Goal: Task Accomplishment & Management: Complete application form

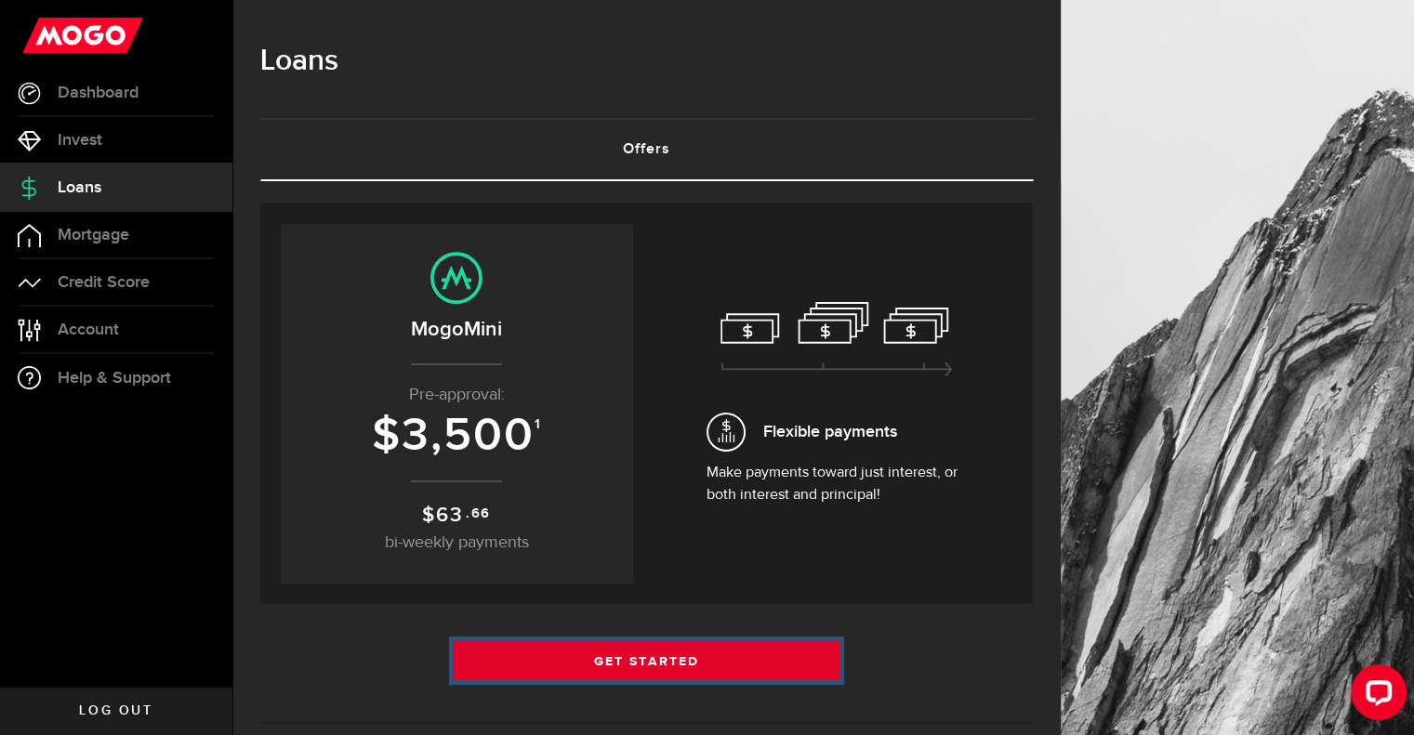
click at [658, 658] on link "Get Started" at bounding box center [647, 660] width 387 height 39
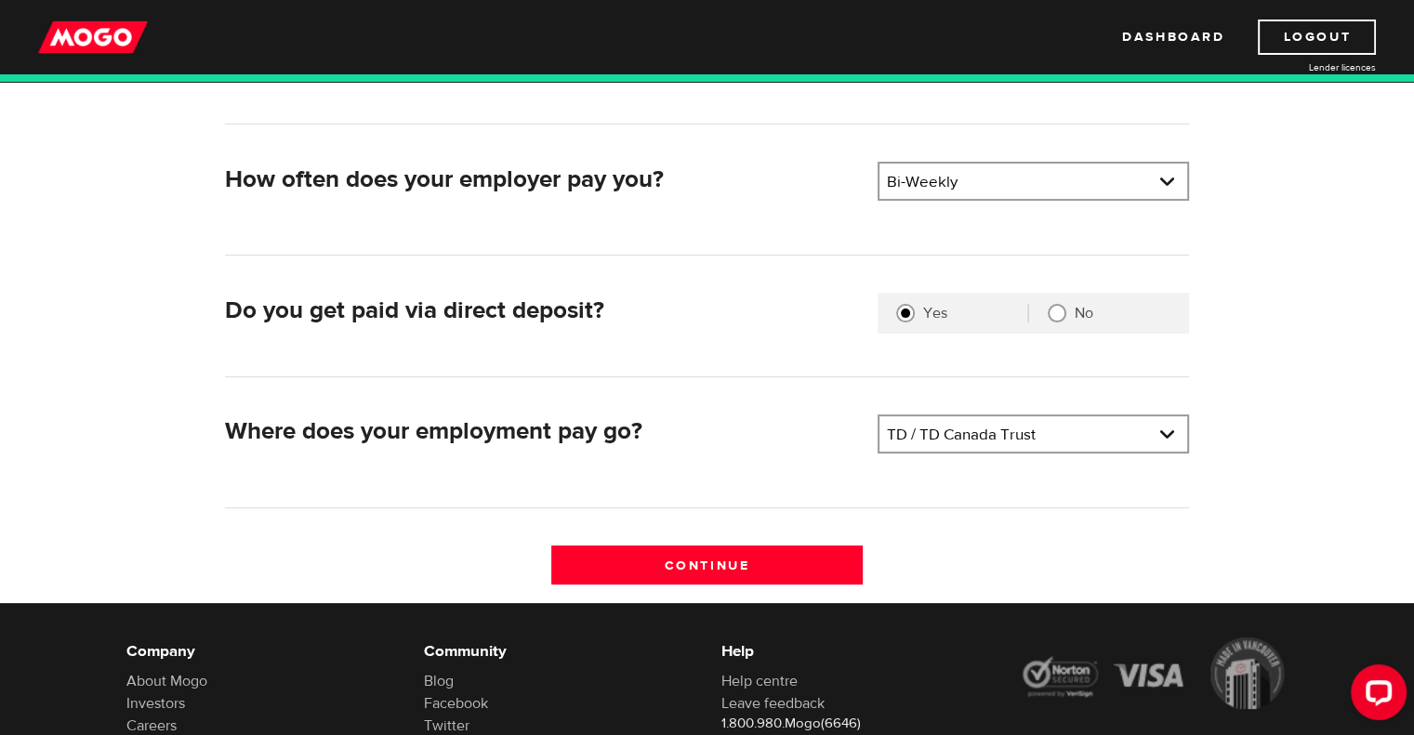
scroll to position [361, 0]
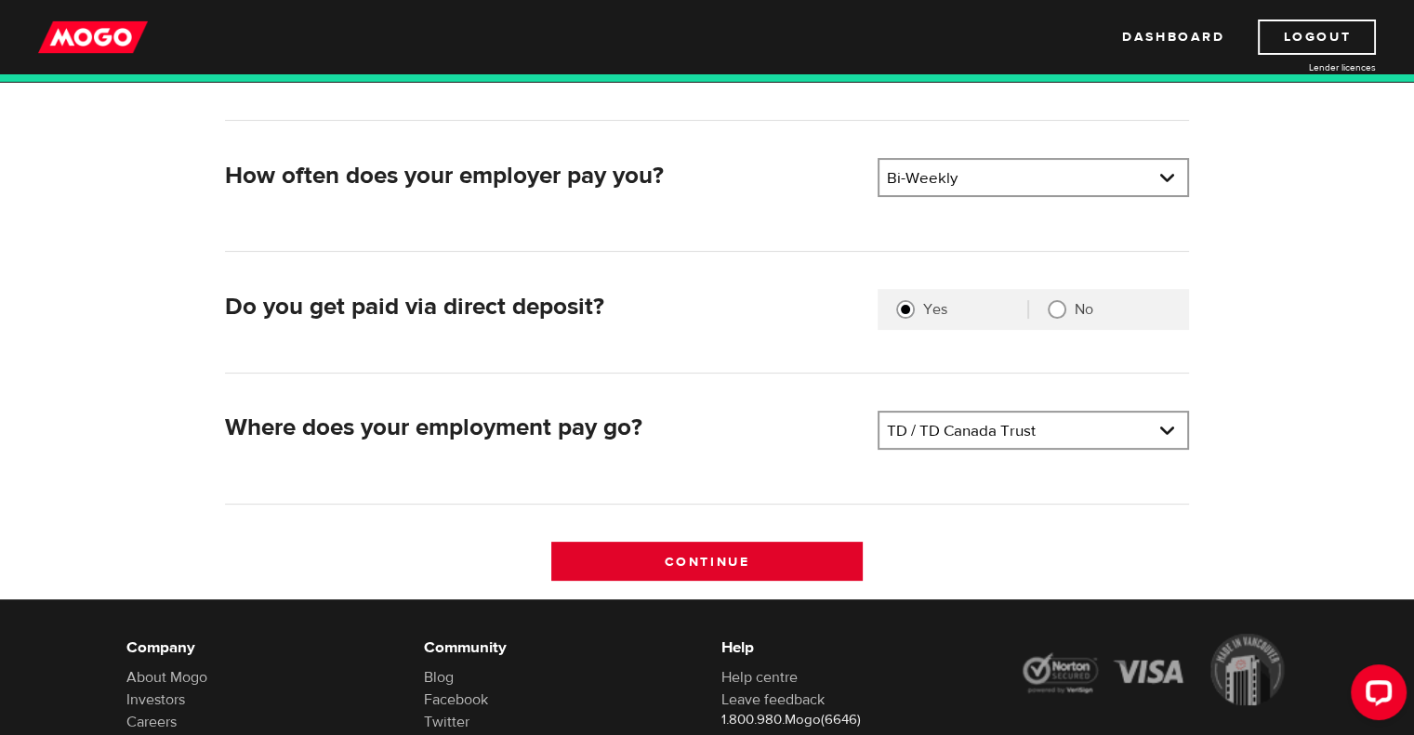
click at [731, 555] on input "Continue" at bounding box center [706, 561] width 311 height 39
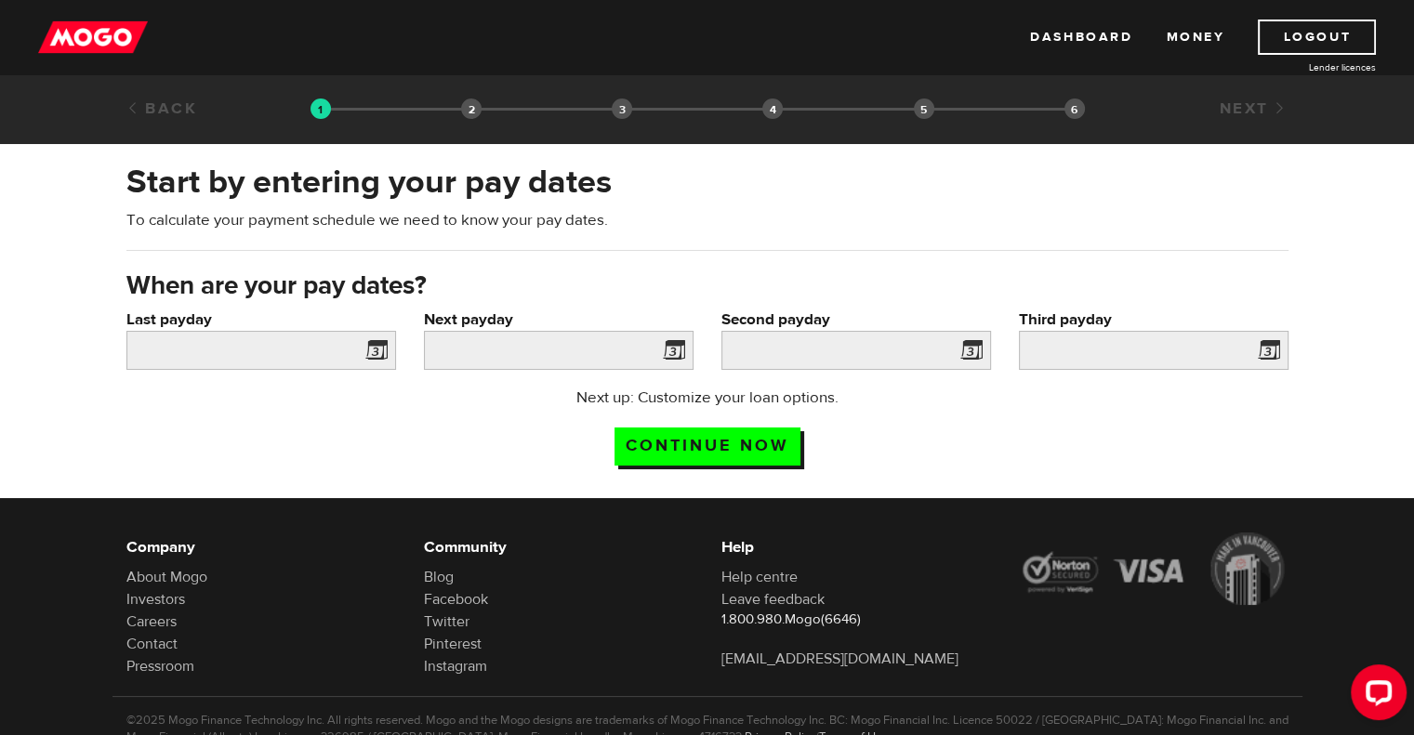
click at [377, 348] on span at bounding box center [373, 353] width 28 height 30
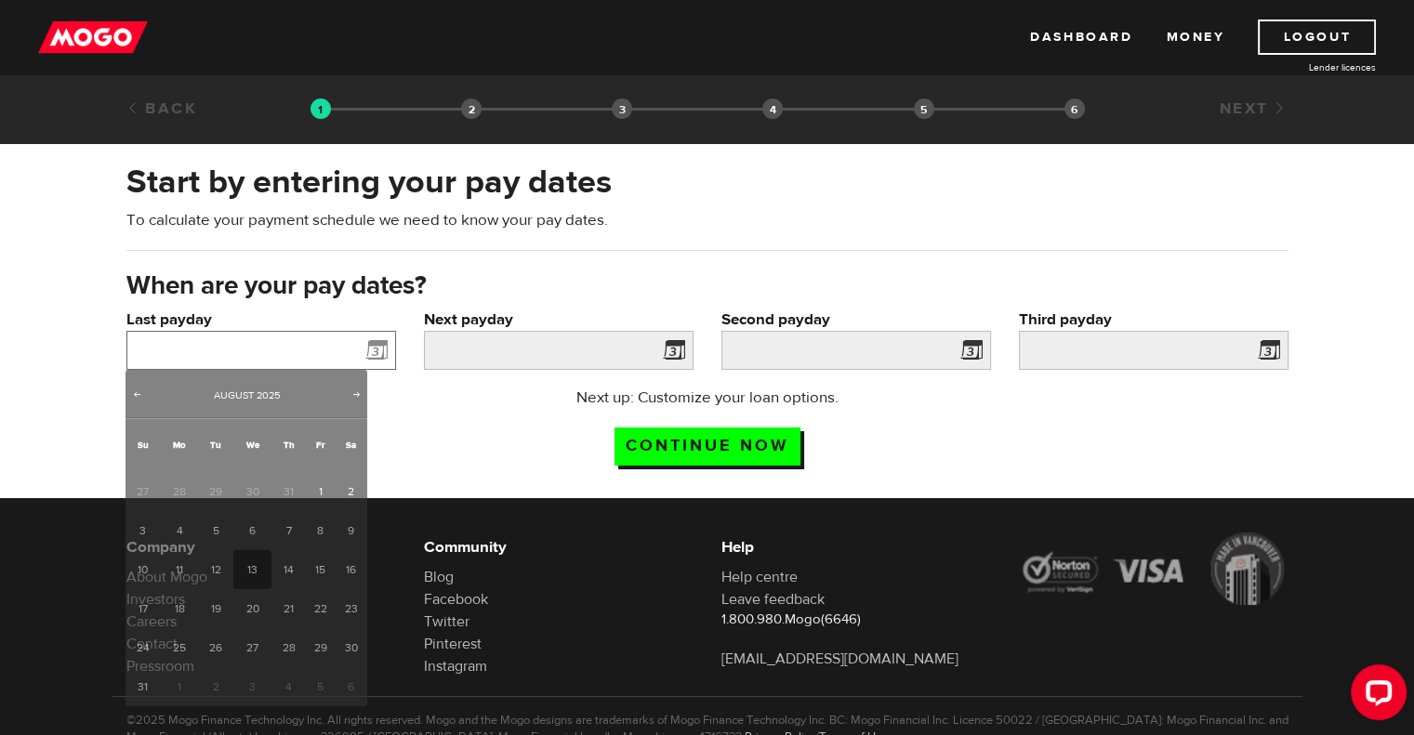
click at [278, 337] on input "Last payday" at bounding box center [261, 350] width 270 height 39
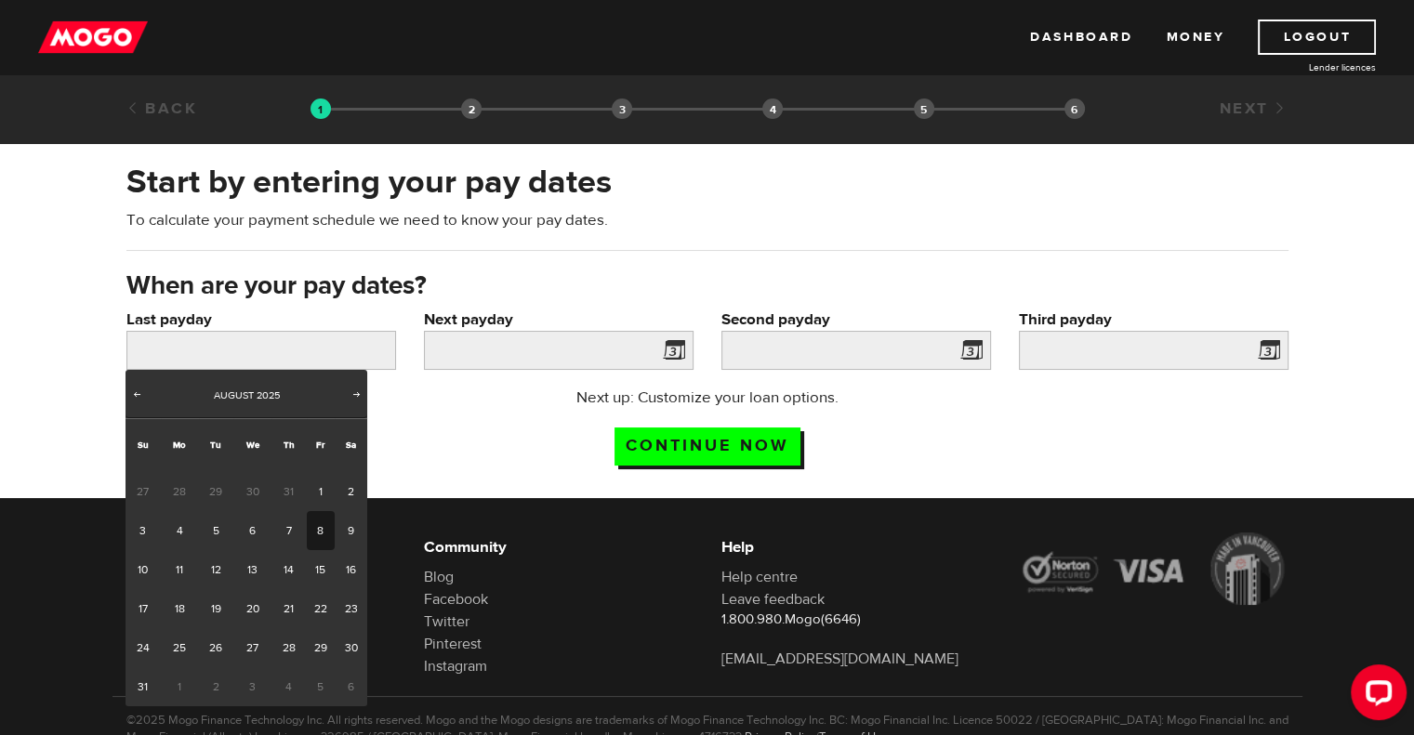
click at [320, 527] on link "8" at bounding box center [321, 530] width 29 height 39
type input "2025/08/08"
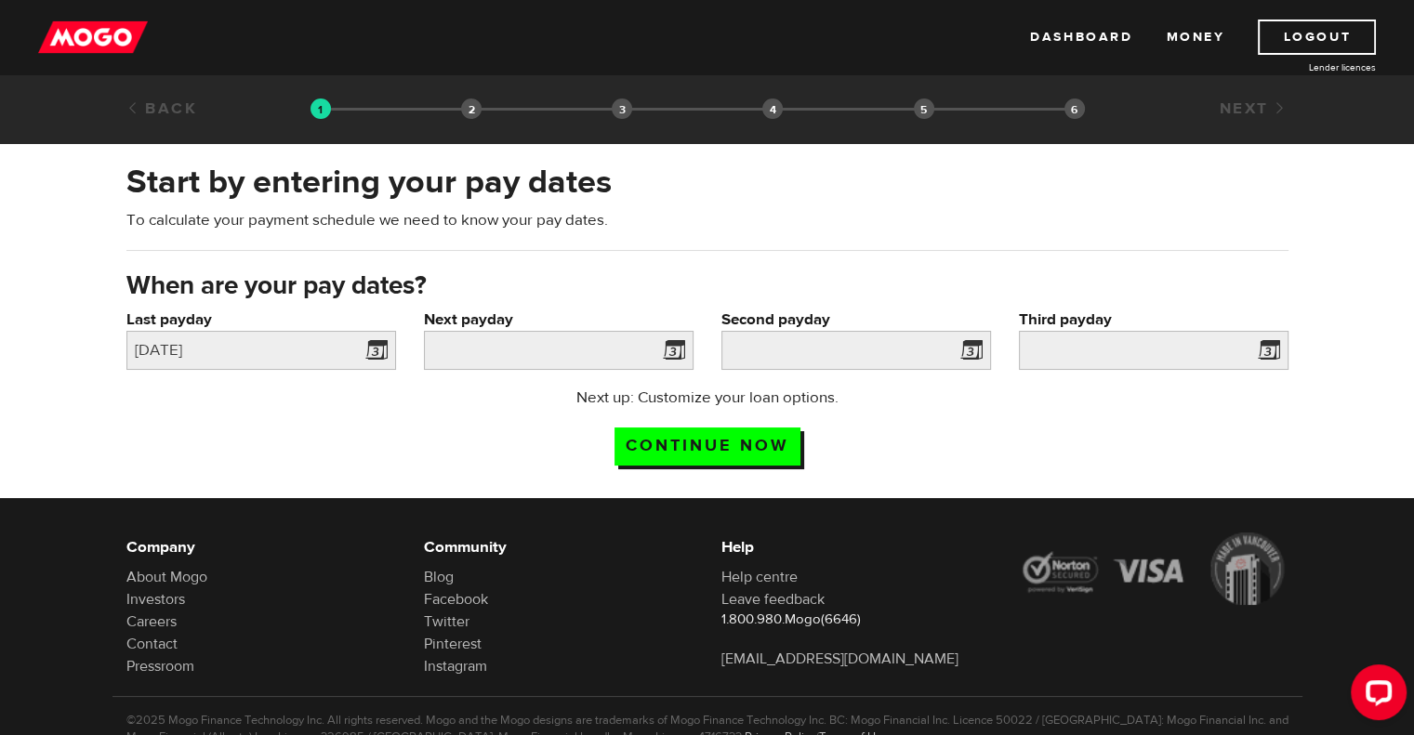
click at [672, 348] on span at bounding box center [670, 353] width 28 height 30
click at [677, 349] on span at bounding box center [670, 353] width 28 height 30
click at [572, 356] on input "Next payday" at bounding box center [559, 350] width 270 height 39
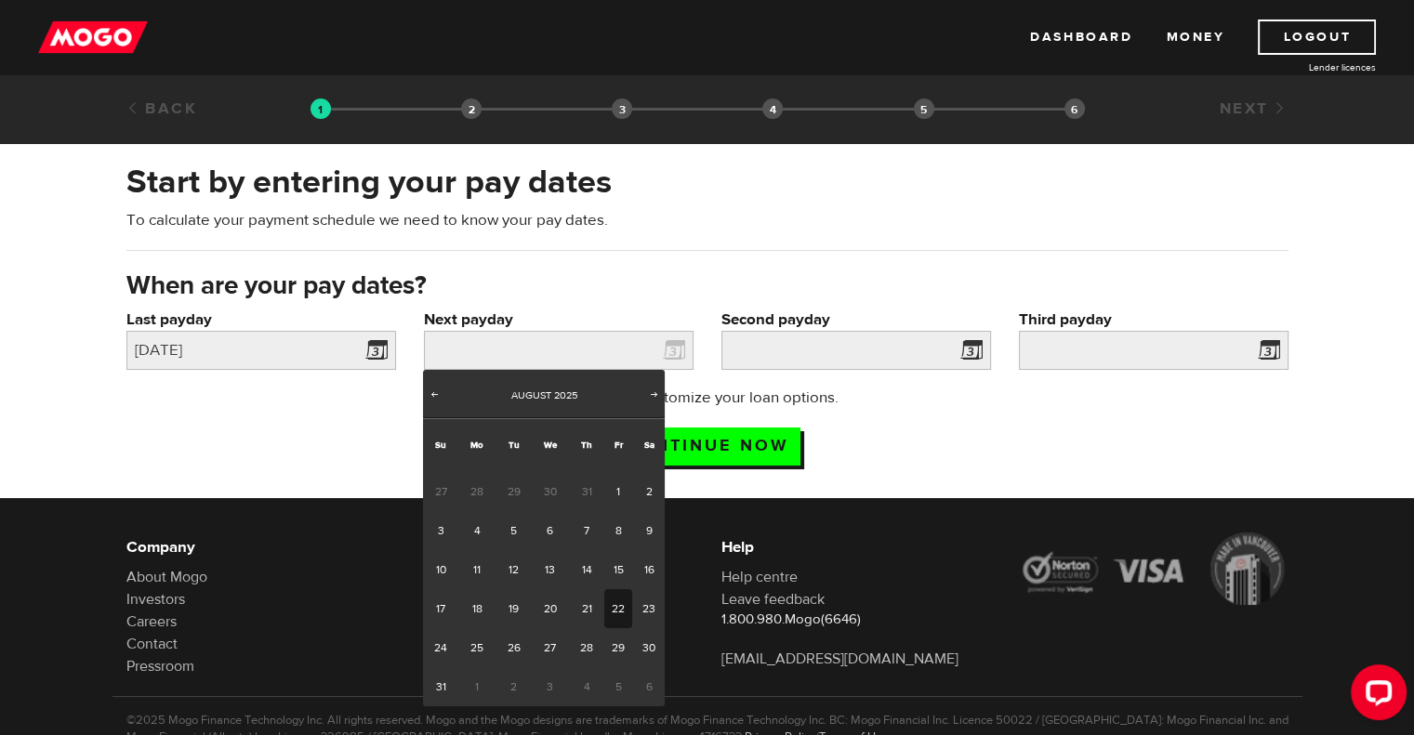
click at [617, 614] on link "22" at bounding box center [618, 608] width 29 height 39
type input "2025/08/22"
type input "2025/9/5"
type input "2025/9/19"
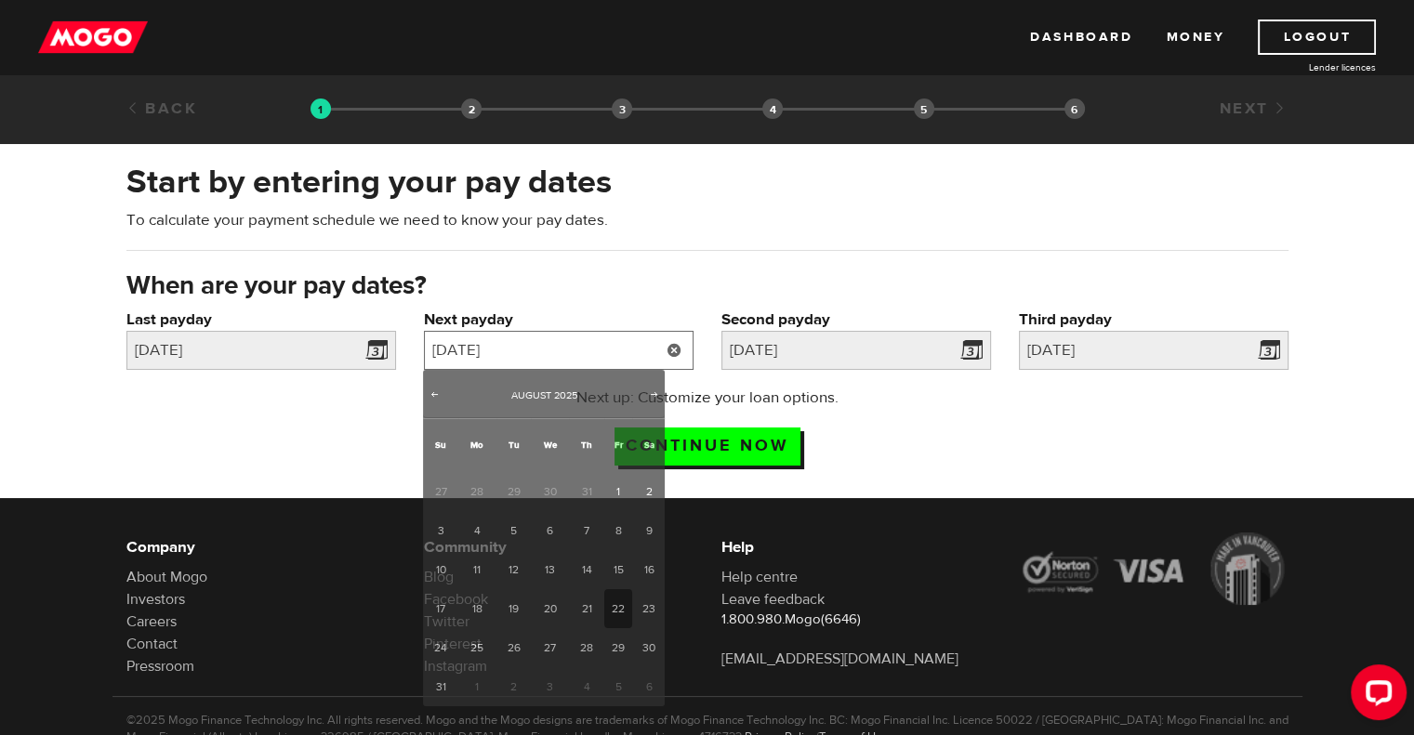
click at [634, 345] on input "2025/08/22" at bounding box center [559, 350] width 270 height 39
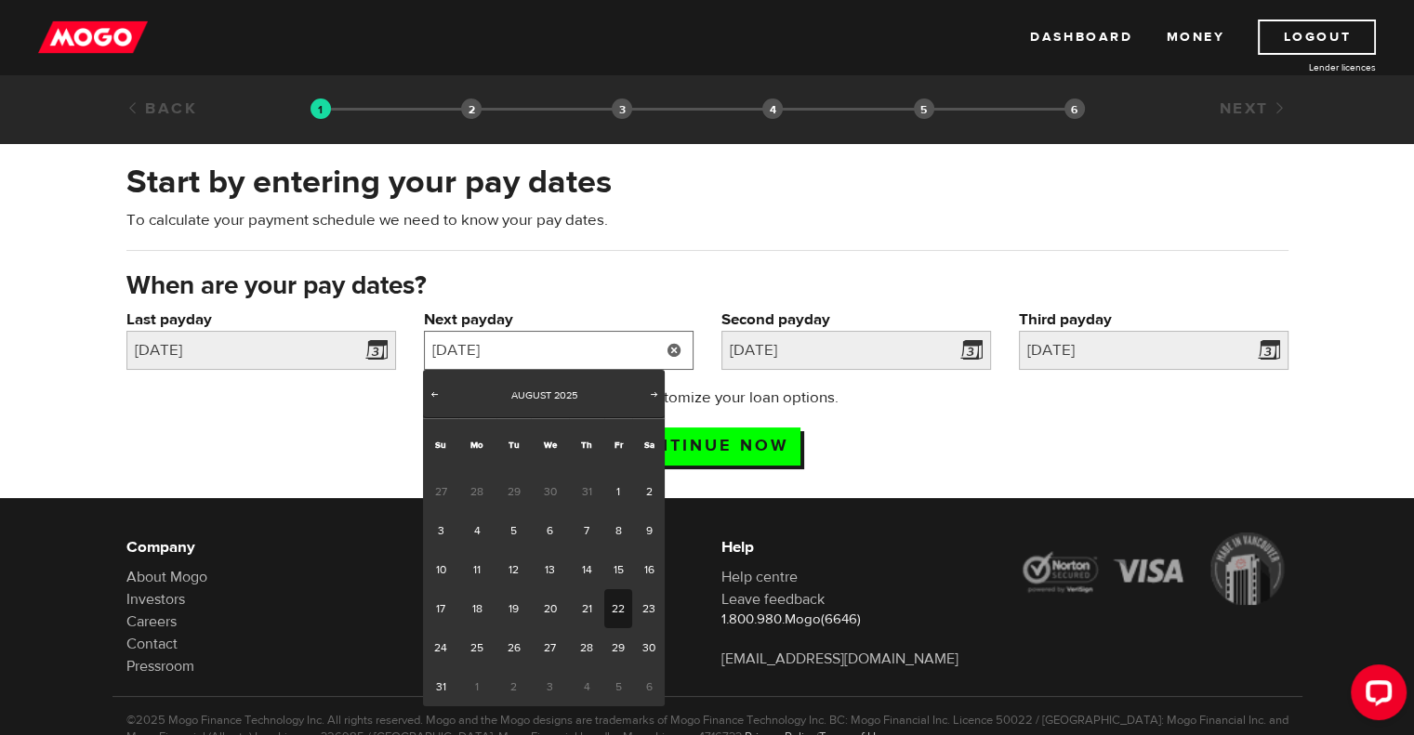
click at [637, 345] on input "2025/08/22" at bounding box center [559, 350] width 270 height 39
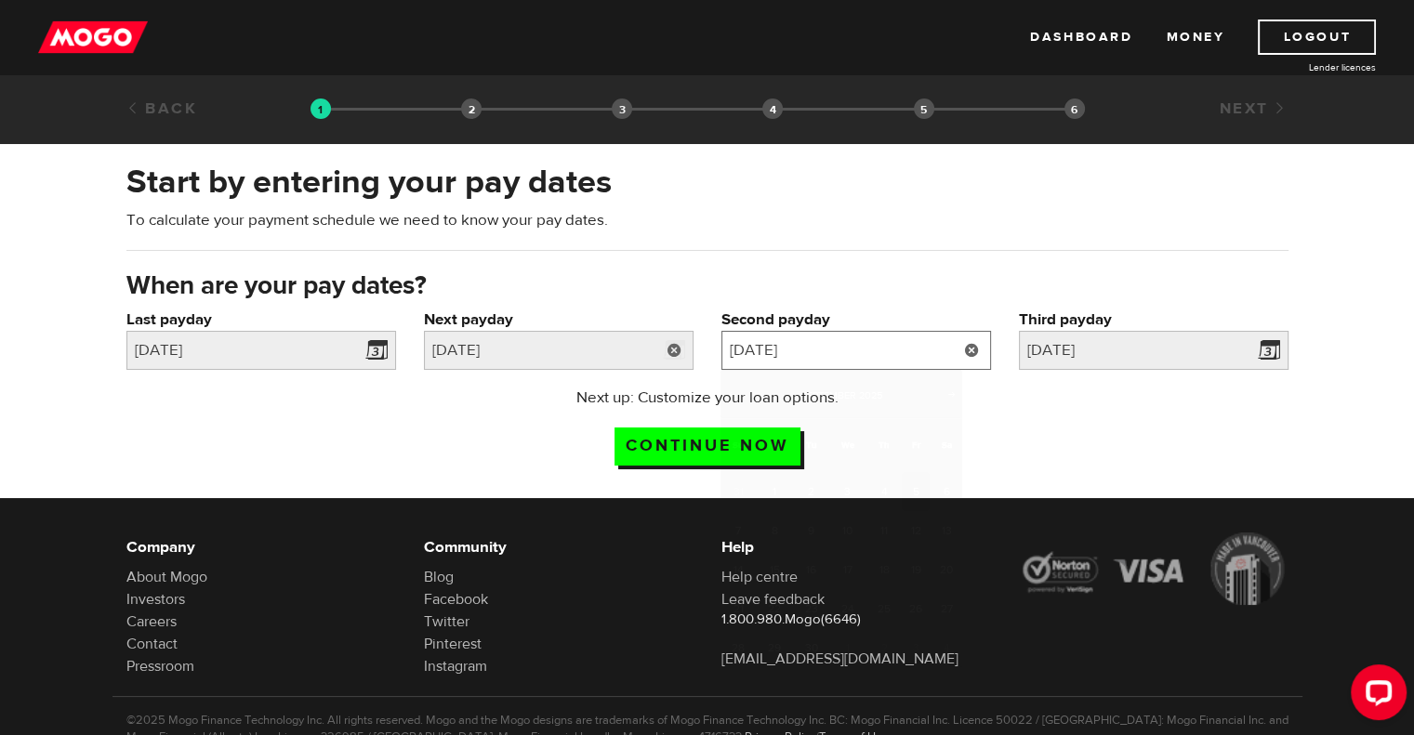
click at [865, 351] on input "2025/9/5" at bounding box center [856, 350] width 270 height 39
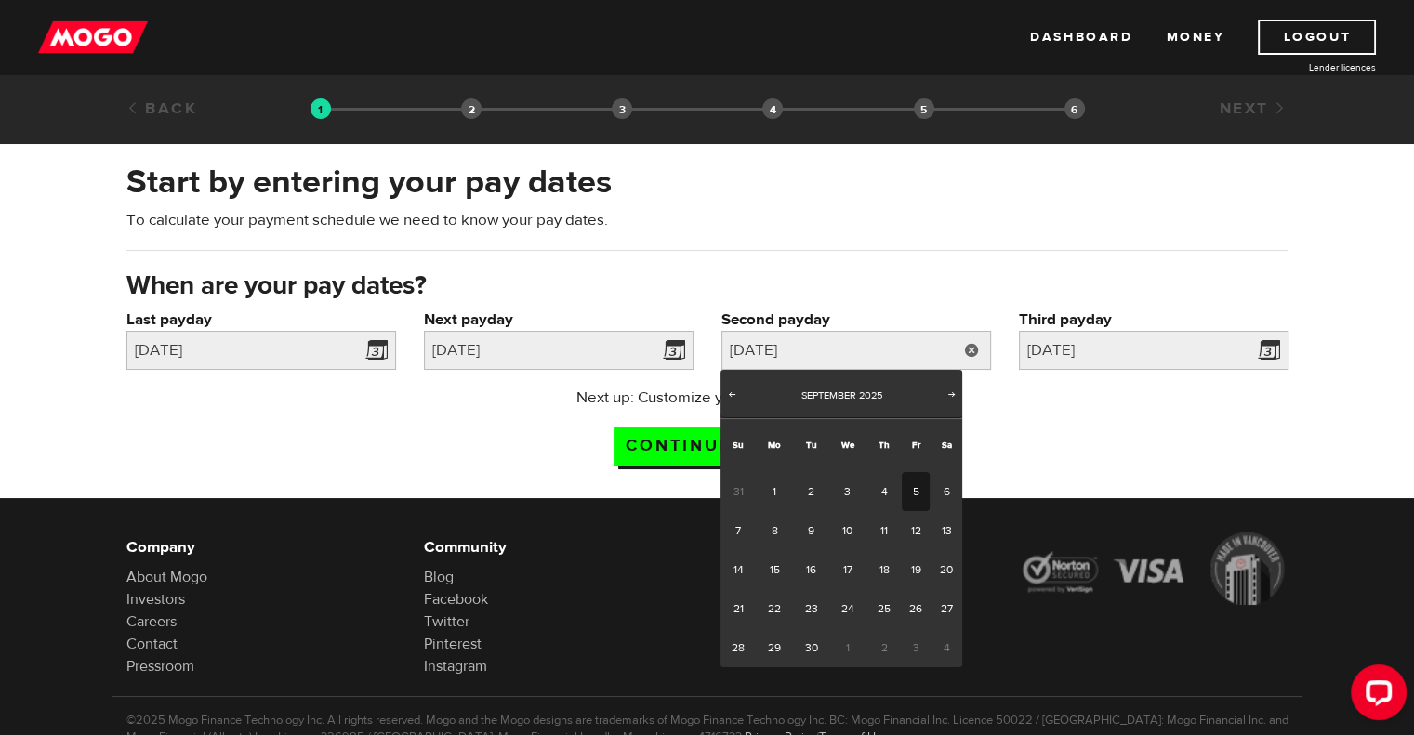
click at [1054, 410] on div "Next up: Customize your loan options. Continue now" at bounding box center [707, 433] width 1190 height 93
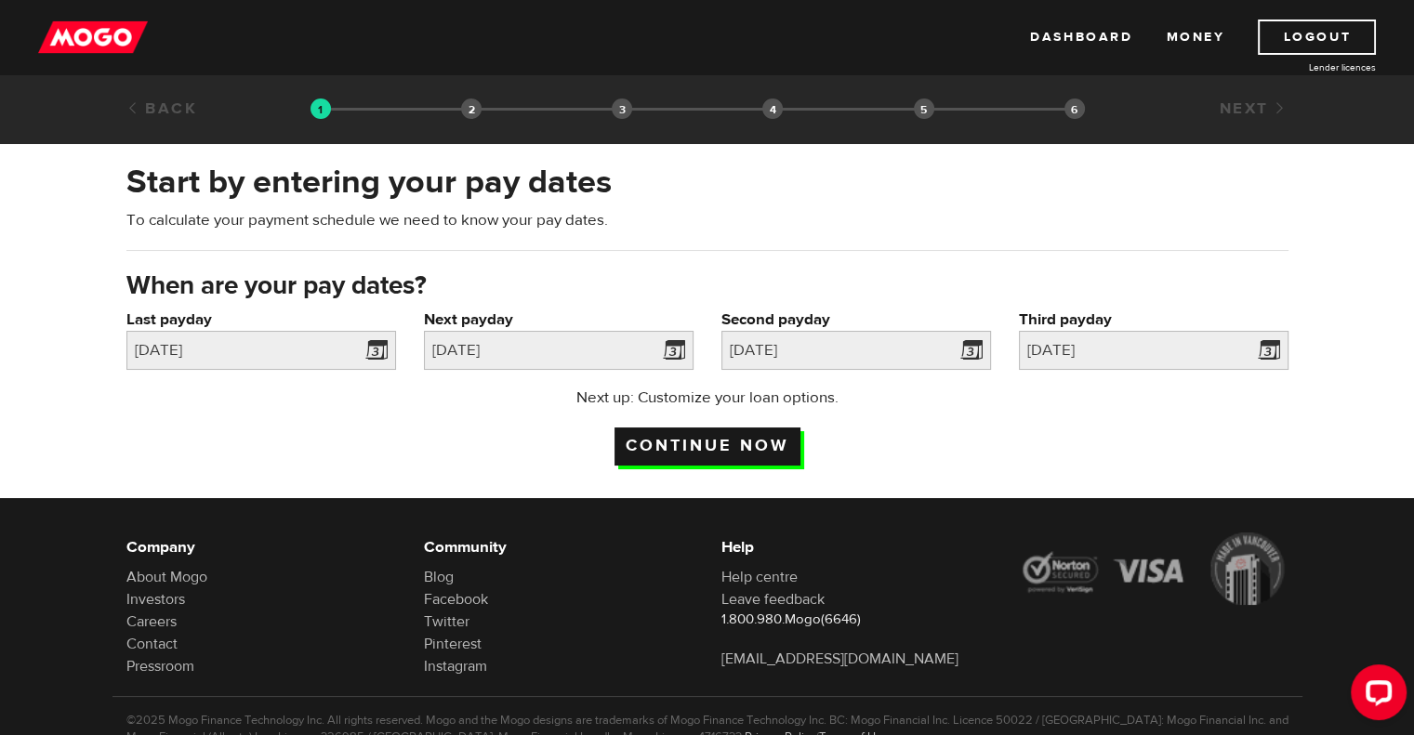
click at [725, 442] on input "Continue now" at bounding box center [707, 446] width 186 height 38
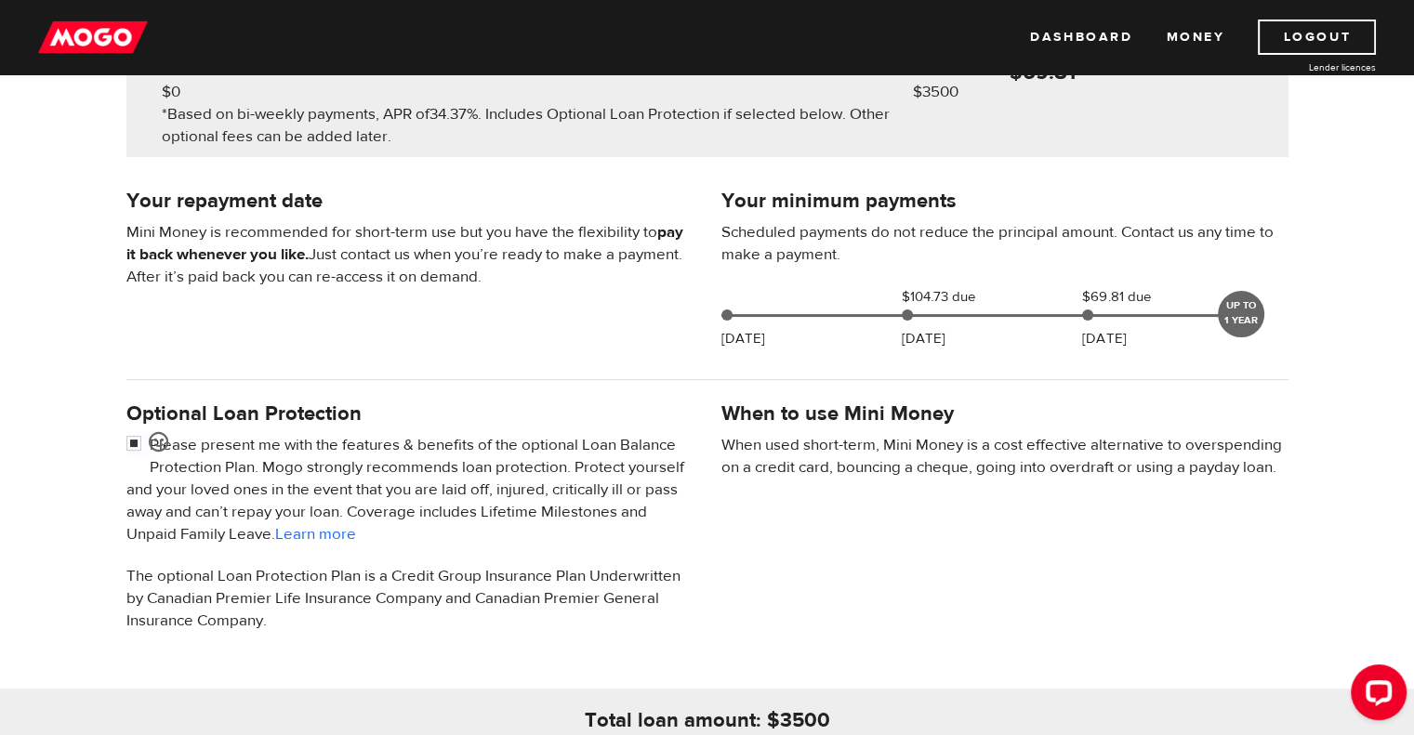
scroll to position [322, 0]
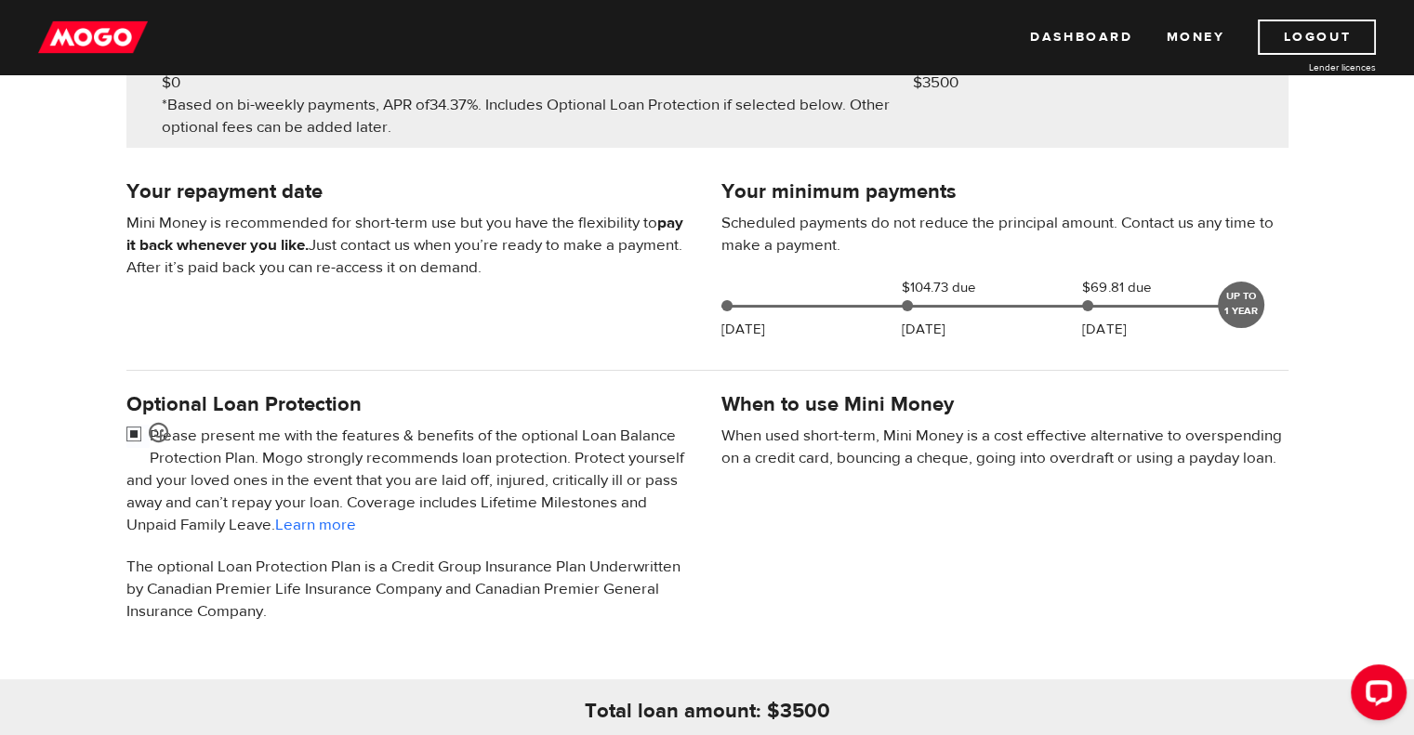
click at [128, 427] on input "checkbox" at bounding box center [137, 436] width 23 height 23
checkbox input "false"
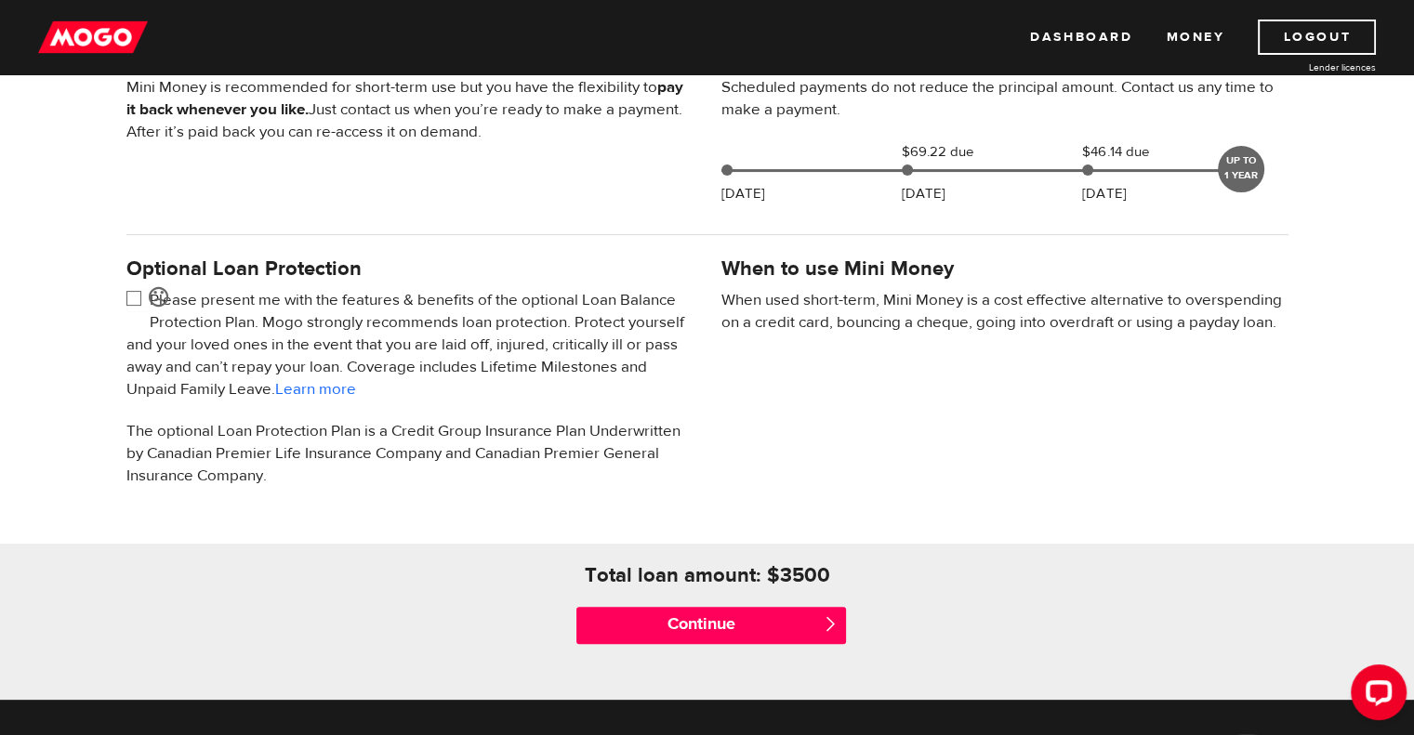
scroll to position [459, 0]
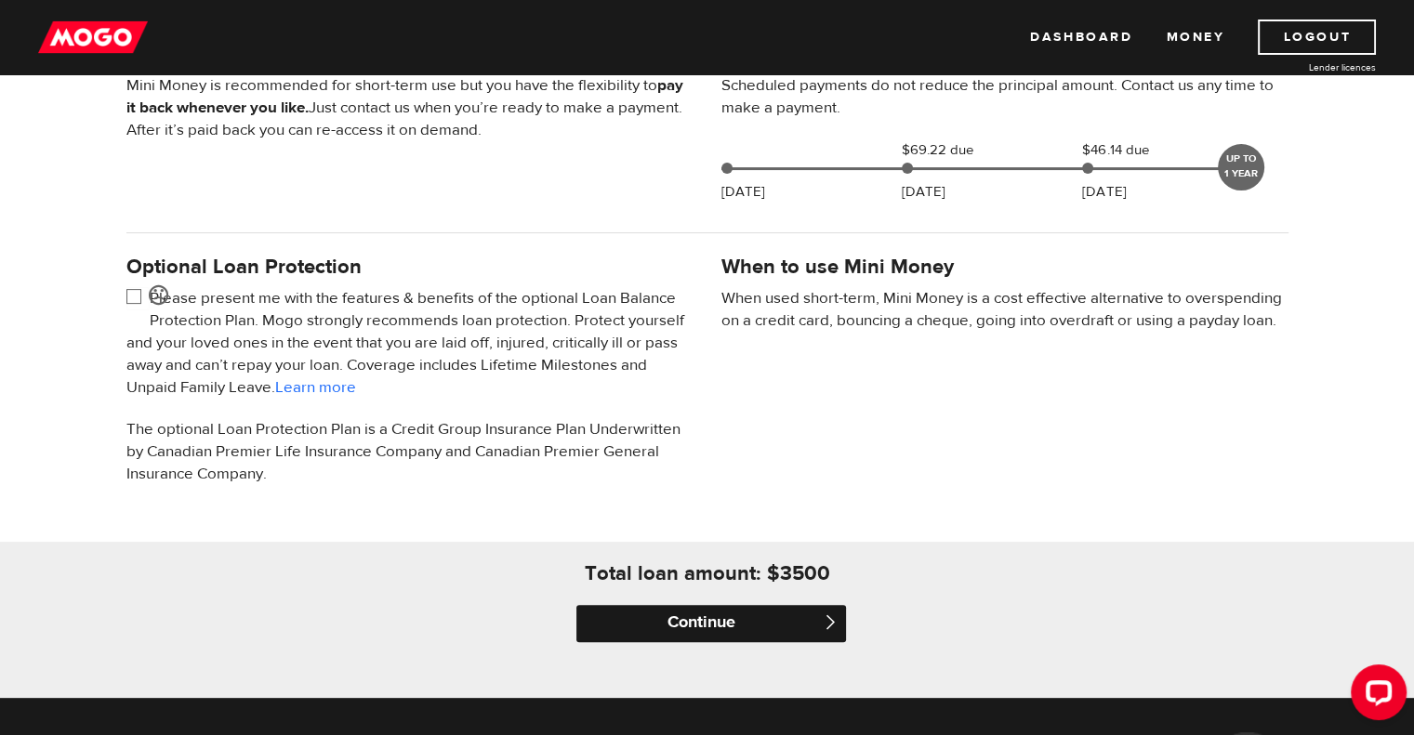
click at [687, 630] on input "Continue" at bounding box center [711, 623] width 270 height 37
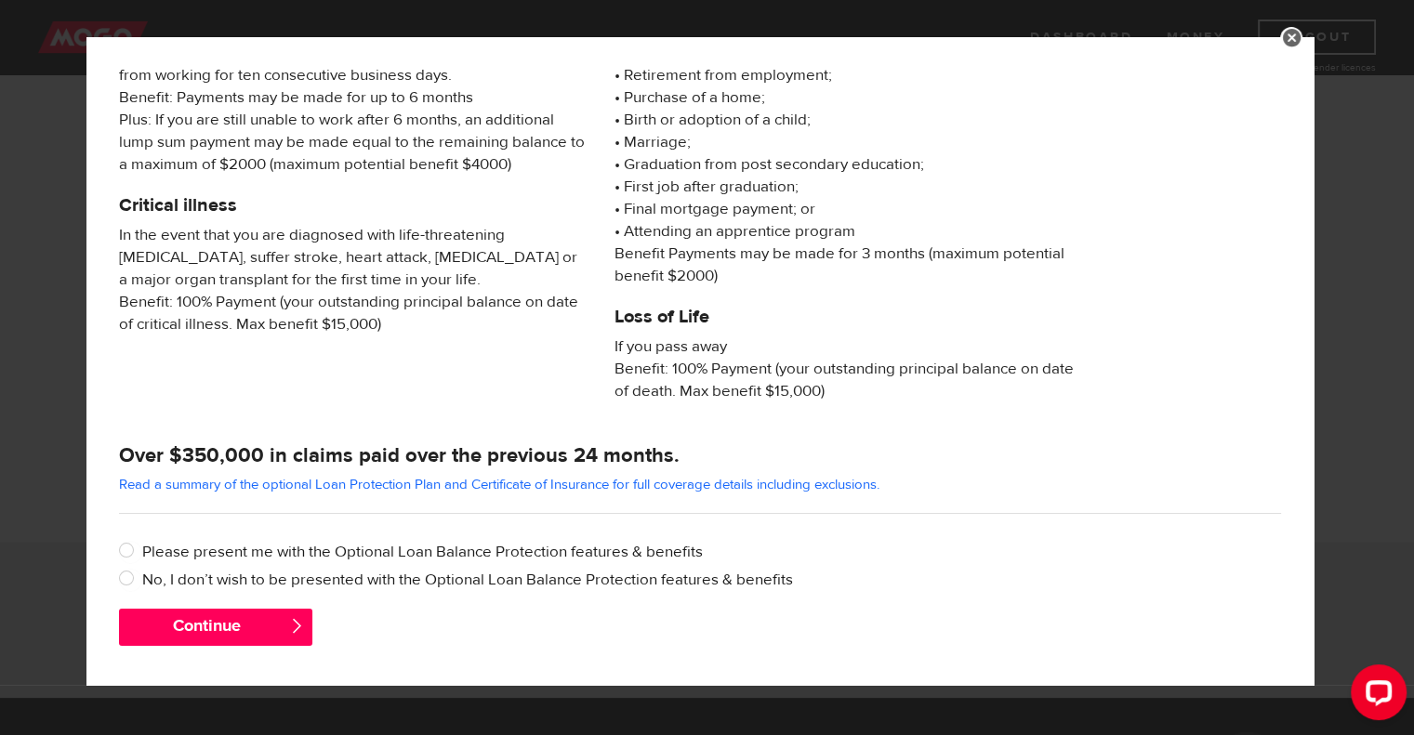
scroll to position [279, 0]
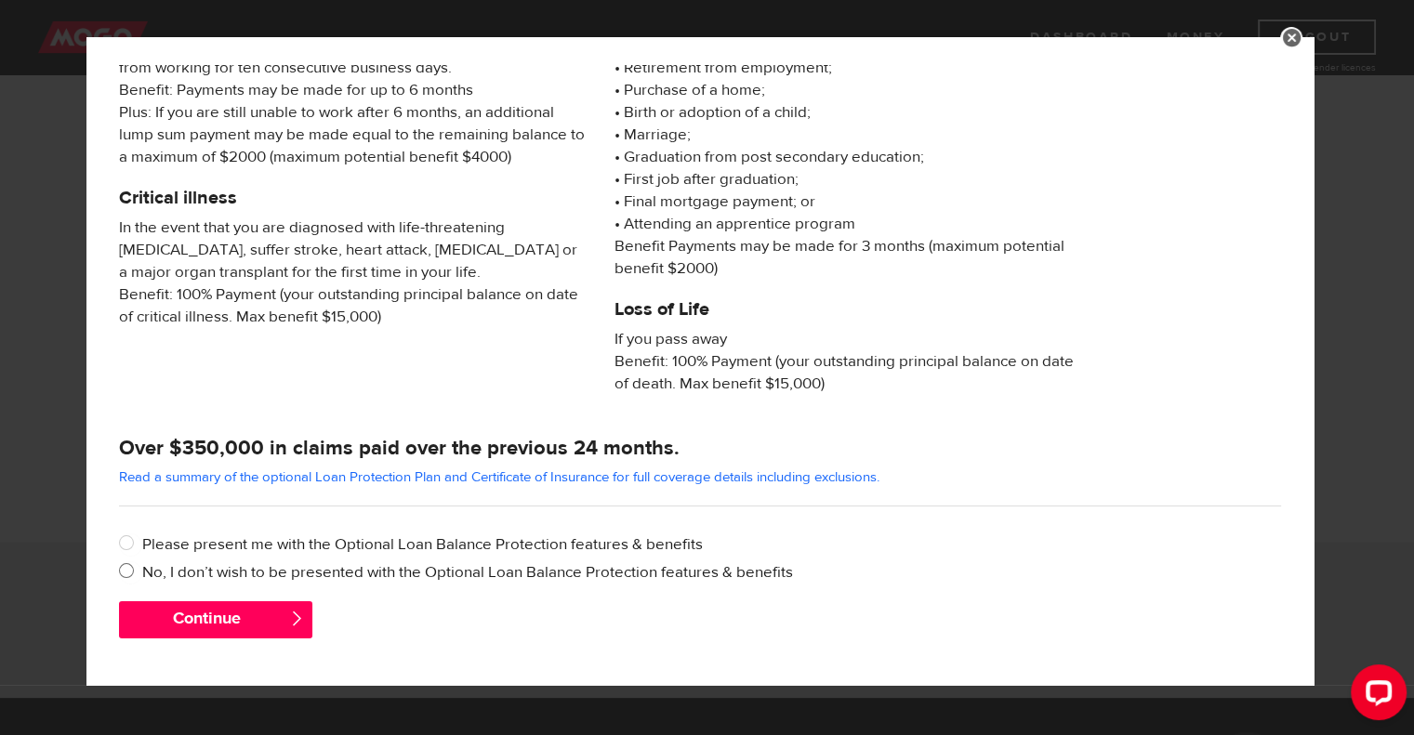
click at [124, 568] on input "No, I don’t wish to be presented with the Optional Loan Balance Protection feat…" at bounding box center [130, 572] width 23 height 23
radio input "true"
click at [223, 619] on button "Continue" at bounding box center [215, 619] width 193 height 37
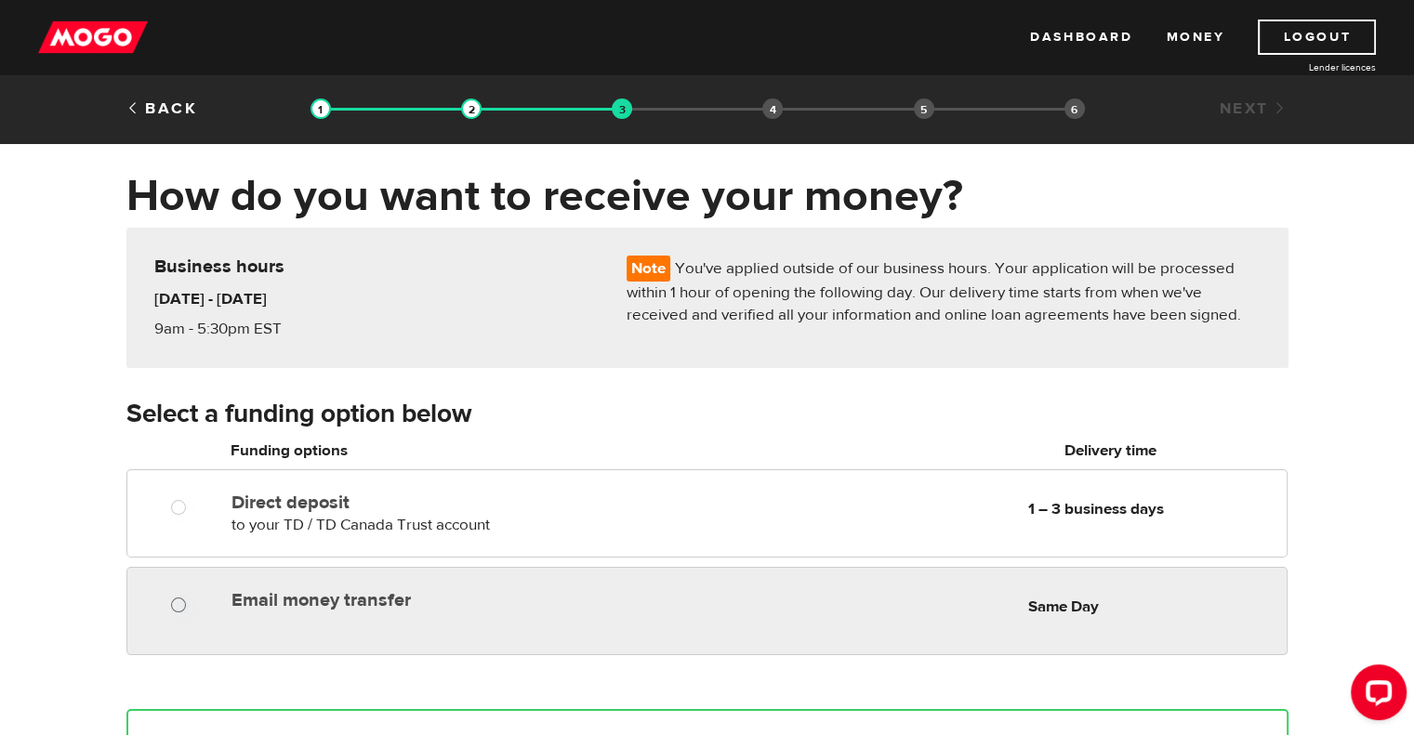
radio input "true"
click at [176, 605] on input "Email money transfer" at bounding box center [182, 607] width 23 height 23
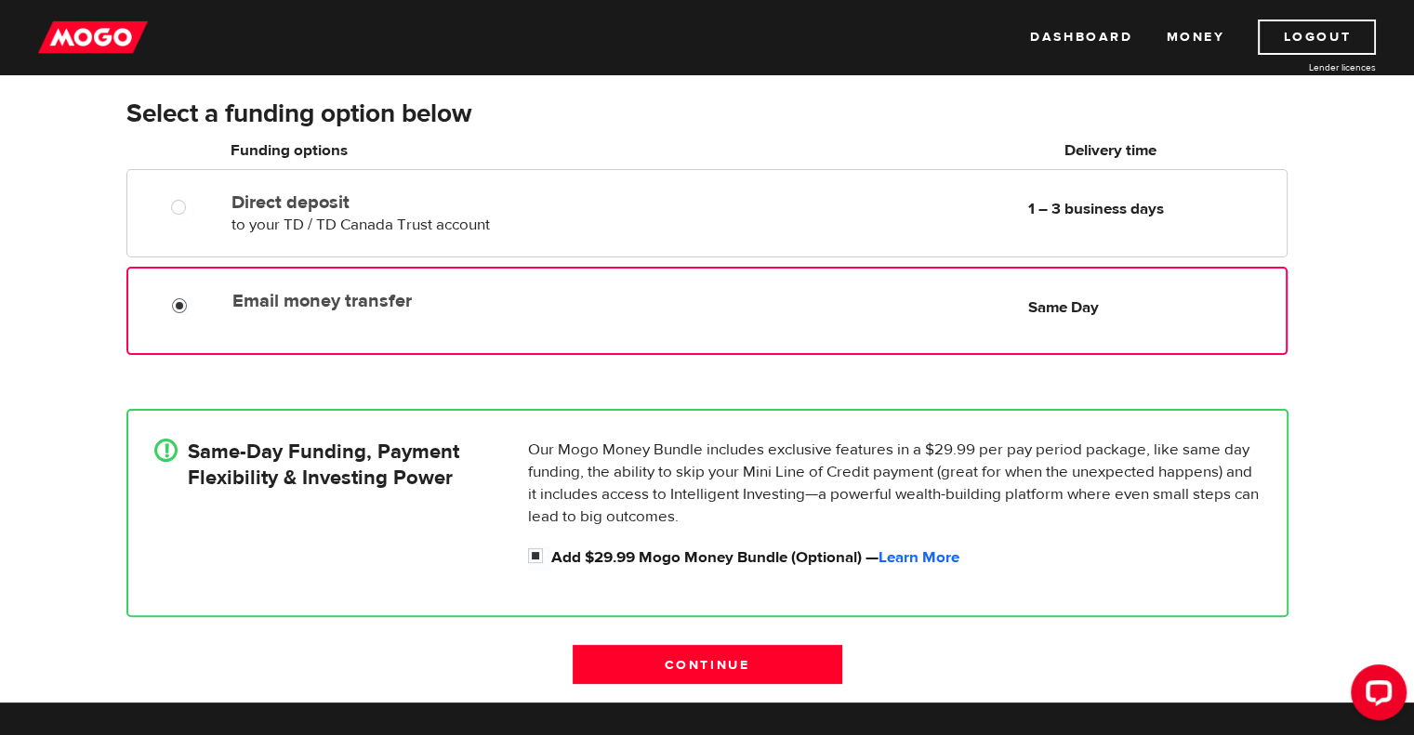
scroll to position [301, 0]
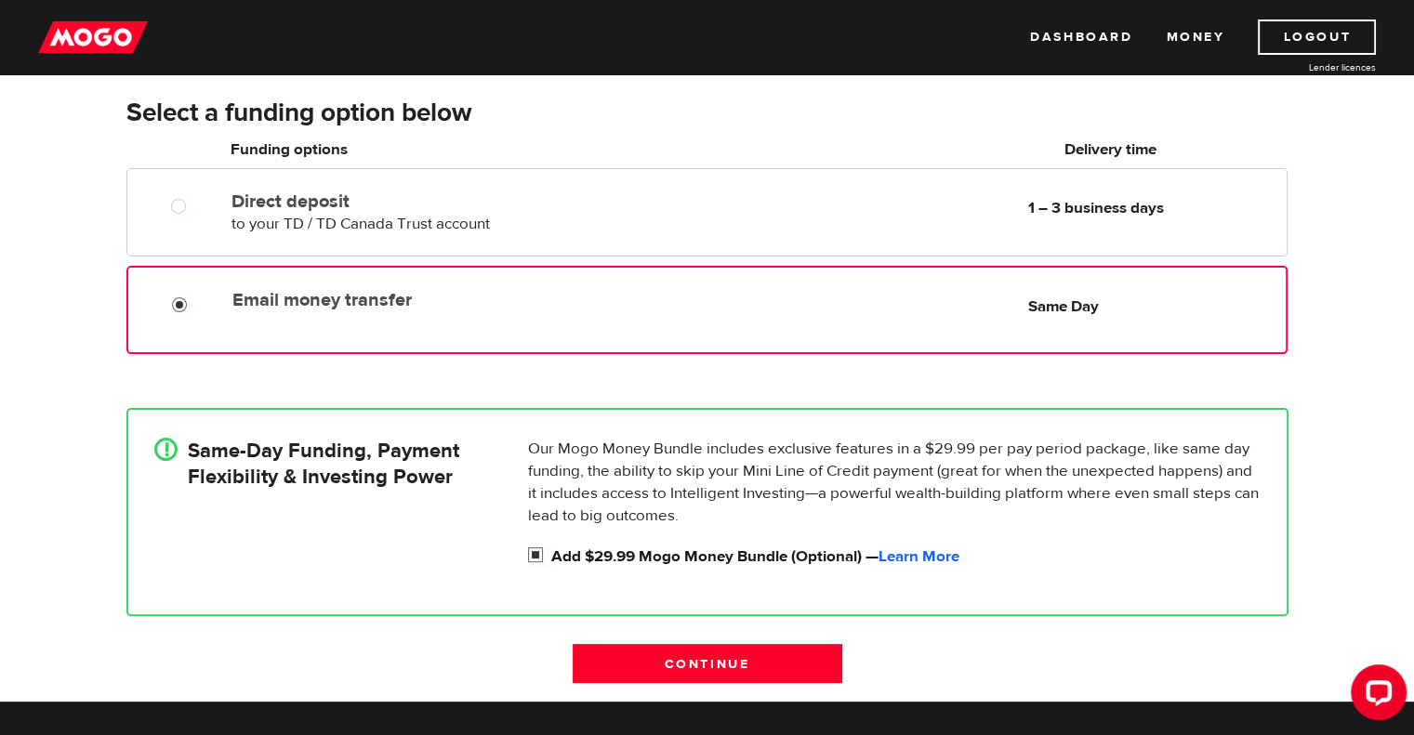
click at [533, 560] on input "Add $29.99 Mogo Money Bundle (Optional) — Learn More" at bounding box center [539, 557] width 23 height 23
checkbox input "false"
radio input "false"
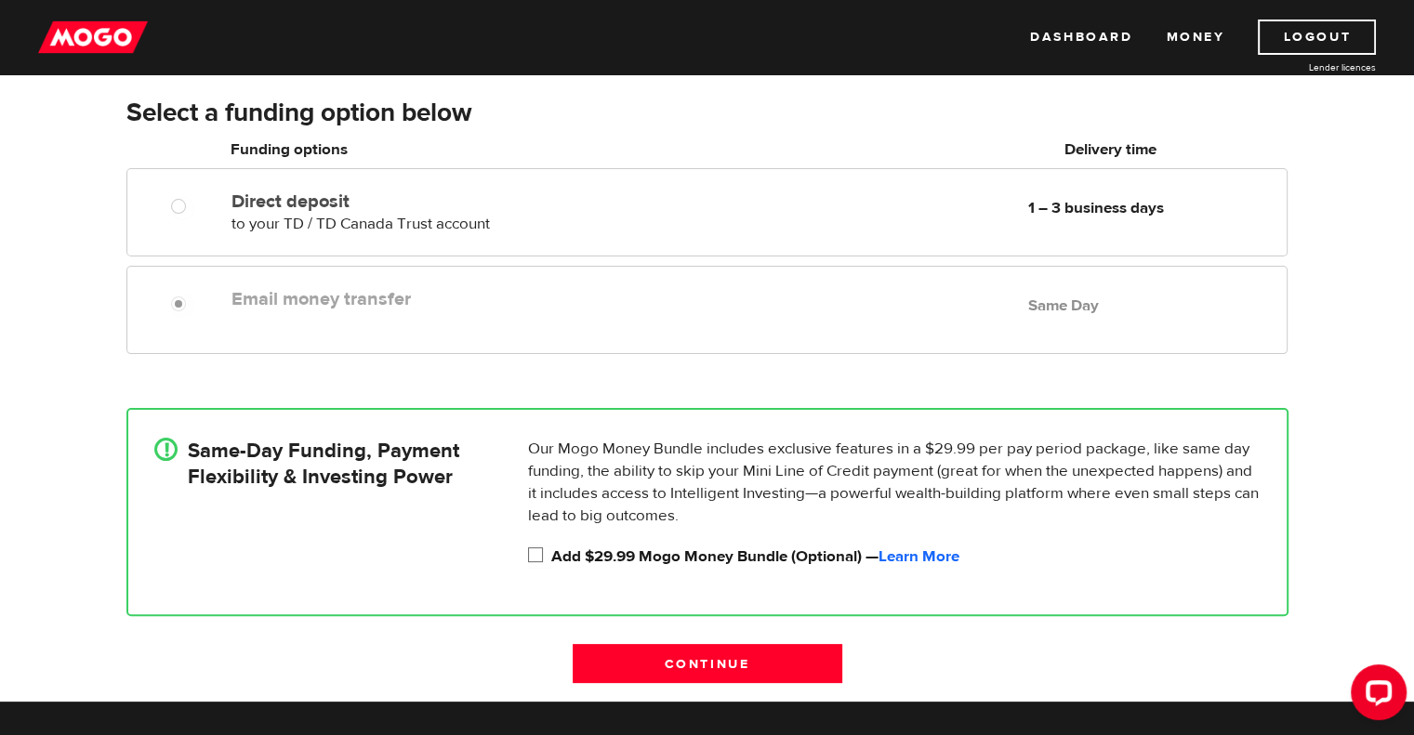
click at [533, 560] on input "Add $29.99 Mogo Money Bundle (Optional) — Learn More" at bounding box center [539, 557] width 23 height 23
checkbox input "true"
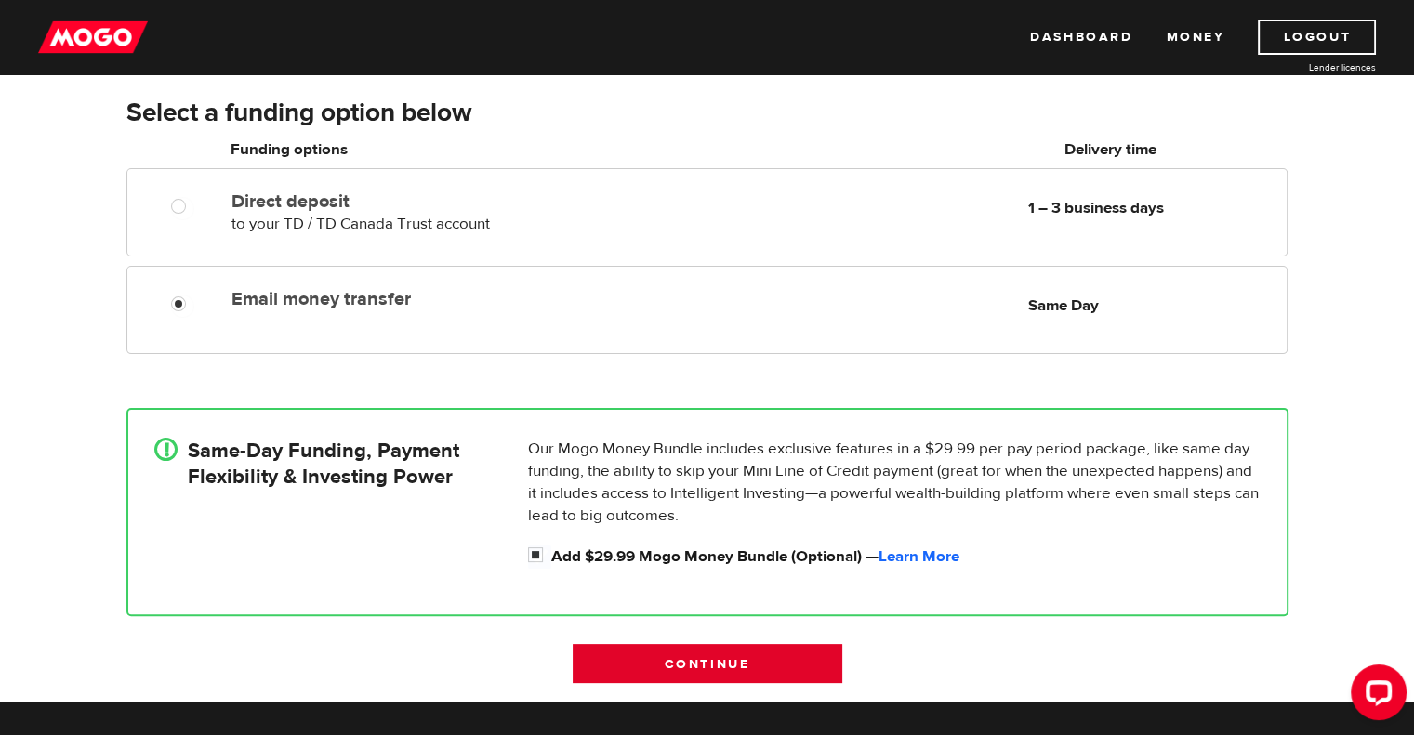
click at [643, 658] on input "Continue" at bounding box center [707, 663] width 270 height 39
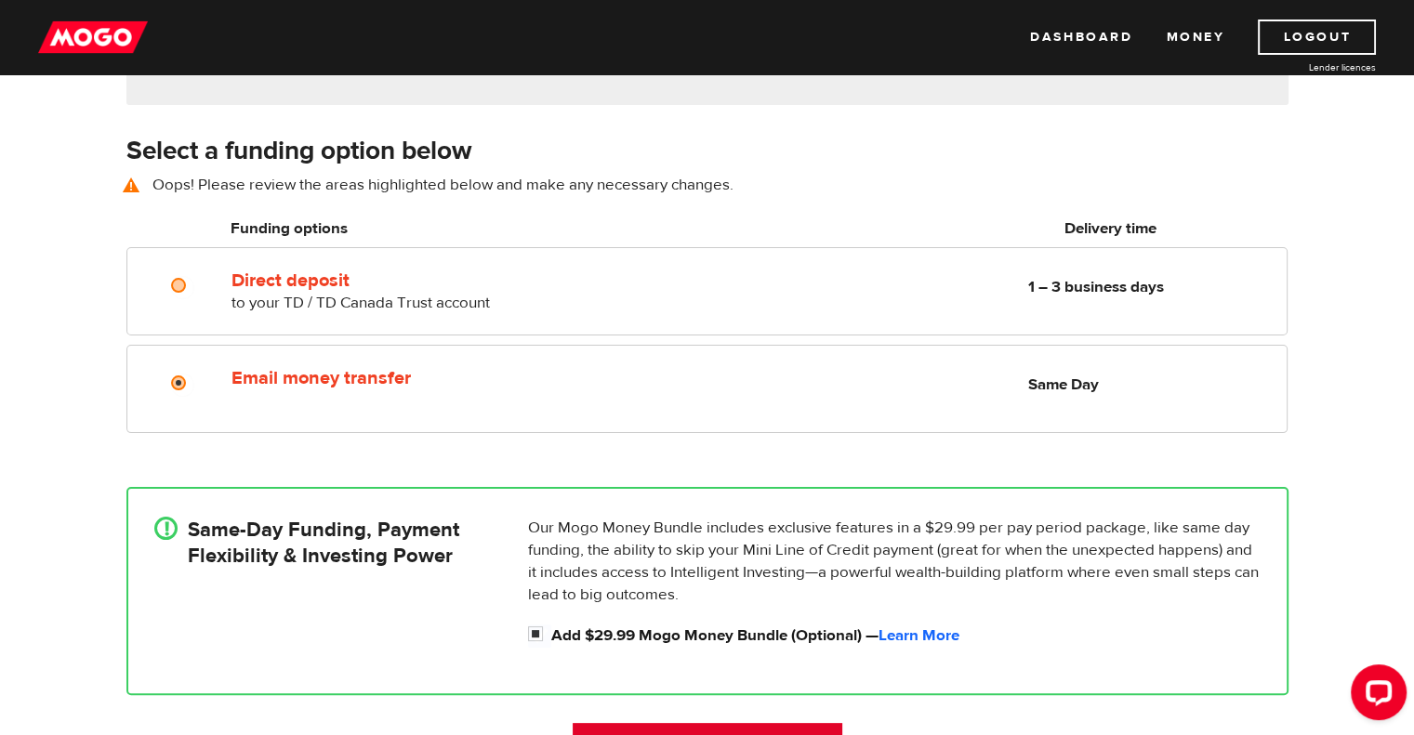
scroll to position [258, 0]
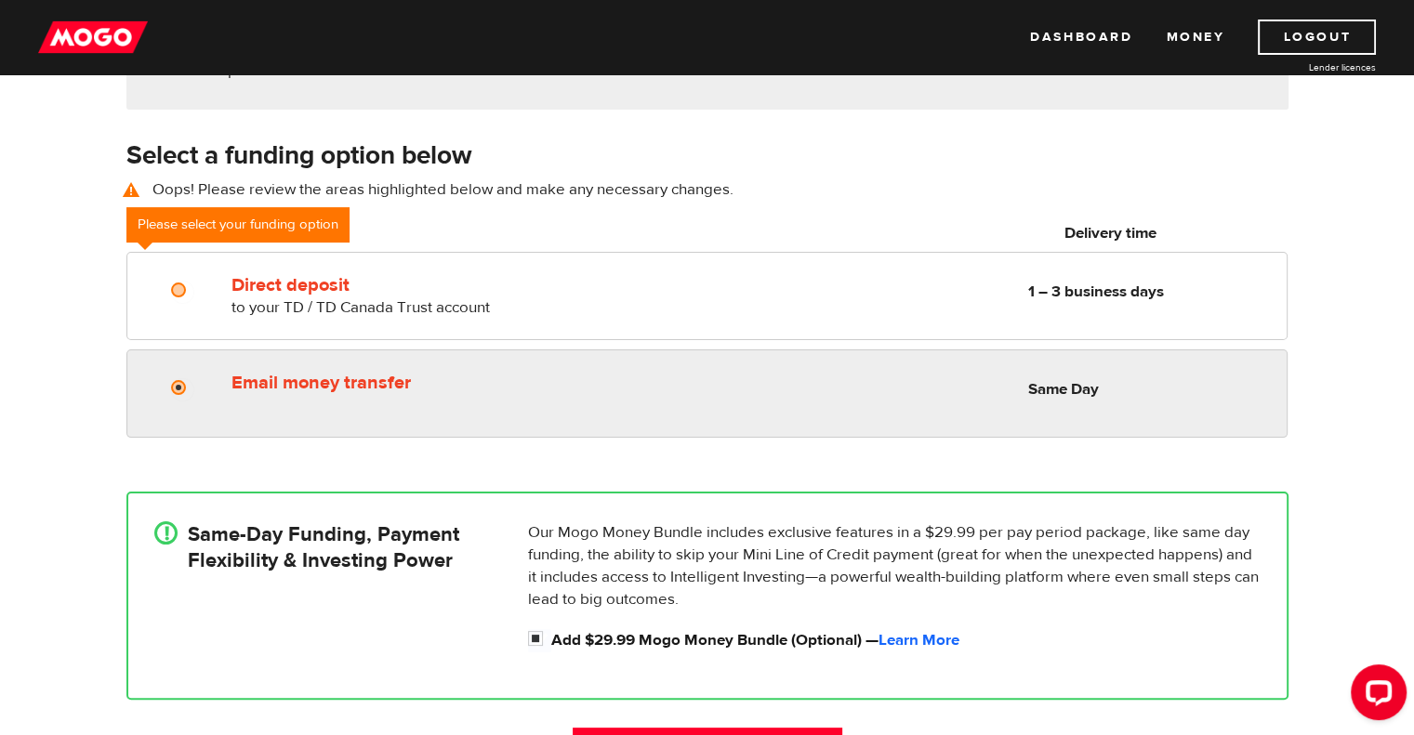
radio input "true"
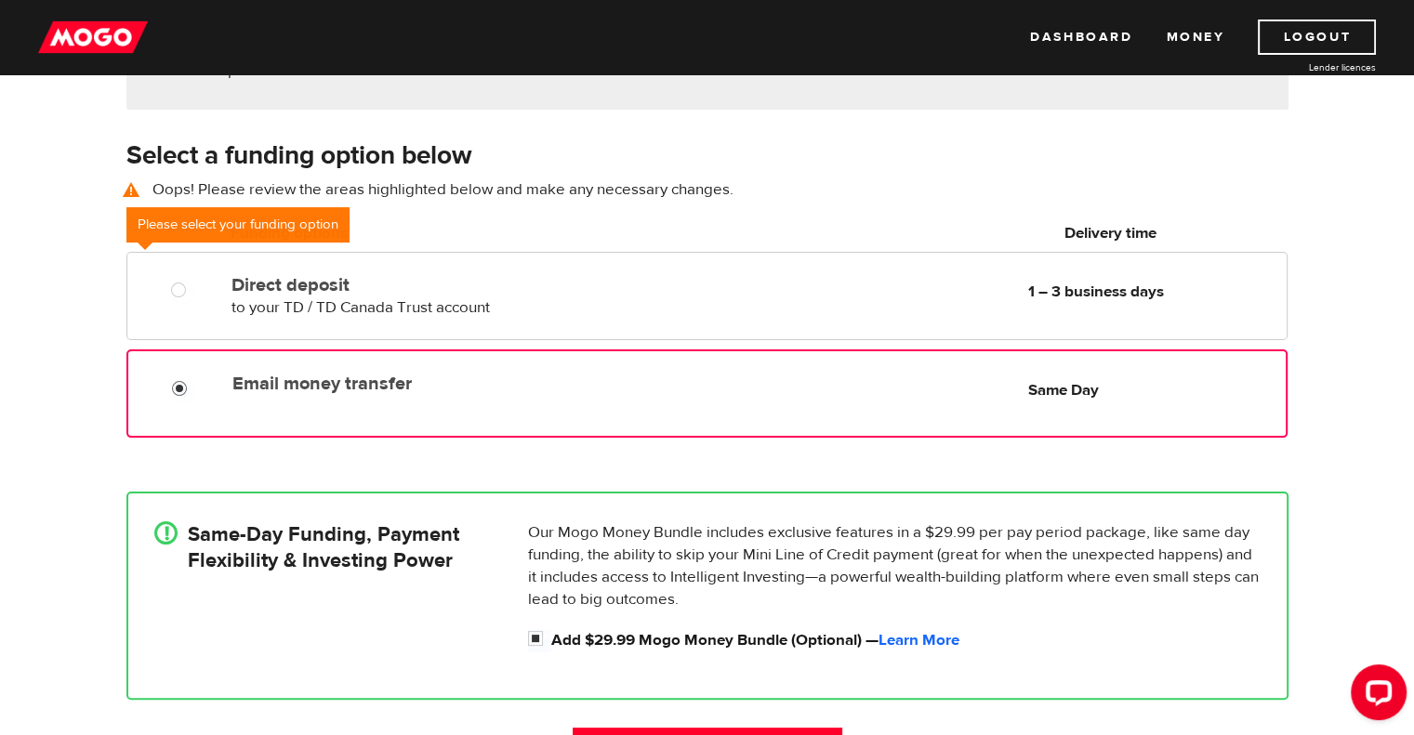
click at [180, 382] on input "Email money transfer" at bounding box center [183, 390] width 23 height 23
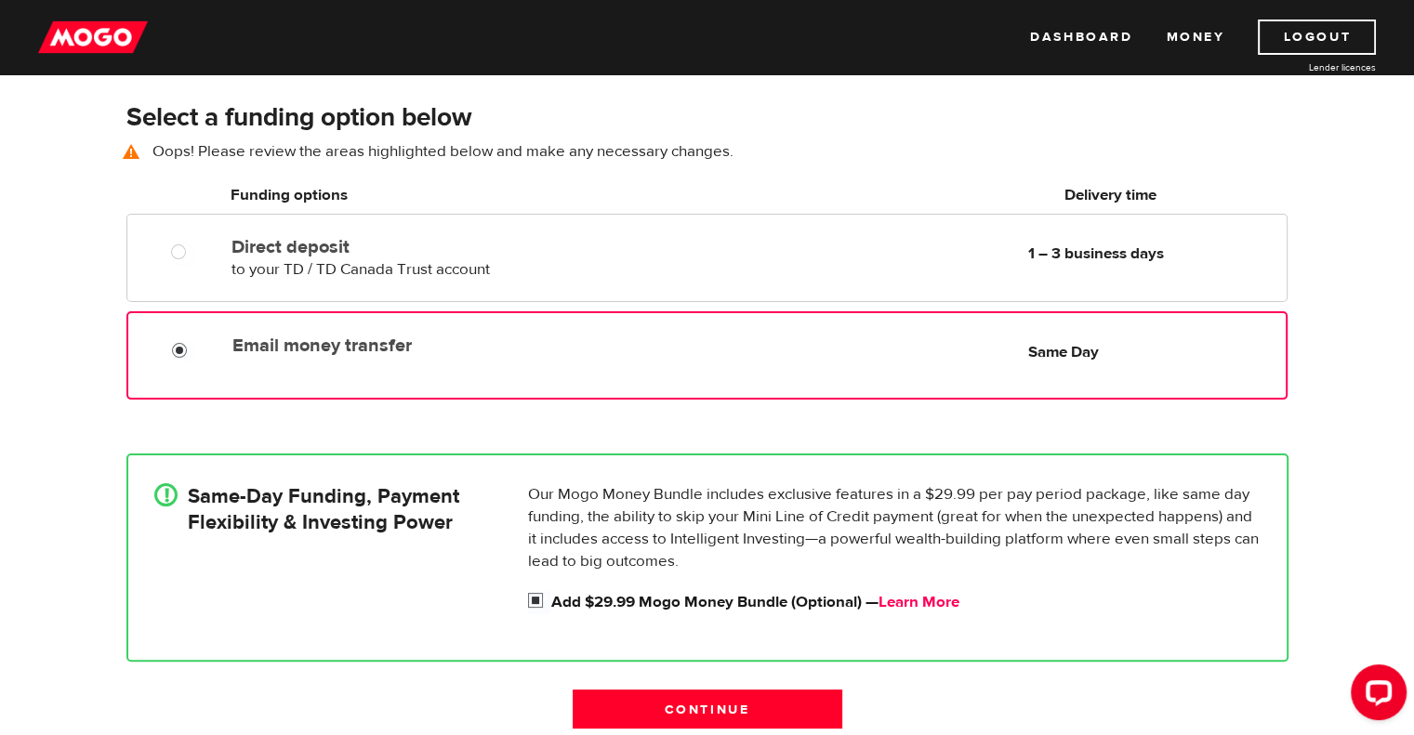
scroll to position [297, 0]
click at [534, 598] on input "Add $29.99 Mogo Money Bundle (Optional) — Learn More" at bounding box center [539, 601] width 23 height 23
checkbox input "false"
radio input "false"
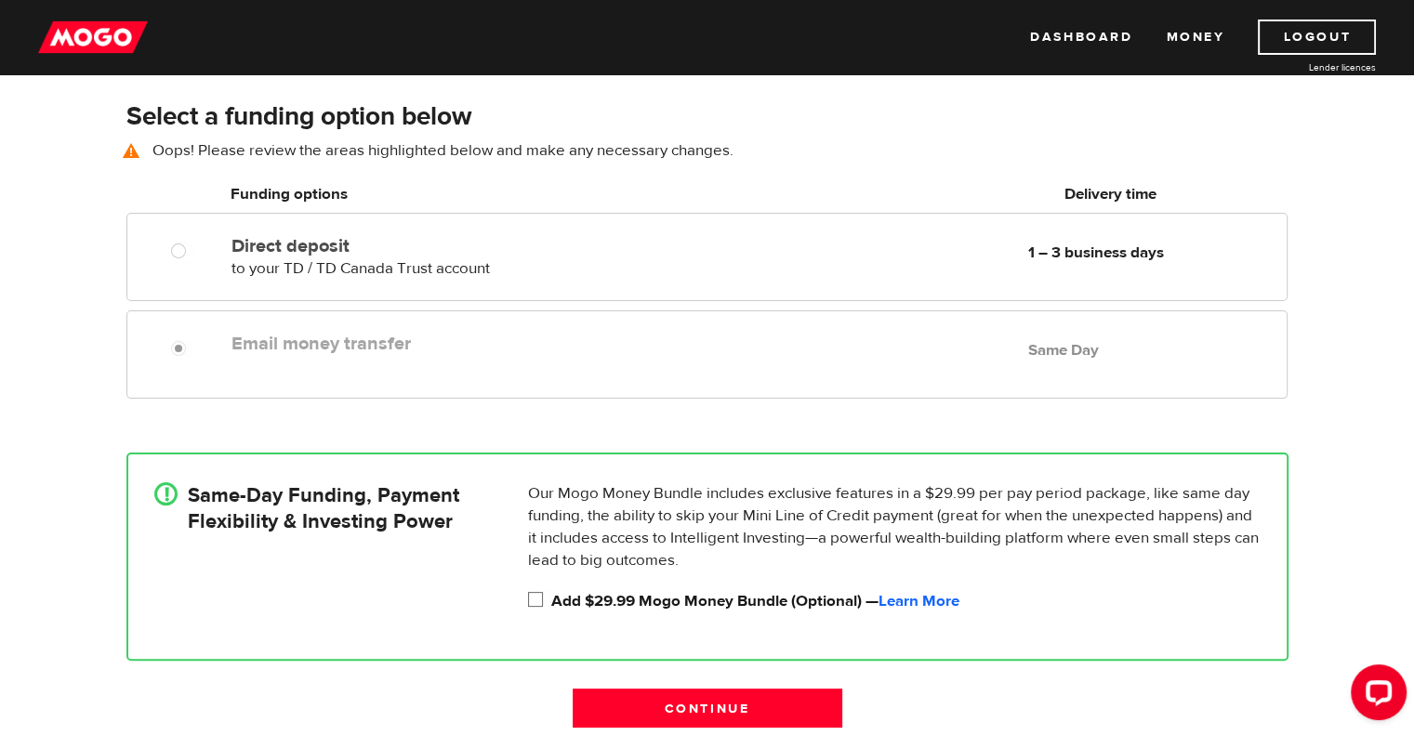
click at [537, 598] on input "Add $29.99 Mogo Money Bundle (Optional) — Learn More" at bounding box center [539, 601] width 23 height 23
checkbox input "true"
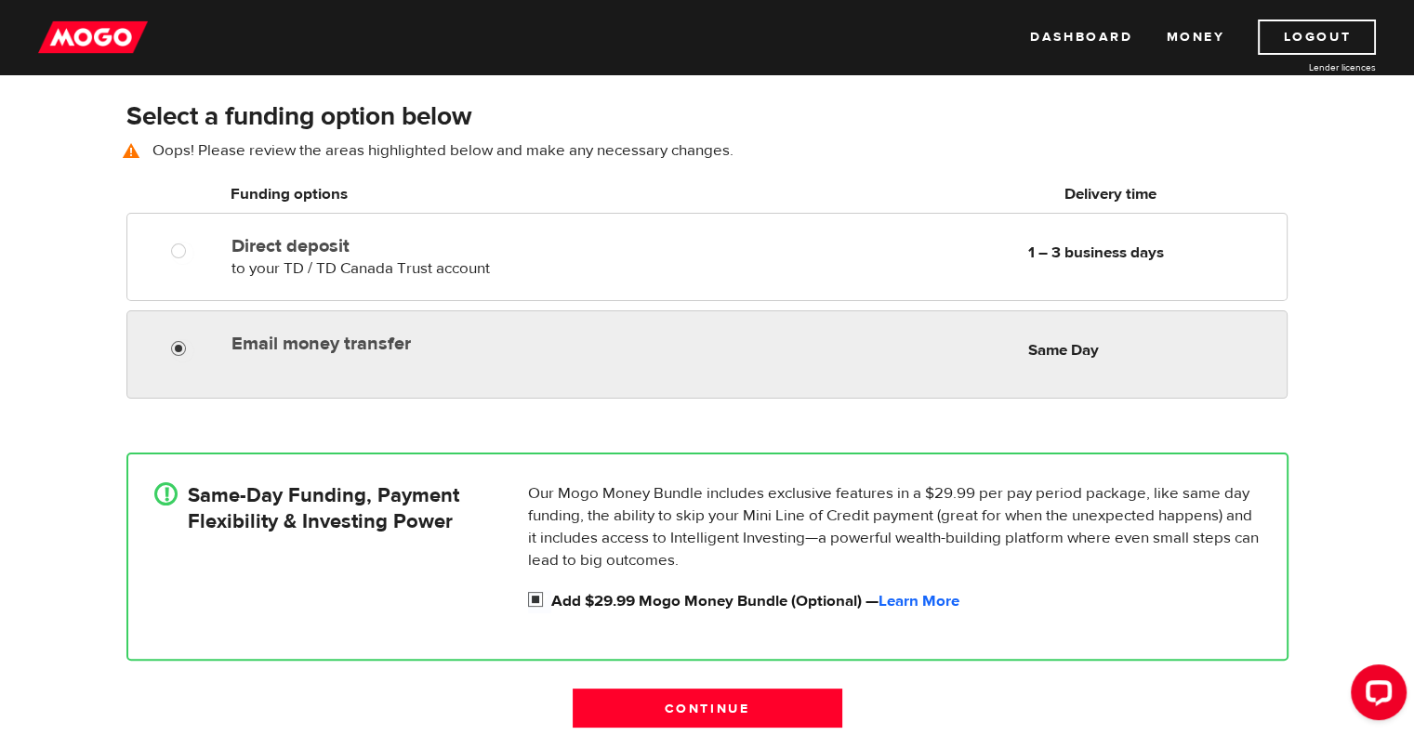
radio input "true"
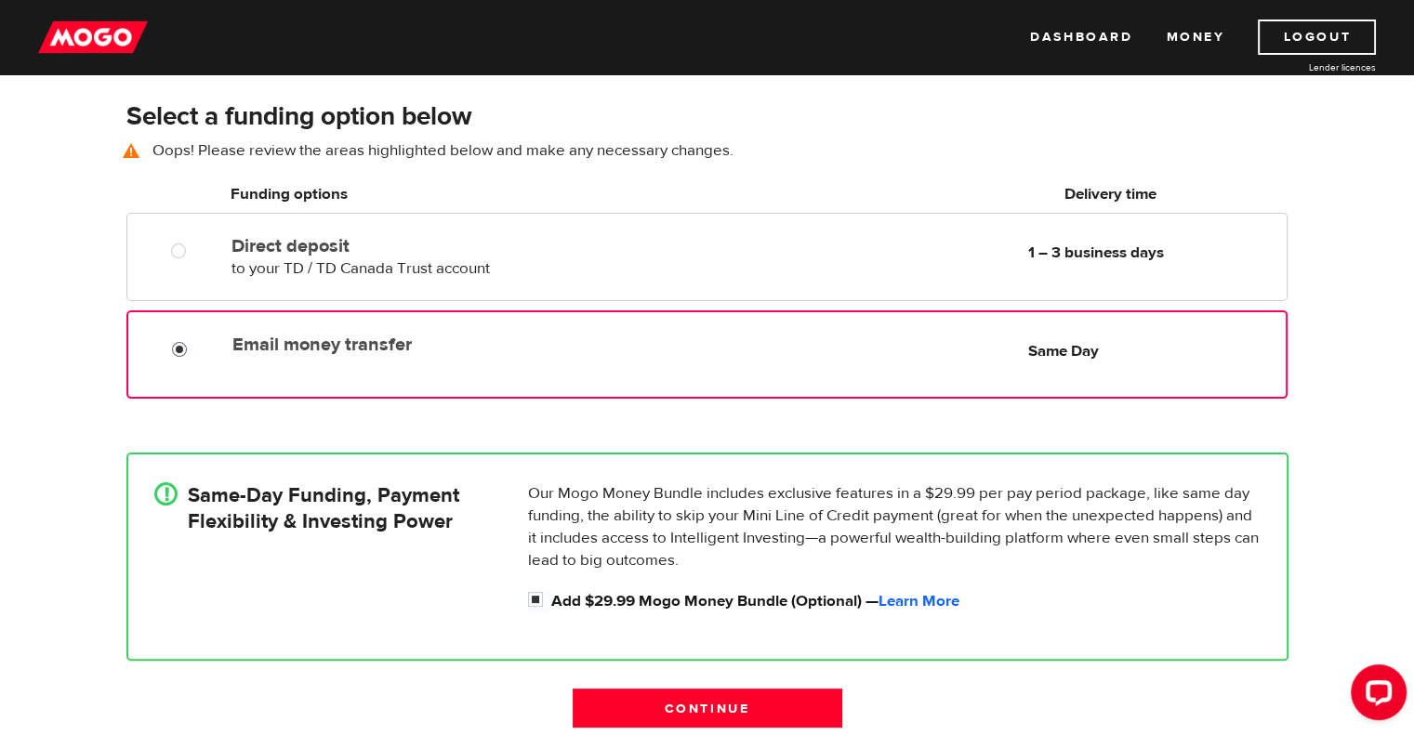
click at [178, 345] on input "Email money transfer" at bounding box center [183, 351] width 23 height 23
click at [636, 705] on input "Continue" at bounding box center [707, 708] width 270 height 39
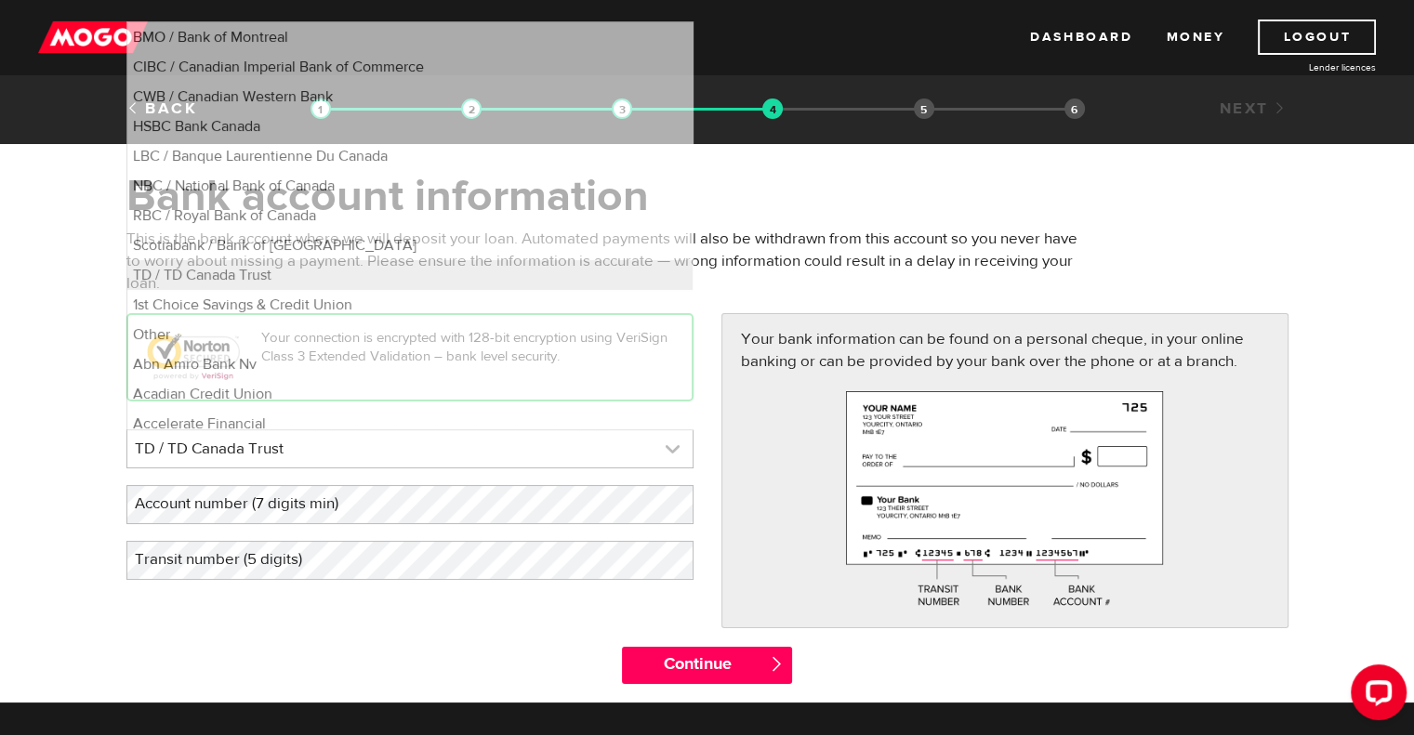
click at [670, 455] on link at bounding box center [409, 448] width 565 height 37
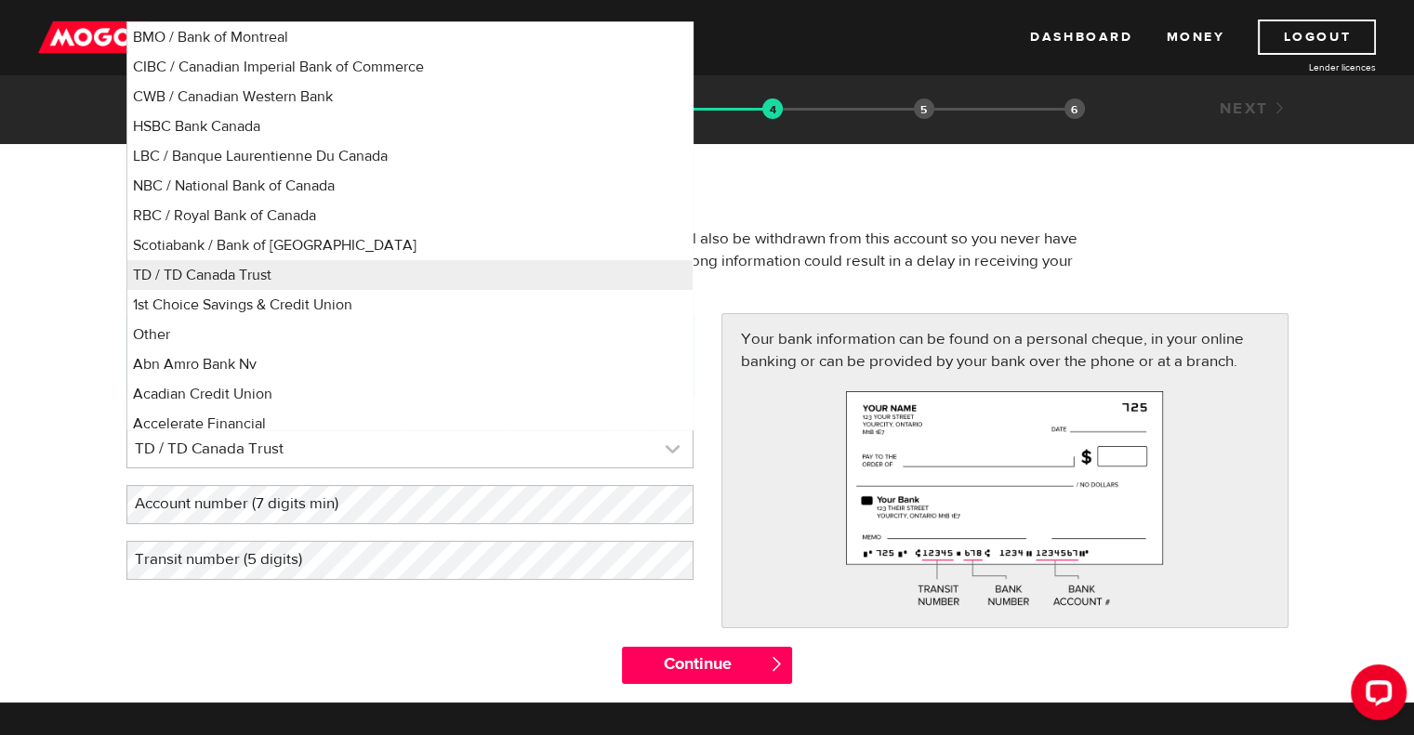
click at [670, 455] on link at bounding box center [409, 448] width 565 height 37
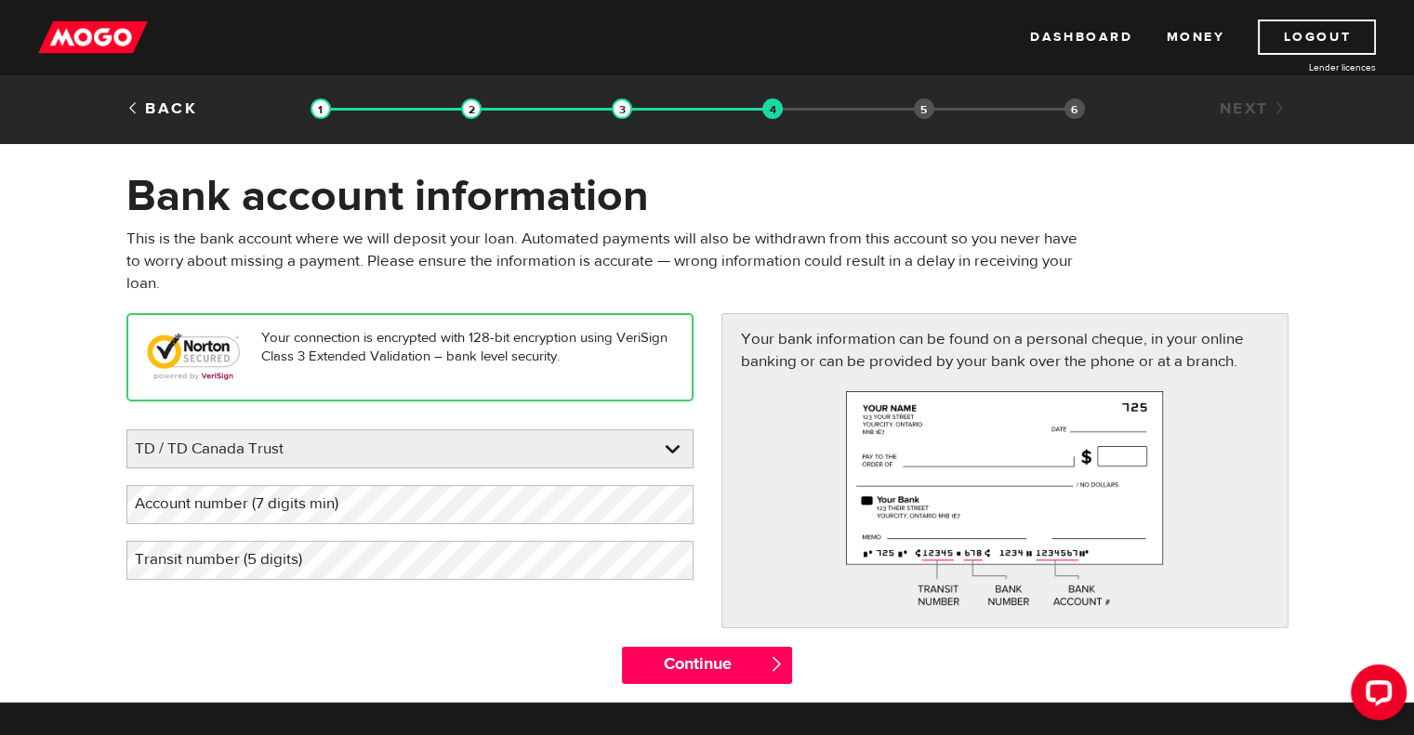
click at [335, 514] on label "Account number (7 digits min)" at bounding box center [251, 504] width 250 height 38
click at [267, 557] on label "Transit number (5 digits)" at bounding box center [233, 560] width 214 height 38
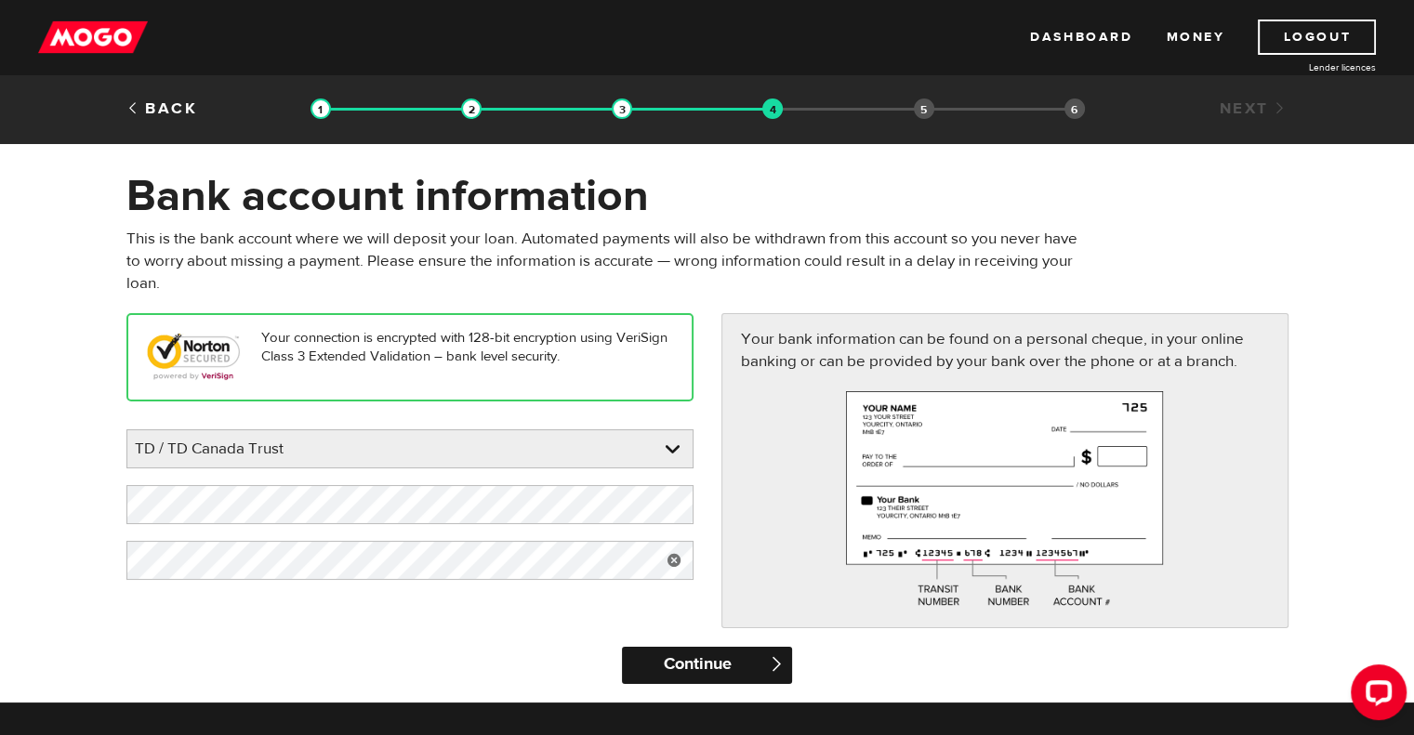
click at [659, 657] on input "Continue" at bounding box center [707, 665] width 170 height 37
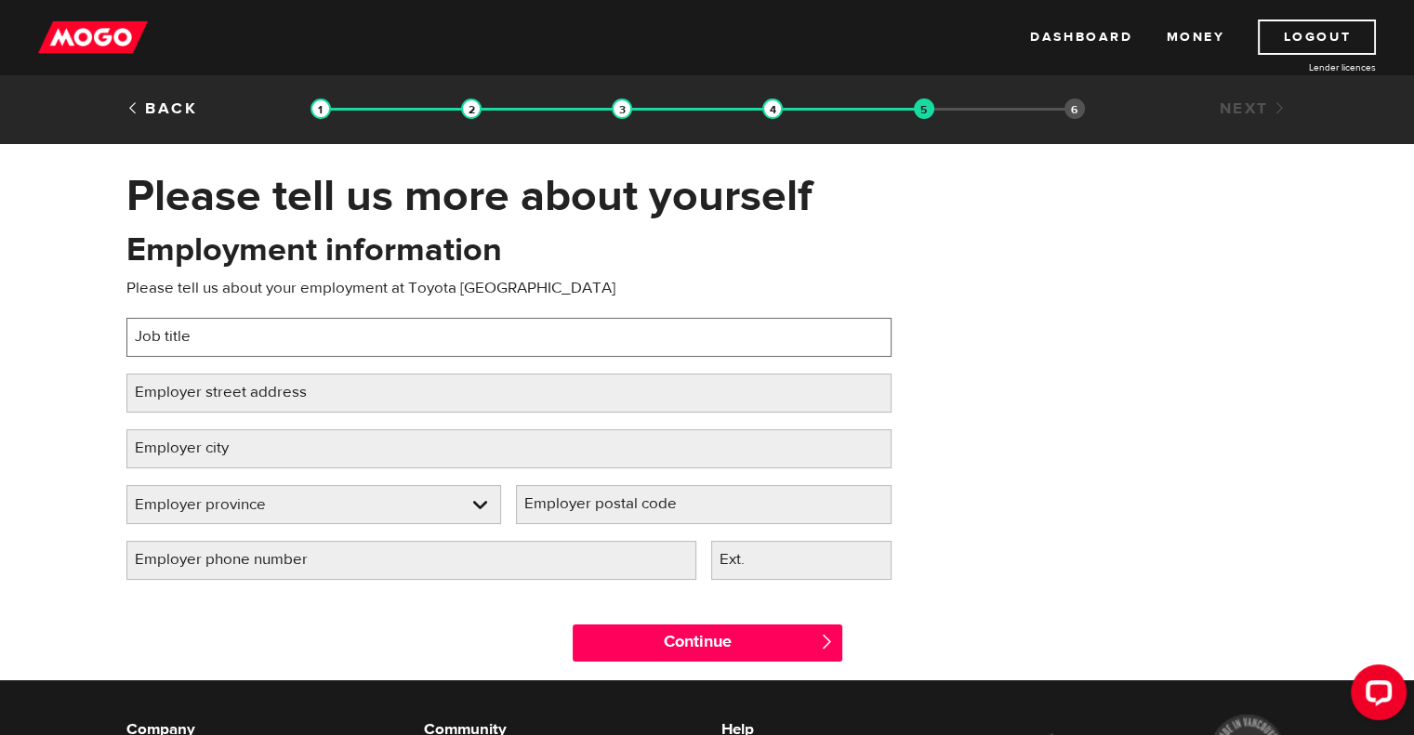
click at [420, 330] on input "Job title" at bounding box center [508, 337] width 765 height 39
click at [189, 334] on input "Quality Specialist" at bounding box center [508, 337] width 765 height 39
type input "Quality Engineering Specialist"
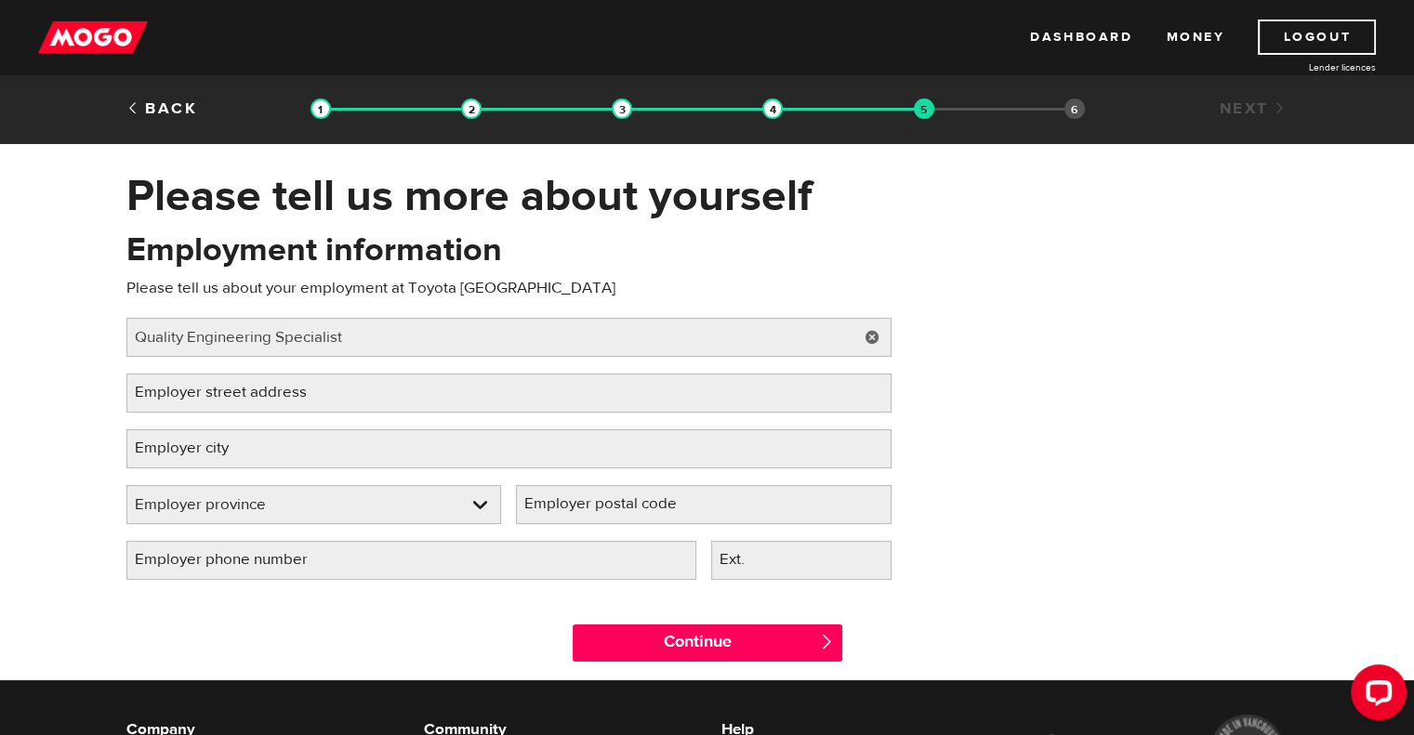
click at [212, 393] on label "Employer street address" at bounding box center [235, 393] width 218 height 38
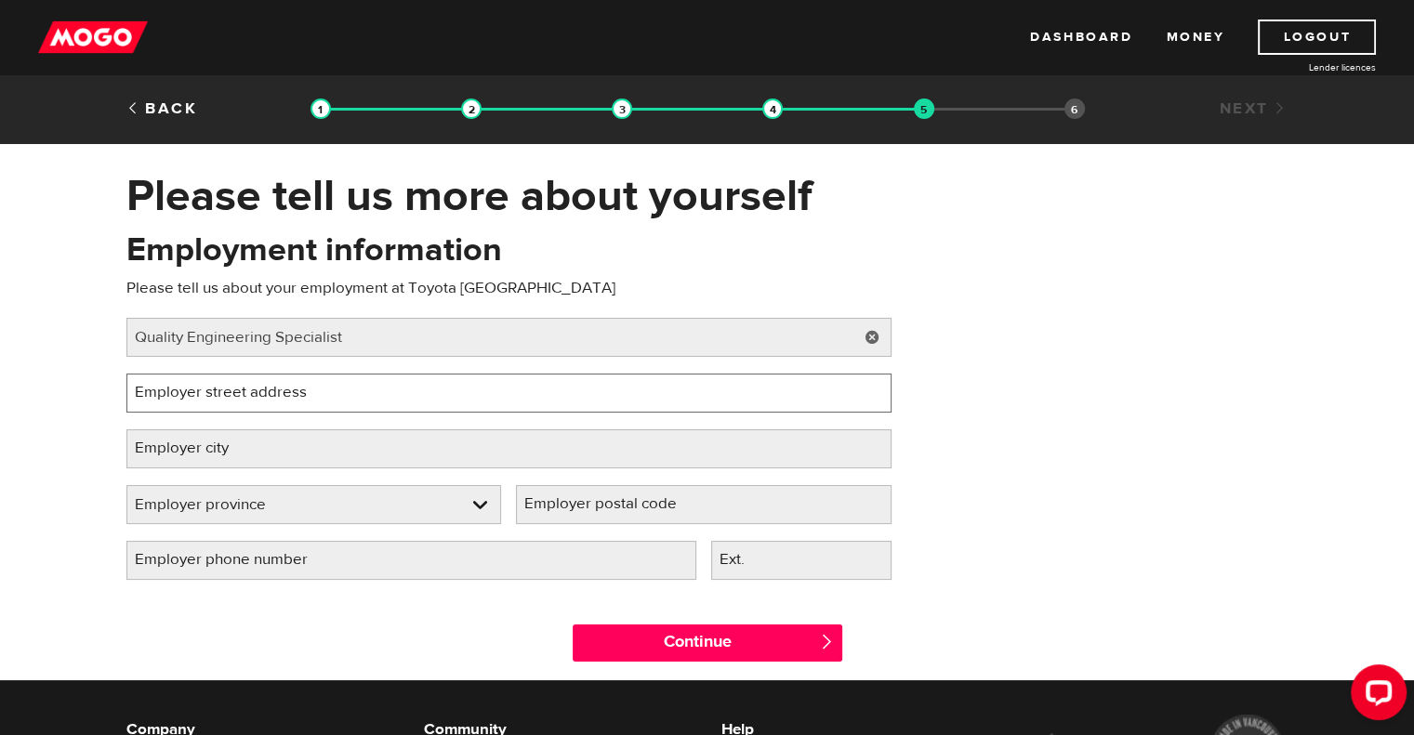
click at [212, 393] on input "Employer street address" at bounding box center [508, 393] width 765 height 39
type input "[STREET_ADDRESS]"
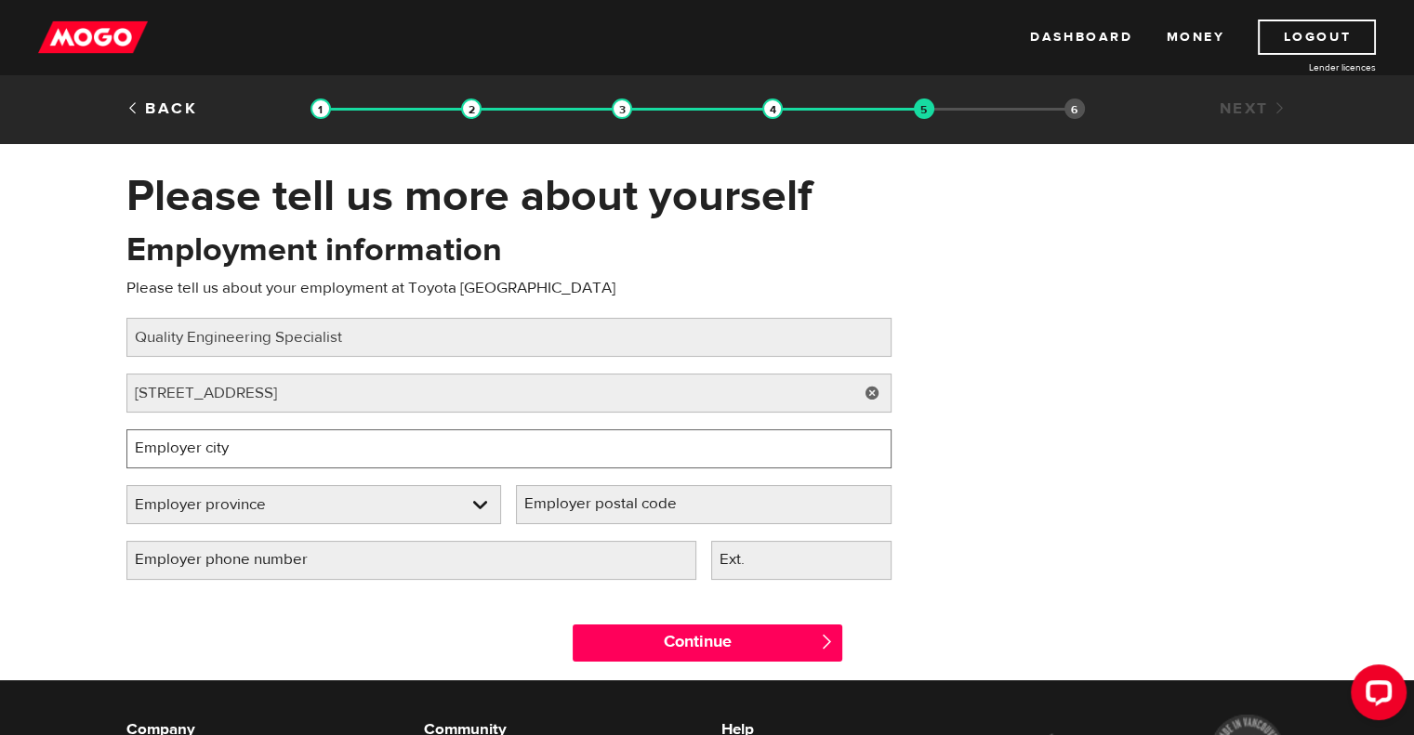
click at [272, 441] on input "Employer city" at bounding box center [508, 448] width 765 height 39
type input "[GEOGRAPHIC_DATA]"
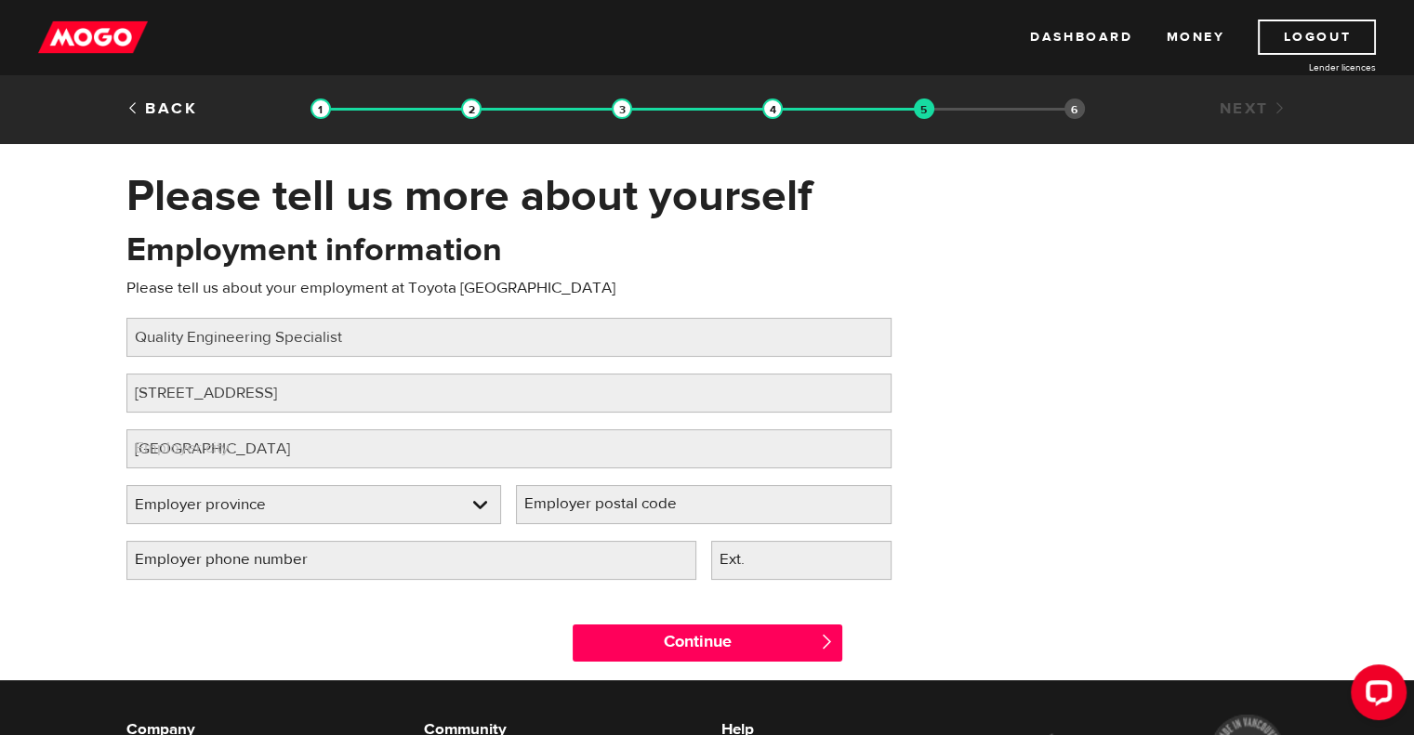
select select "ON"
type input "N4T 0J9"
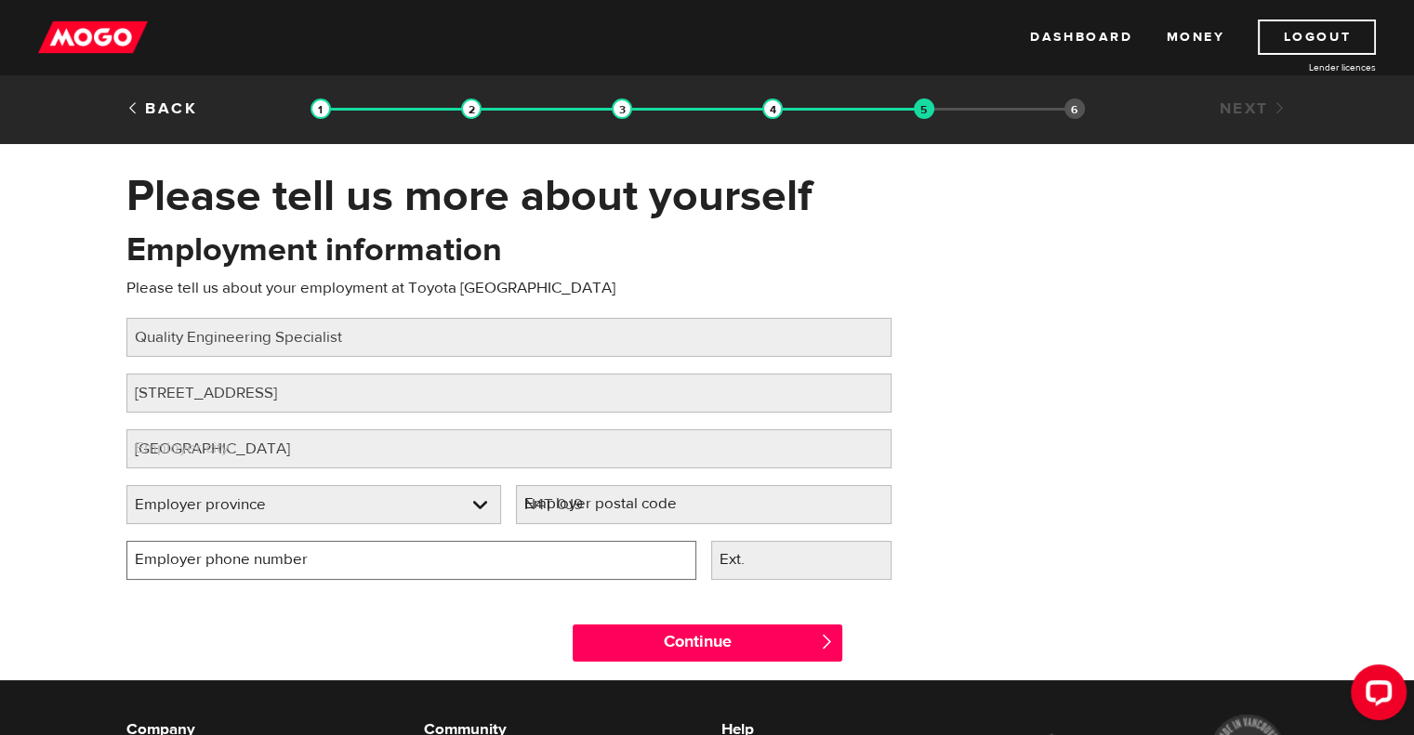
type input "[PHONE_NUMBER]"
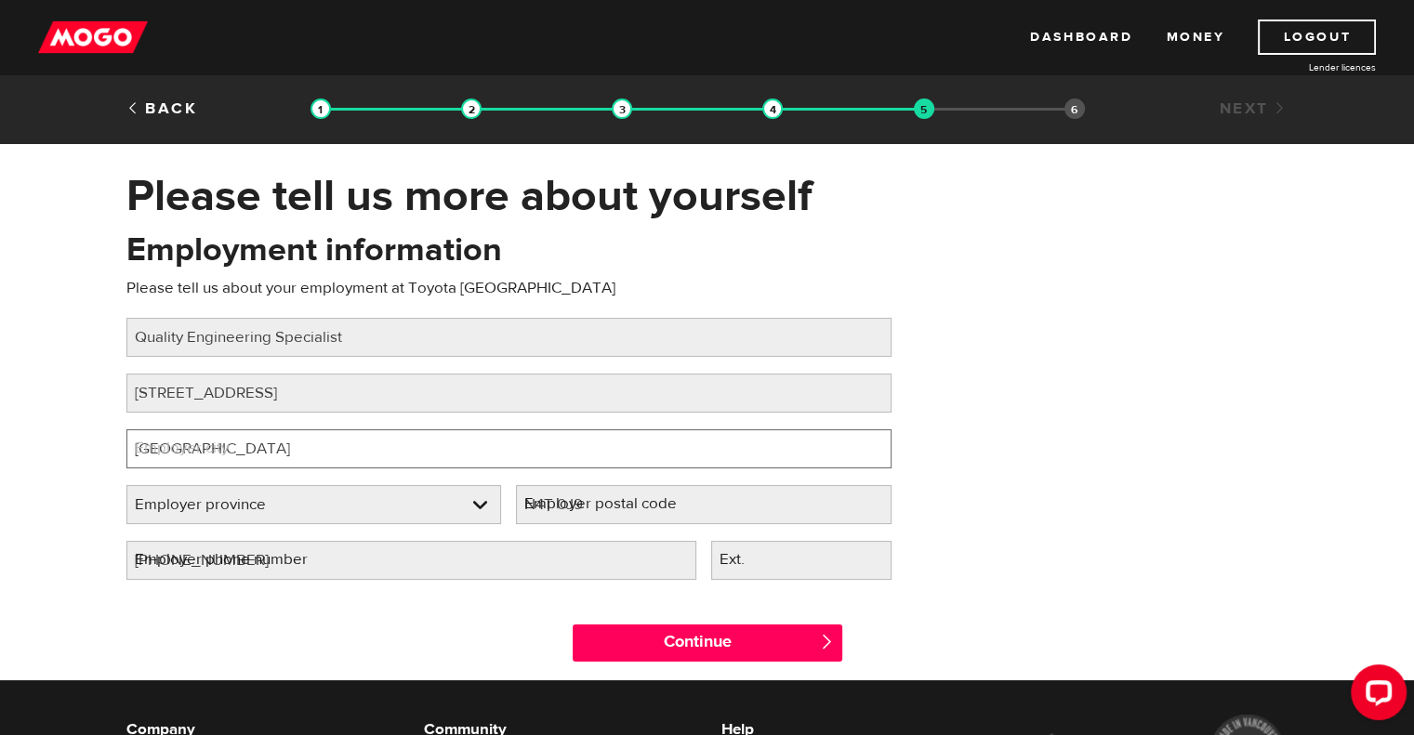
select select "ON"
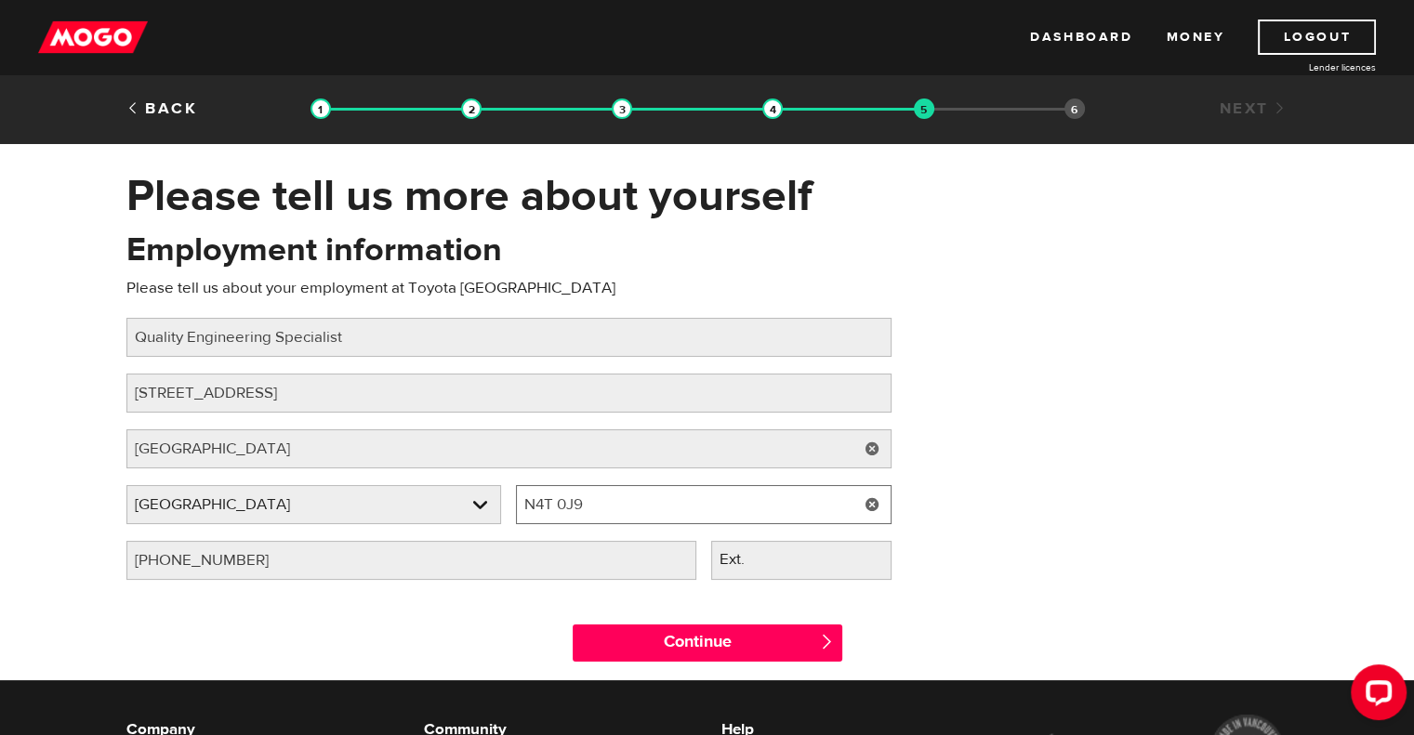
click at [584, 504] on input "N4T 0J9" at bounding box center [703, 504] width 375 height 39
type input "N4S 7W3"
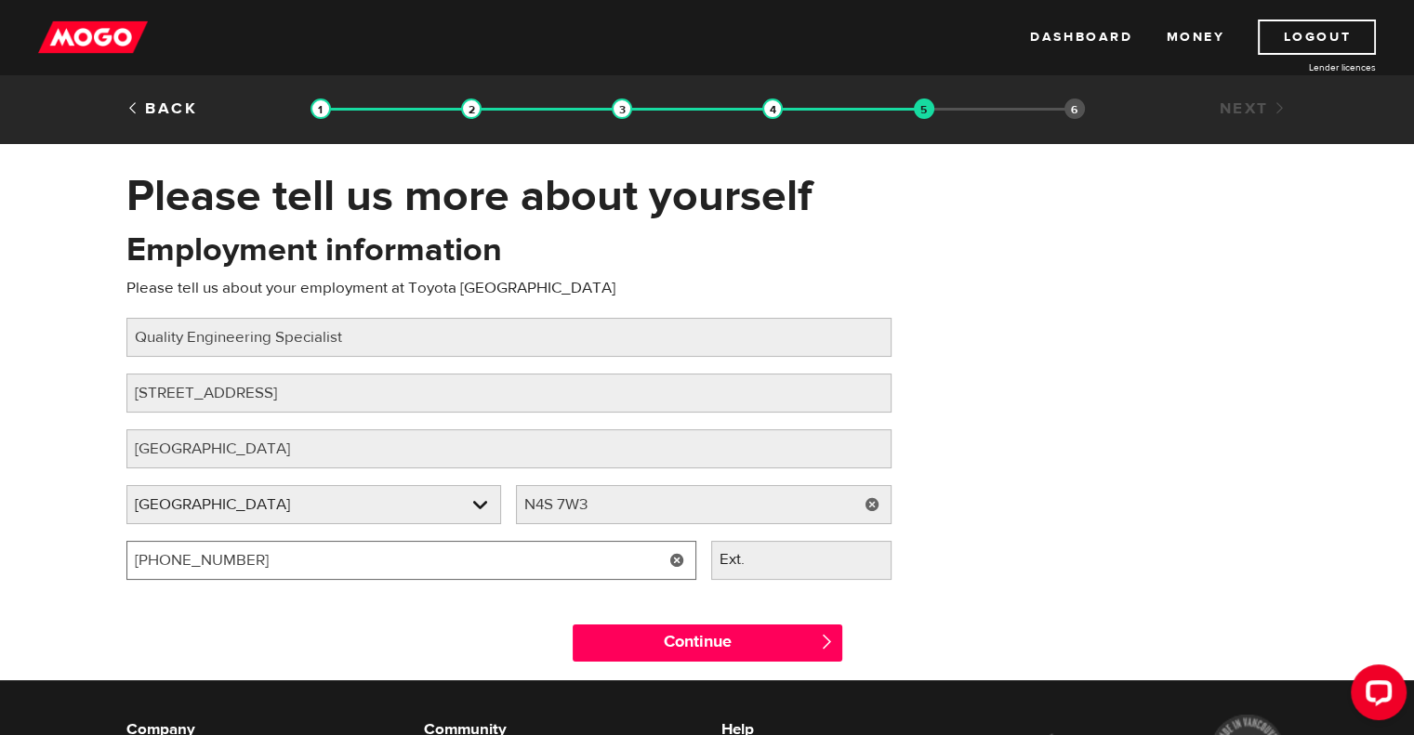
click at [351, 576] on input "[PHONE_NUMBER]" at bounding box center [411, 560] width 570 height 39
drag, startPoint x: 351, startPoint y: 576, endPoint x: 38, endPoint y: 624, distance: 316.7
click at [38, 624] on div "Please tell us more about yourself Oops! Please review the areas highlighted be…" at bounding box center [707, 424] width 1414 height 511
type input "(519) 421-5814"
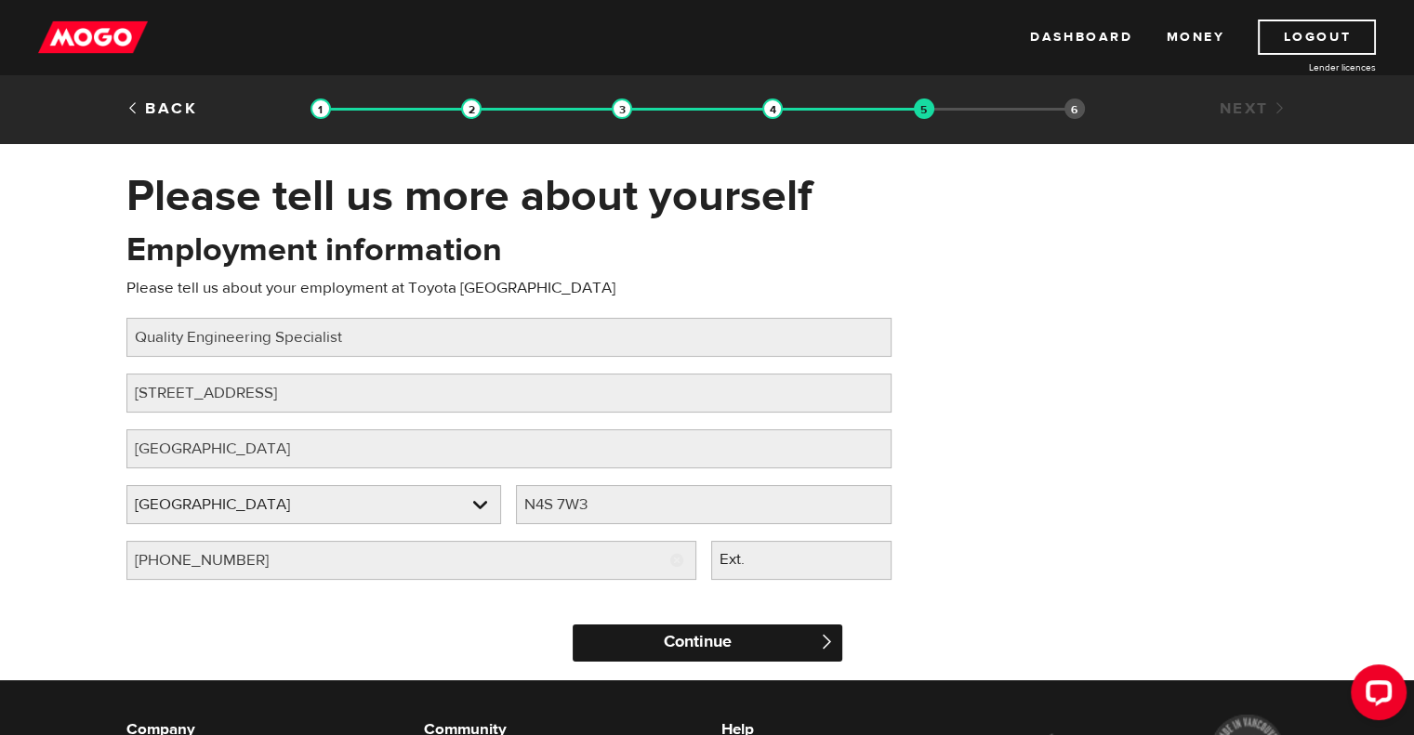
click at [717, 635] on input "Continue" at bounding box center [707, 643] width 270 height 37
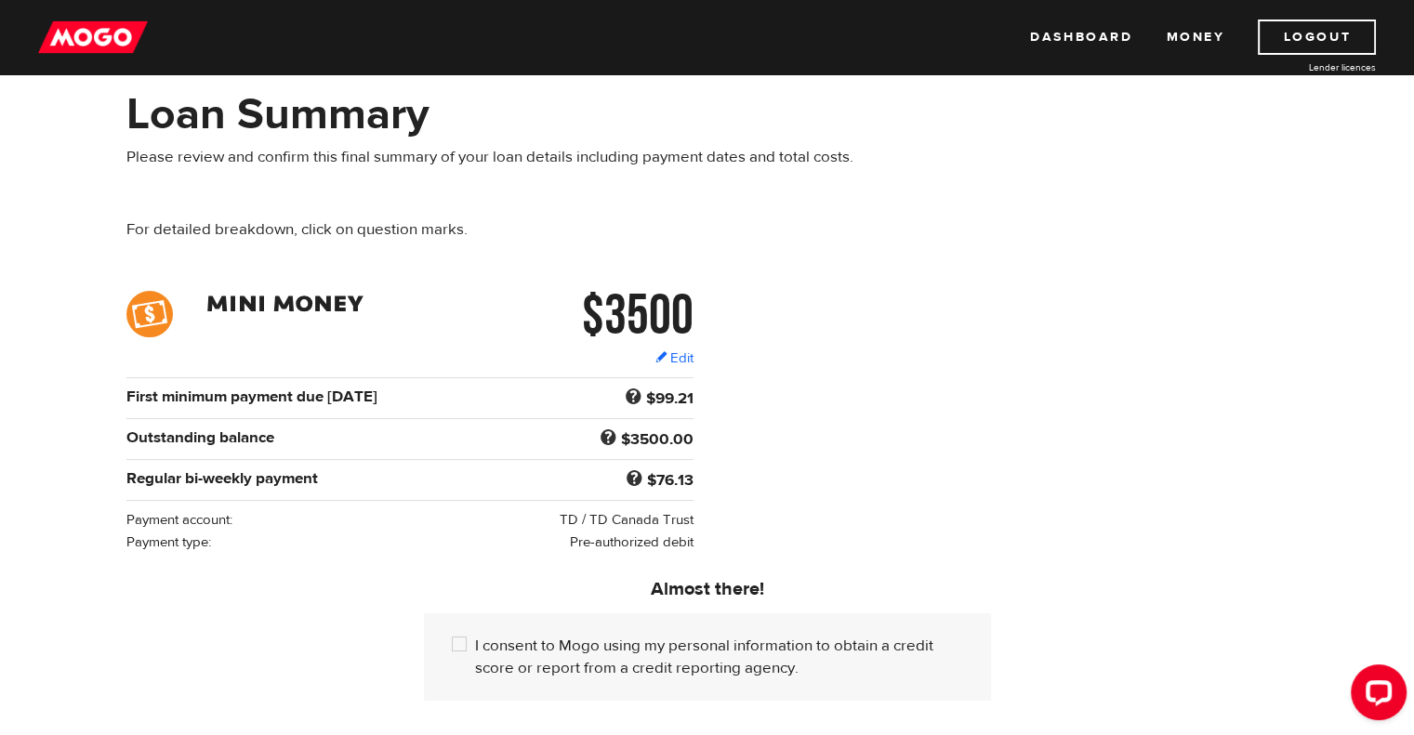
scroll to position [78, 0]
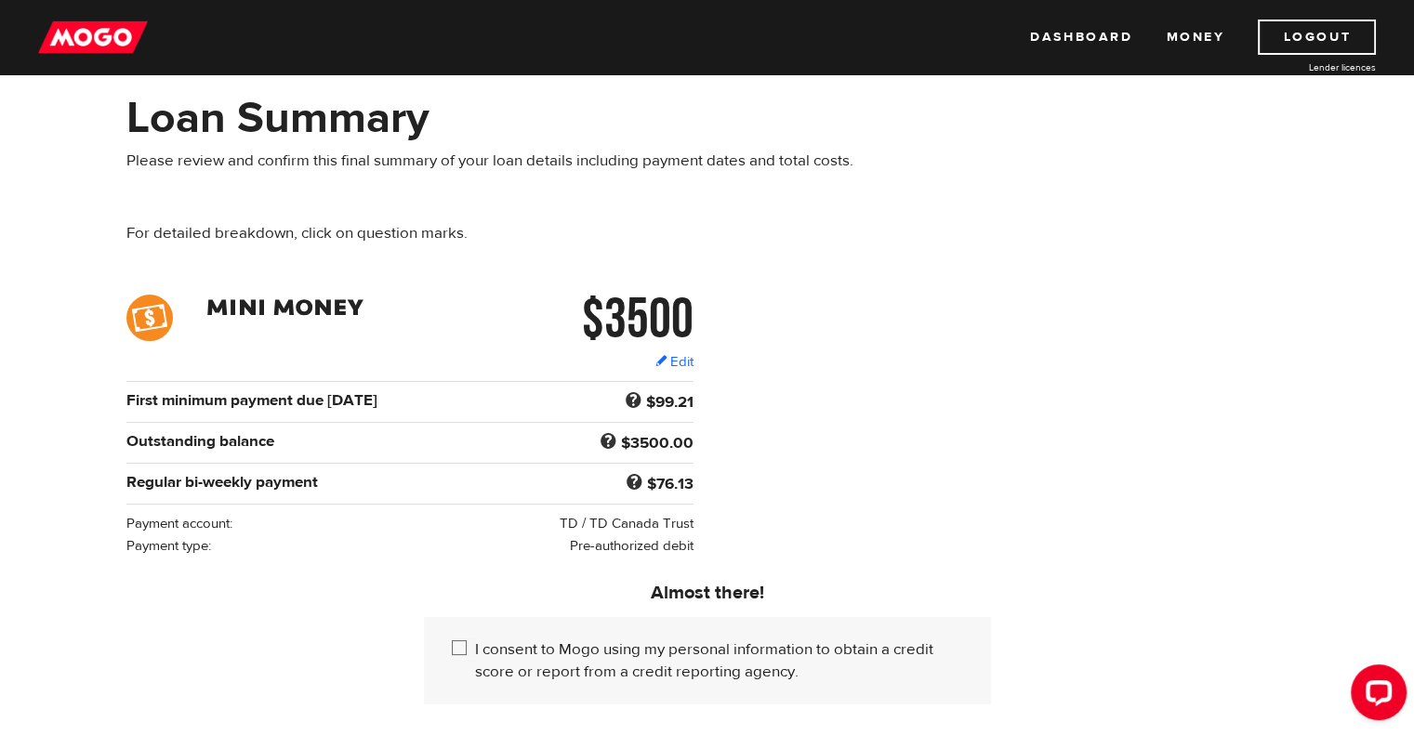
click at [459, 642] on input "I consent to Mogo using my personal information to obtain a credit score or rep…" at bounding box center [463, 649] width 23 height 23
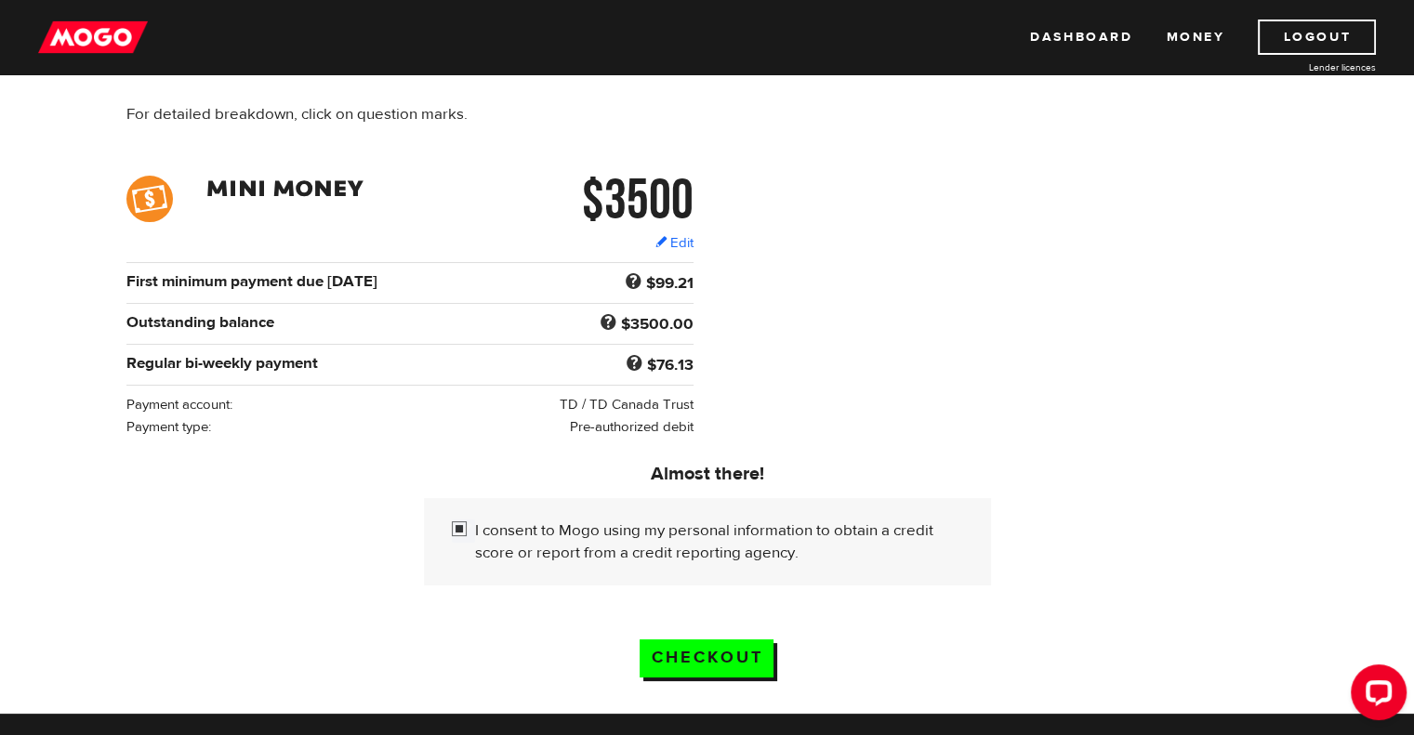
scroll to position [201, 0]
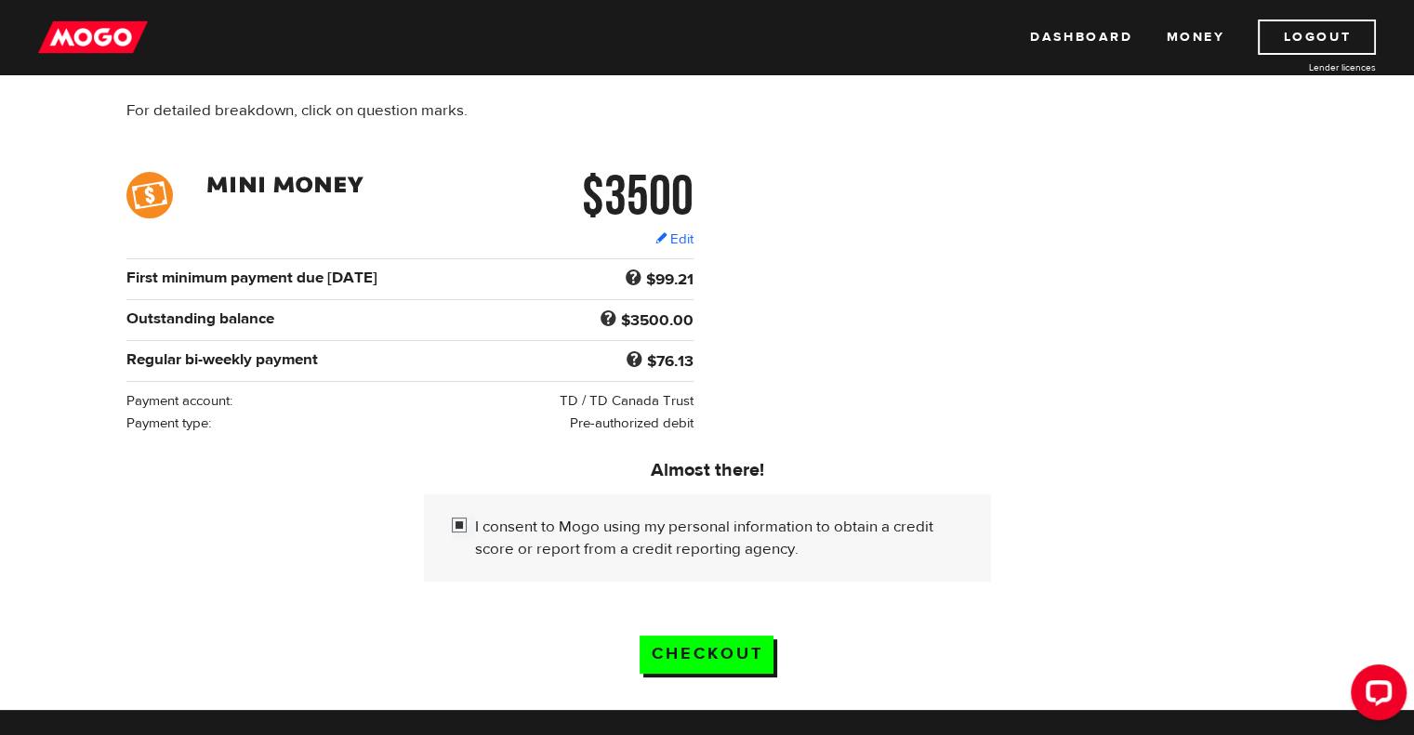
click at [459, 522] on input "I consent to Mogo using my personal information to obtain a credit score or rep…" at bounding box center [463, 527] width 23 height 23
click at [463, 521] on input "I consent to Mogo using my personal information to obtain a credit score or rep…" at bounding box center [463, 527] width 23 height 23
checkbox input "true"
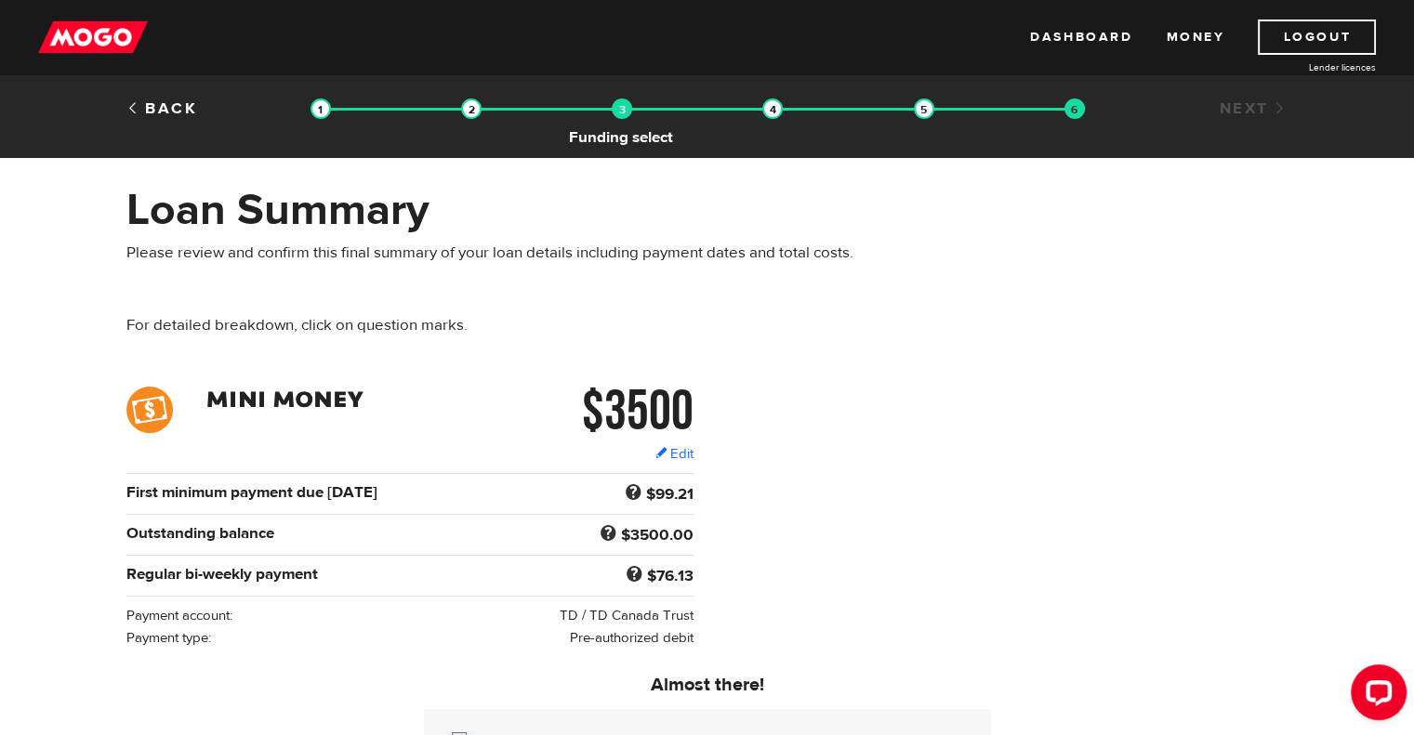
click at [620, 106] on img at bounding box center [621, 109] width 20 height 20
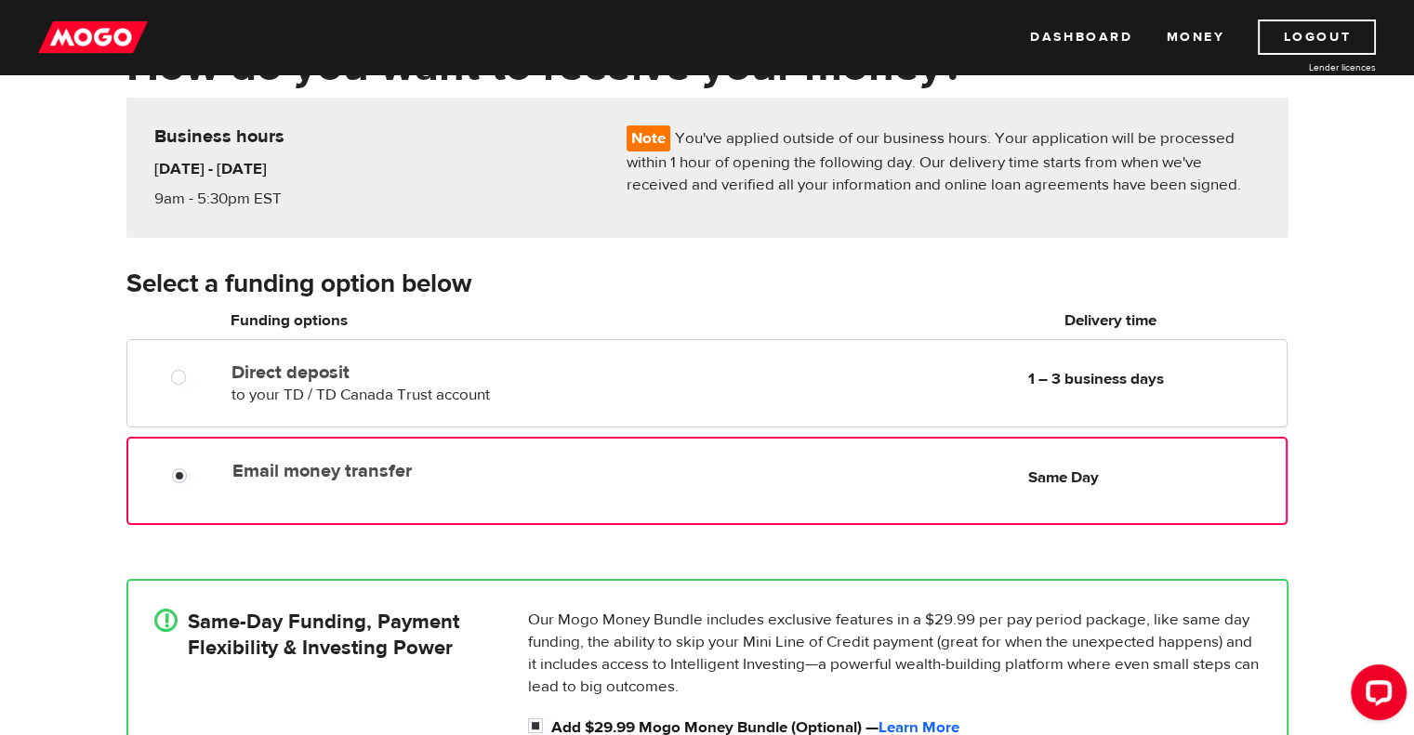
scroll to position [134, 0]
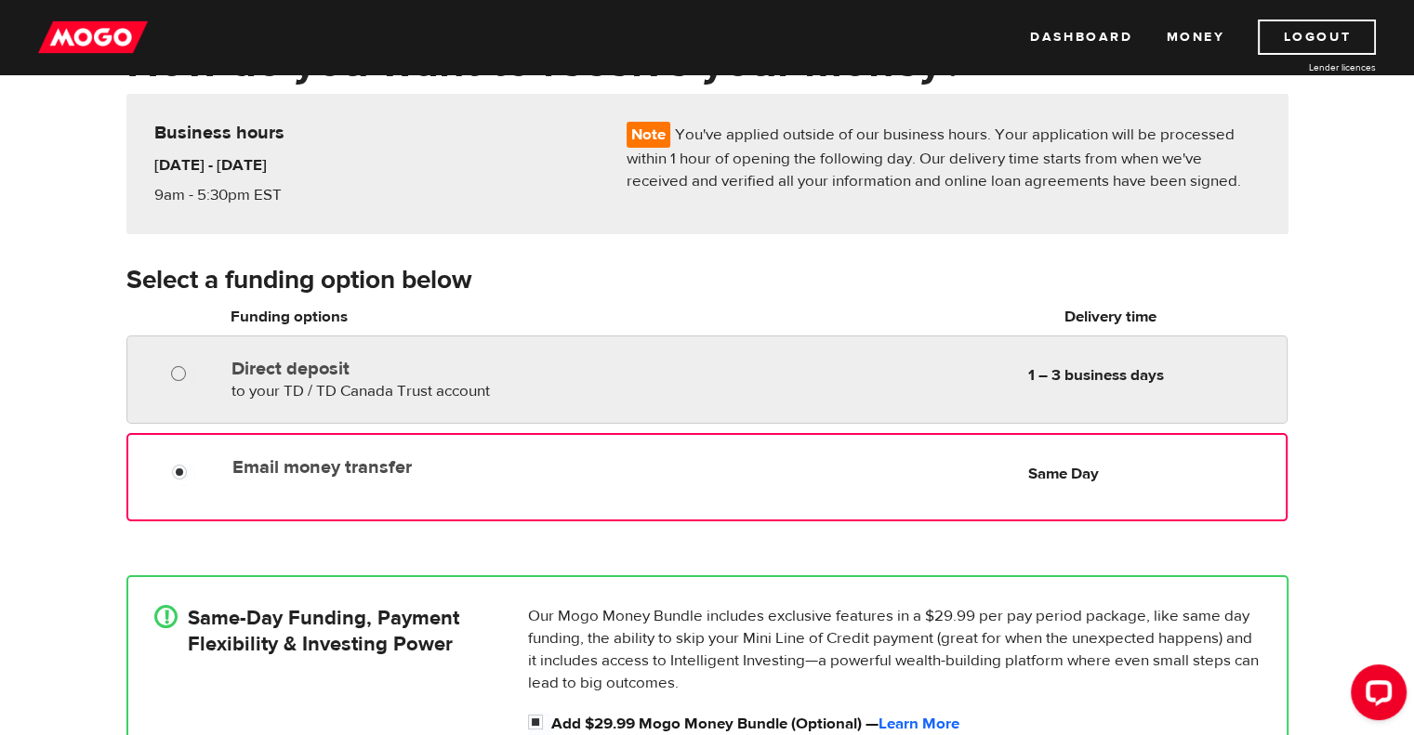
radio input "true"
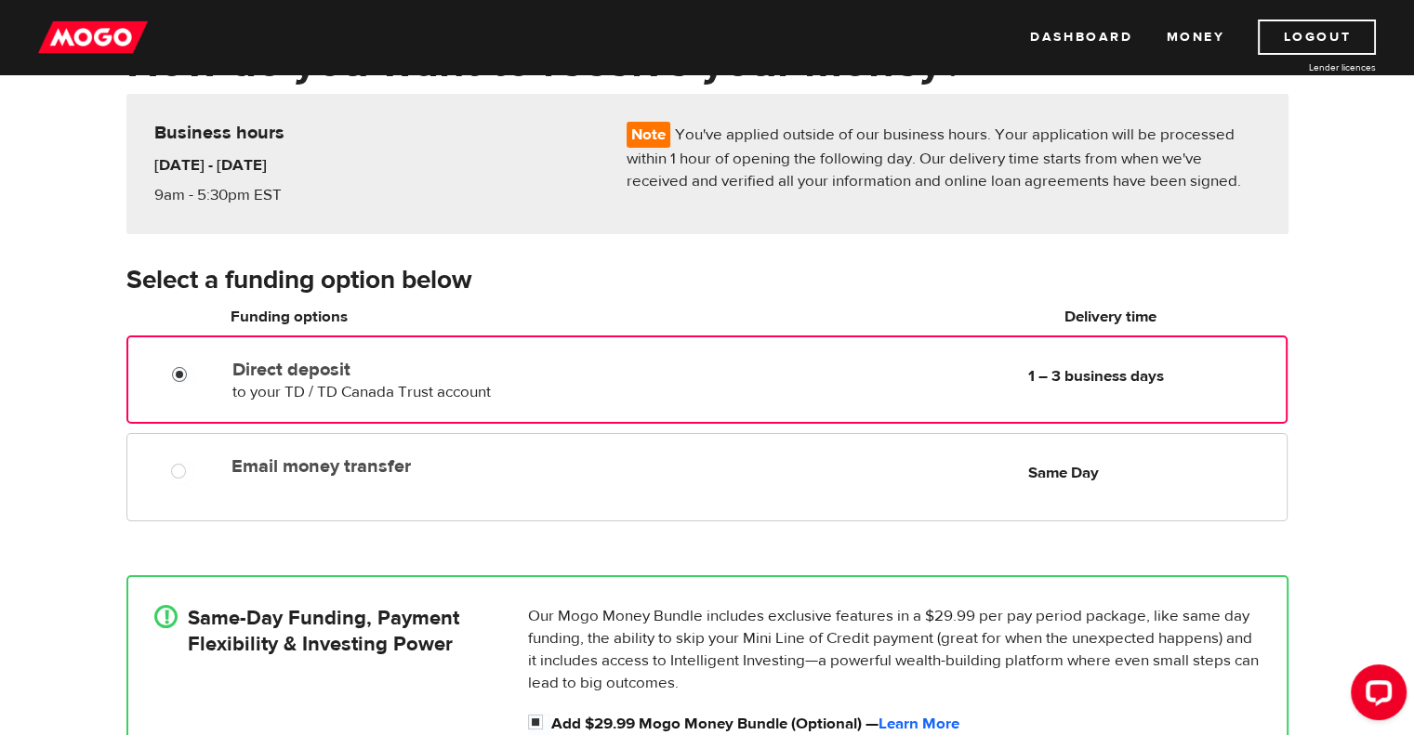
click at [184, 374] on input "Direct deposit" at bounding box center [183, 376] width 23 height 23
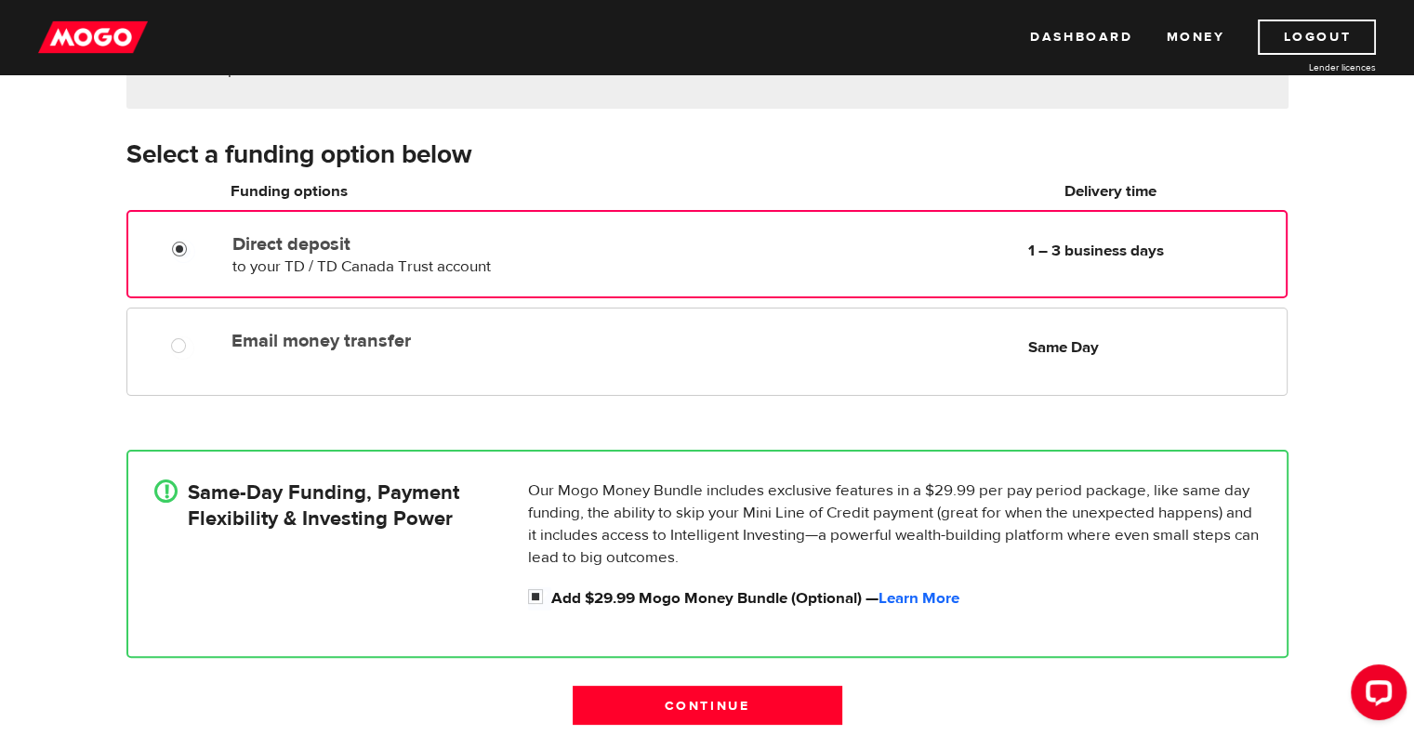
scroll to position [260, 0]
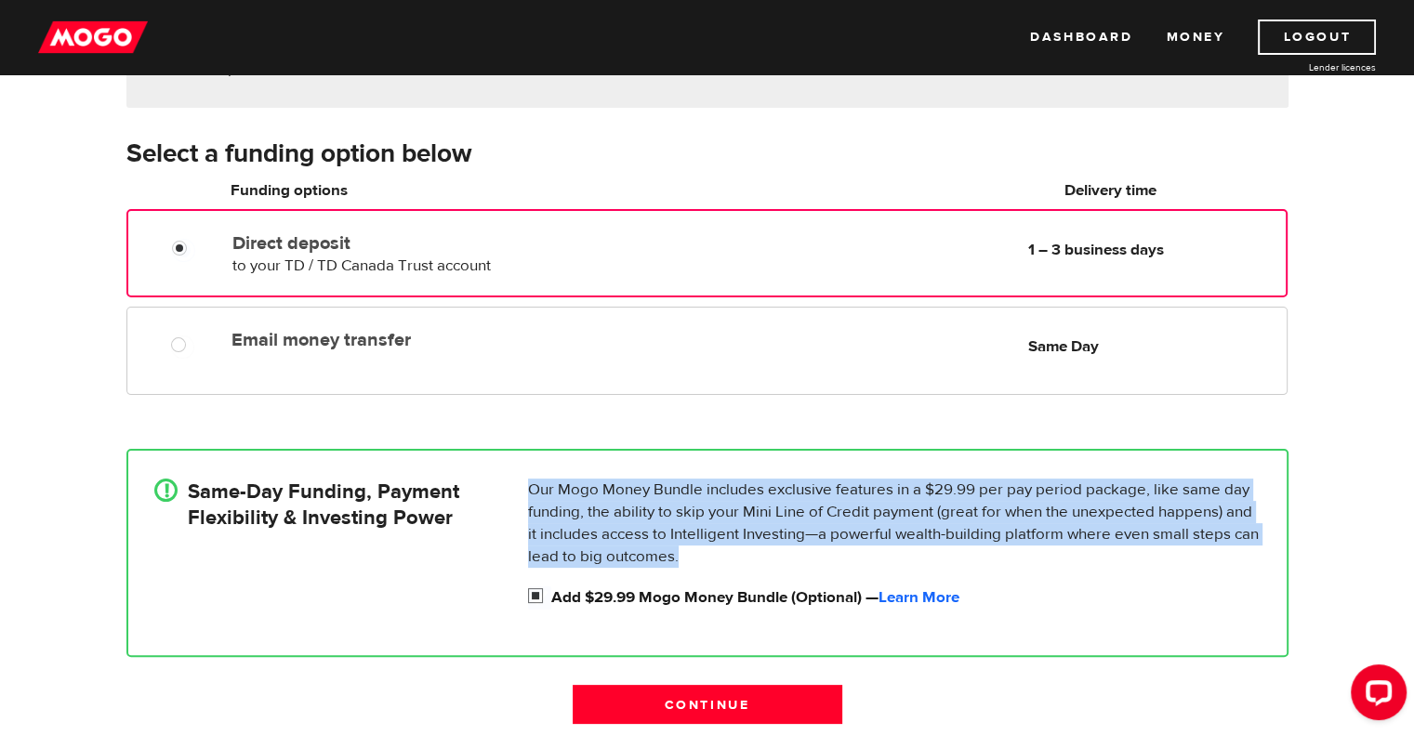
drag, startPoint x: 528, startPoint y: 422, endPoint x: 538, endPoint y: 591, distance: 169.4
click at [538, 591] on div "! Same-Day Funding, Payment Flexibility & Investing Power Our Mogo Money Bundle…" at bounding box center [707, 553] width 1190 height 264
click at [538, 591] on input "Add $29.99 Mogo Money Bundle (Optional) — Learn More" at bounding box center [539, 597] width 23 height 23
checkbox input "false"
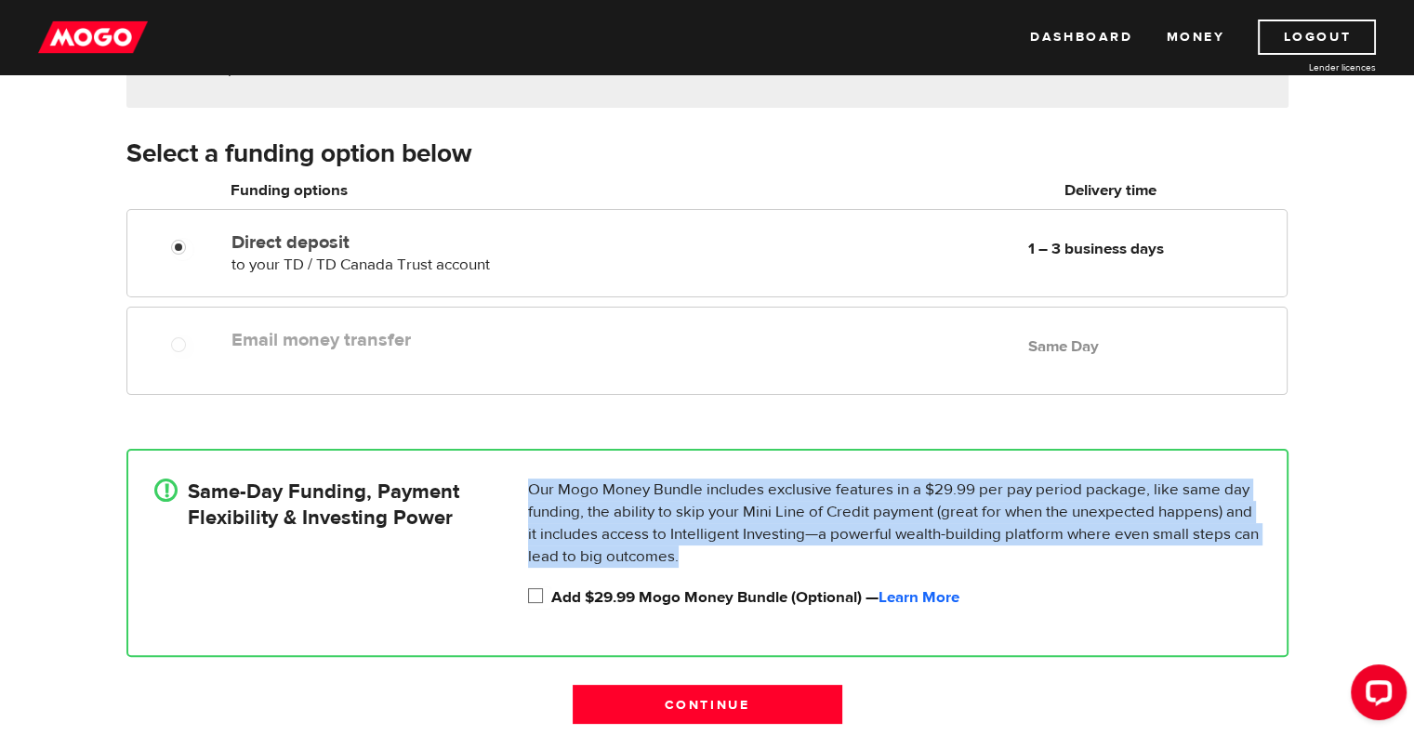
click at [548, 421] on div "! Same-Day Funding, Payment Flexibility & Investing Power Our Mogo Money Bundle…" at bounding box center [707, 553] width 1190 height 264
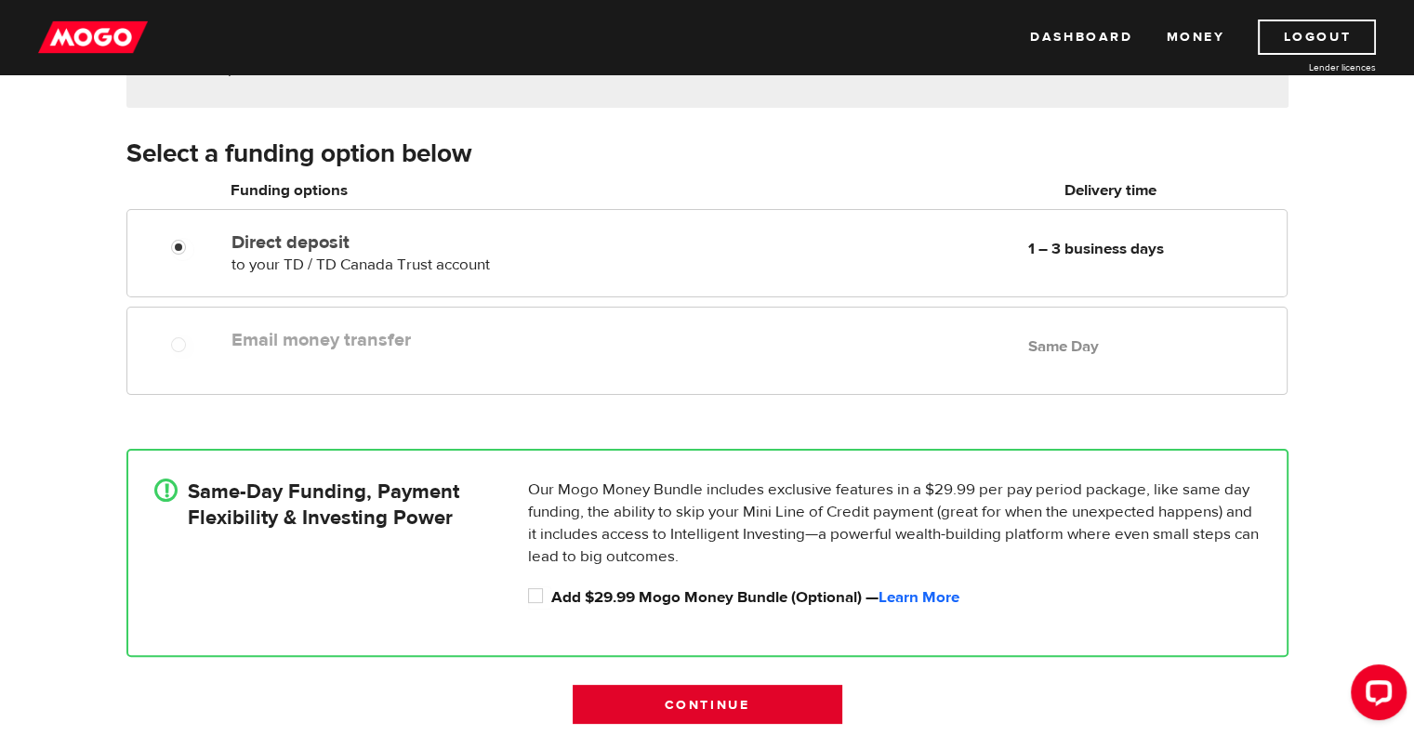
click at [669, 690] on input "Continue" at bounding box center [707, 704] width 270 height 39
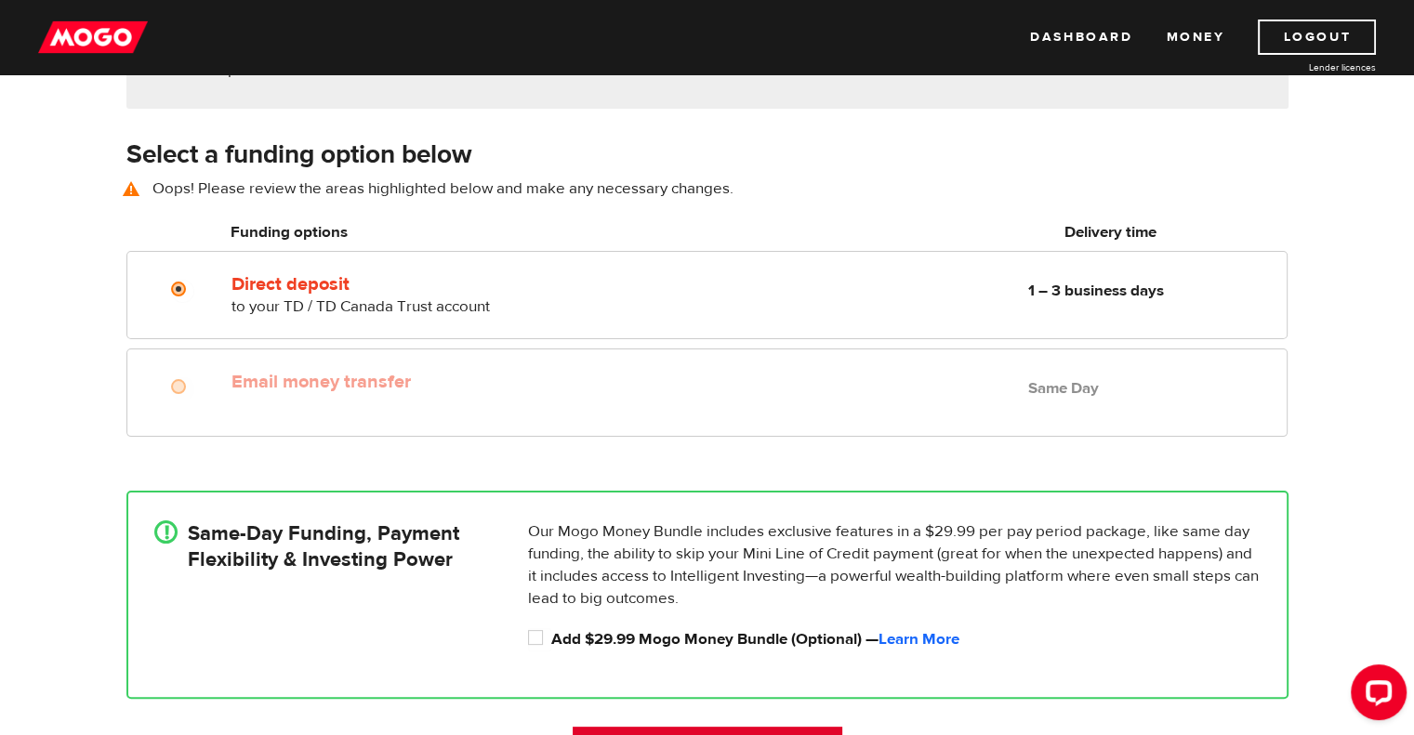
scroll to position [258, 0]
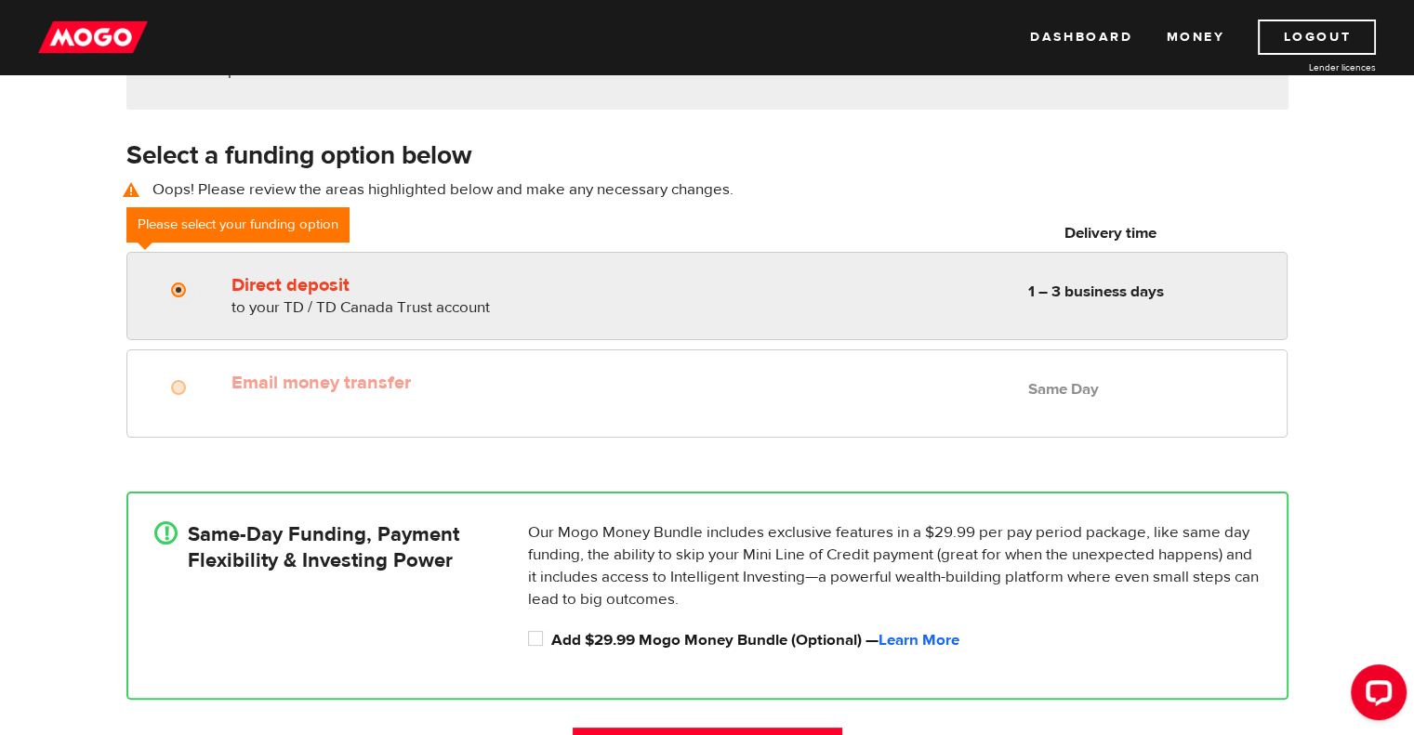
radio input "true"
click at [173, 296] on input "Direct deposit" at bounding box center [182, 292] width 23 height 23
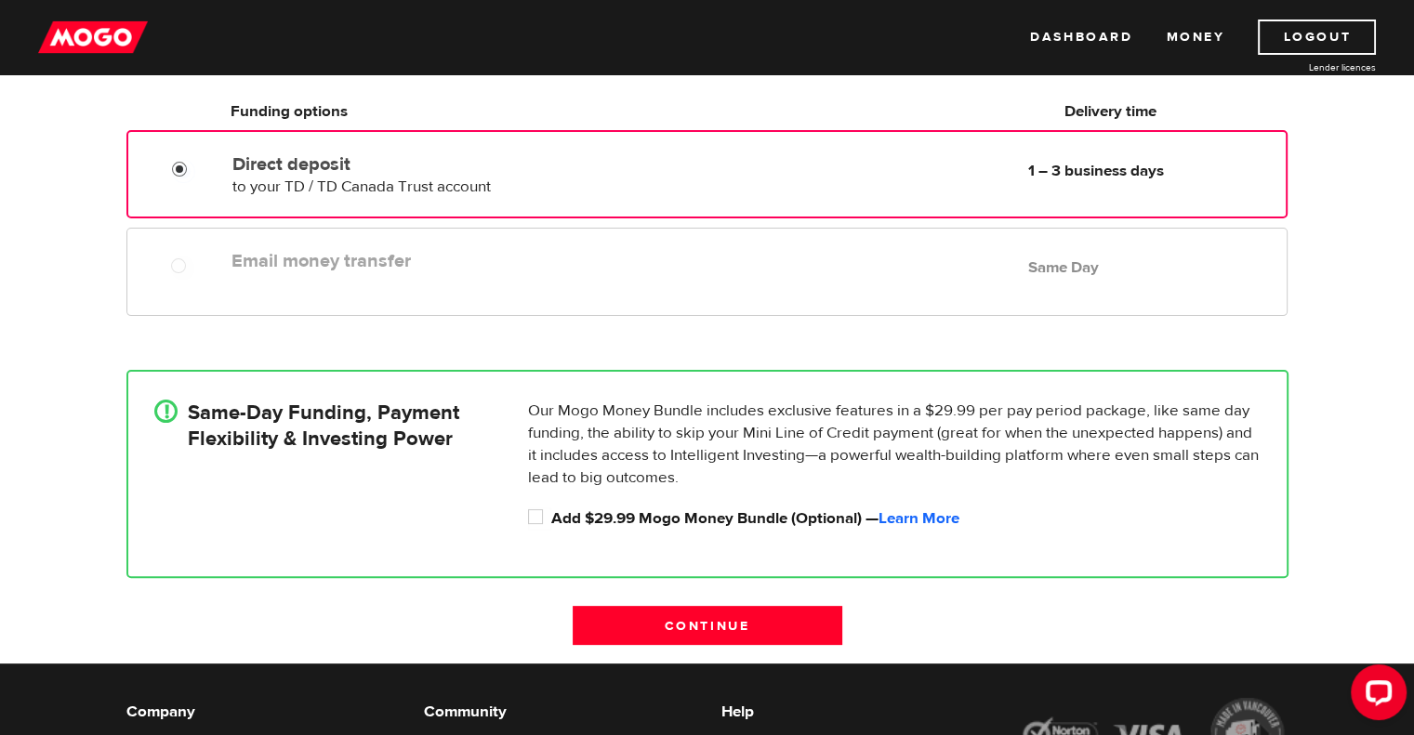
scroll to position [396, 0]
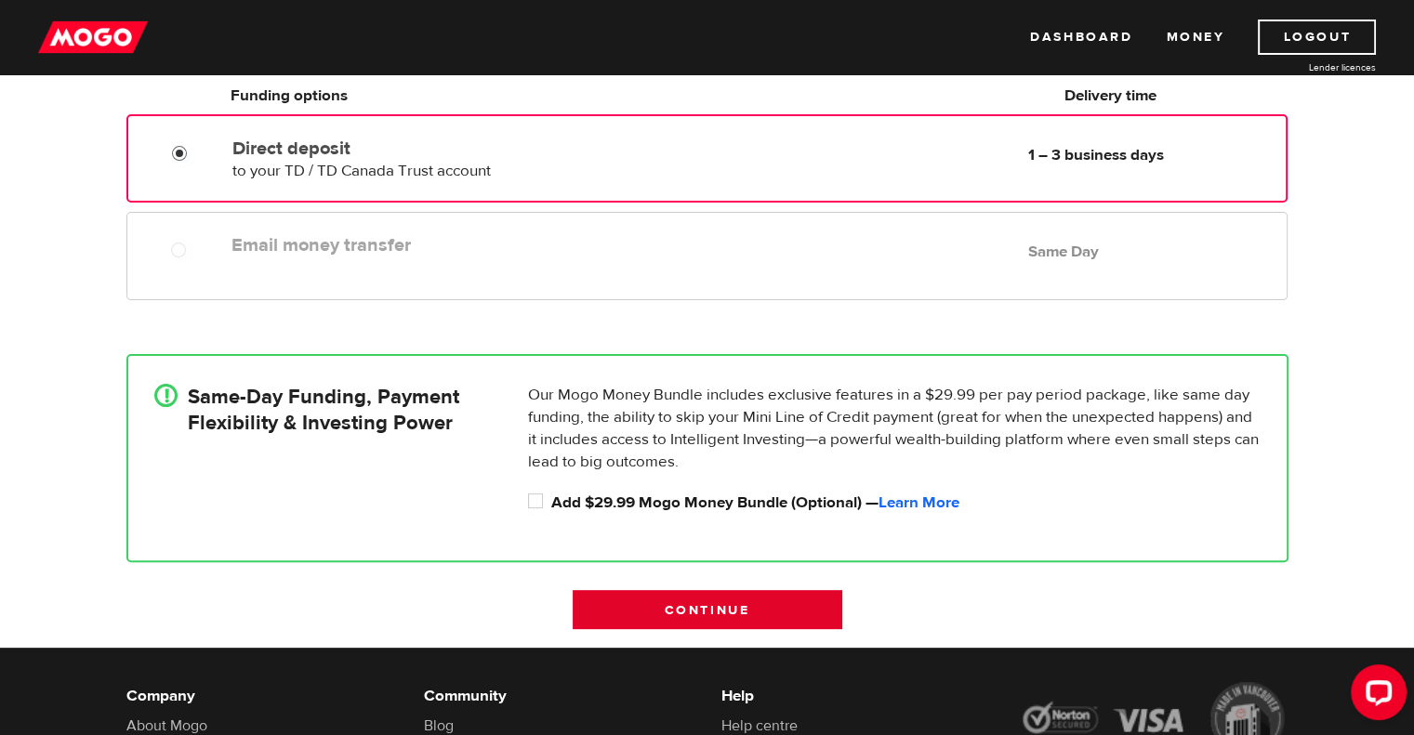
click at [686, 621] on input "Continue" at bounding box center [707, 609] width 270 height 39
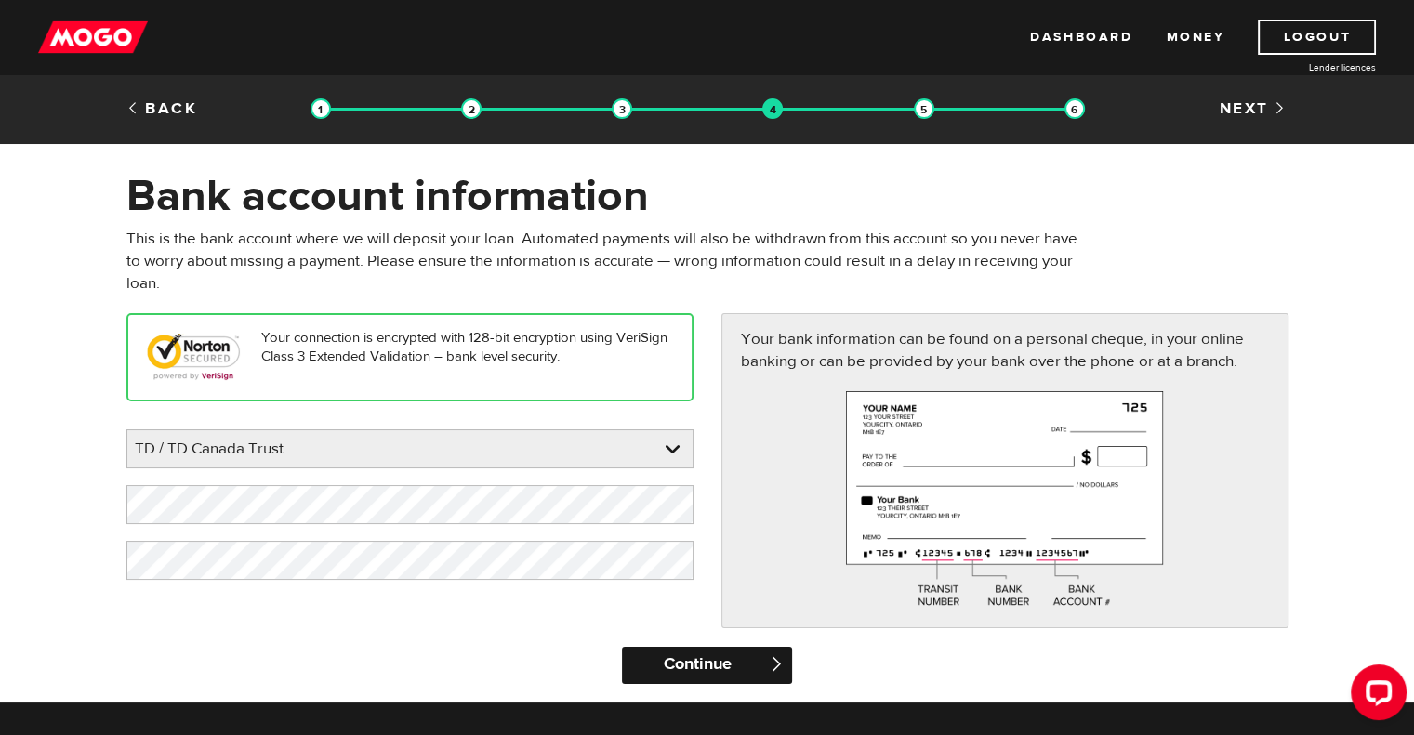
click at [715, 664] on input "Continue" at bounding box center [707, 665] width 170 height 37
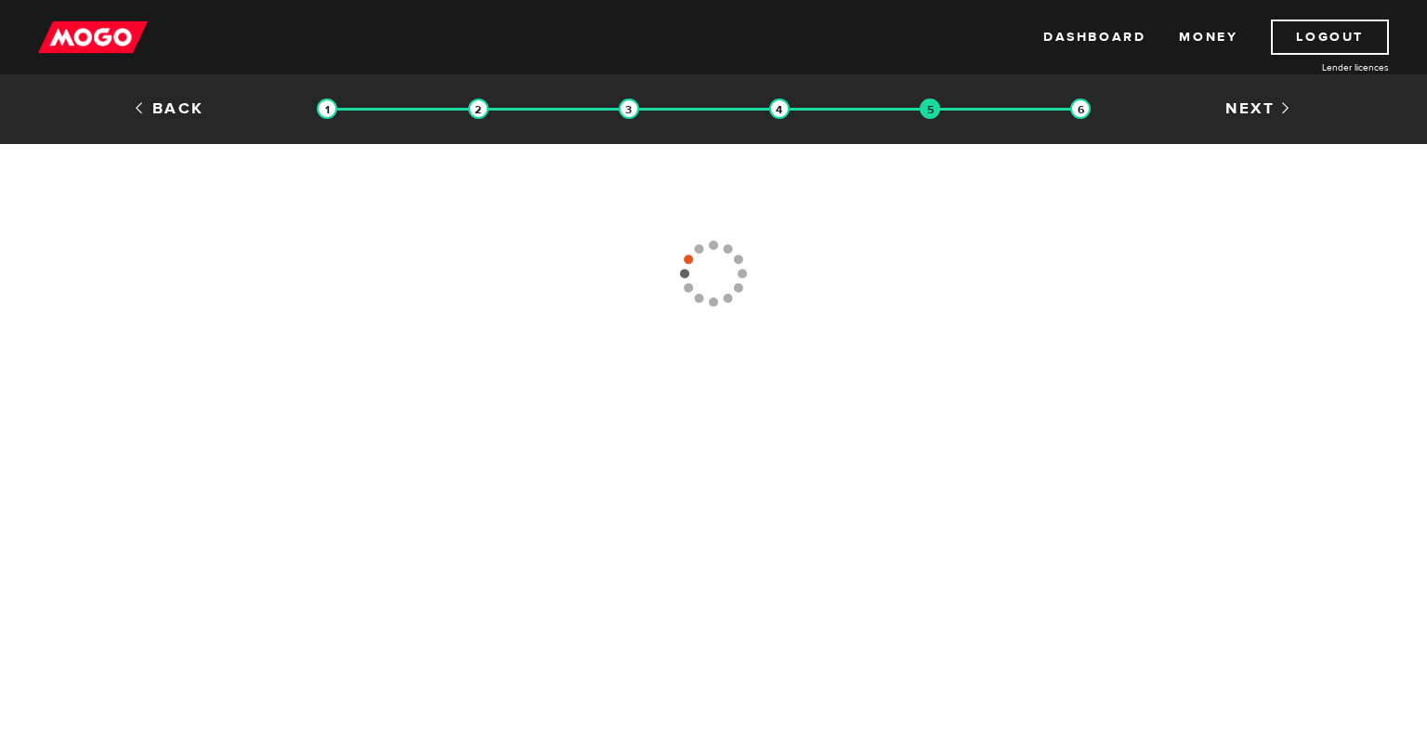
type input "(519) 421-5814"
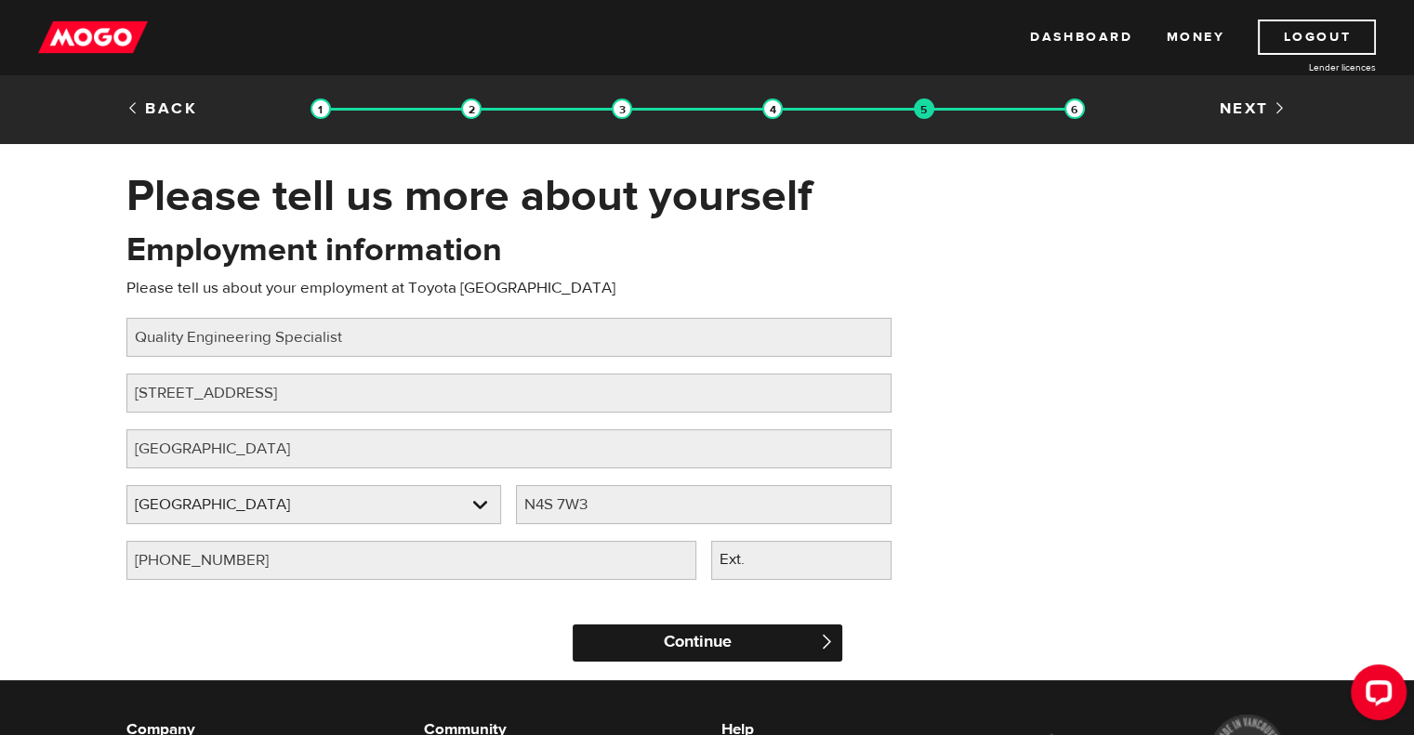
click at [717, 642] on input "Continue" at bounding box center [707, 643] width 270 height 37
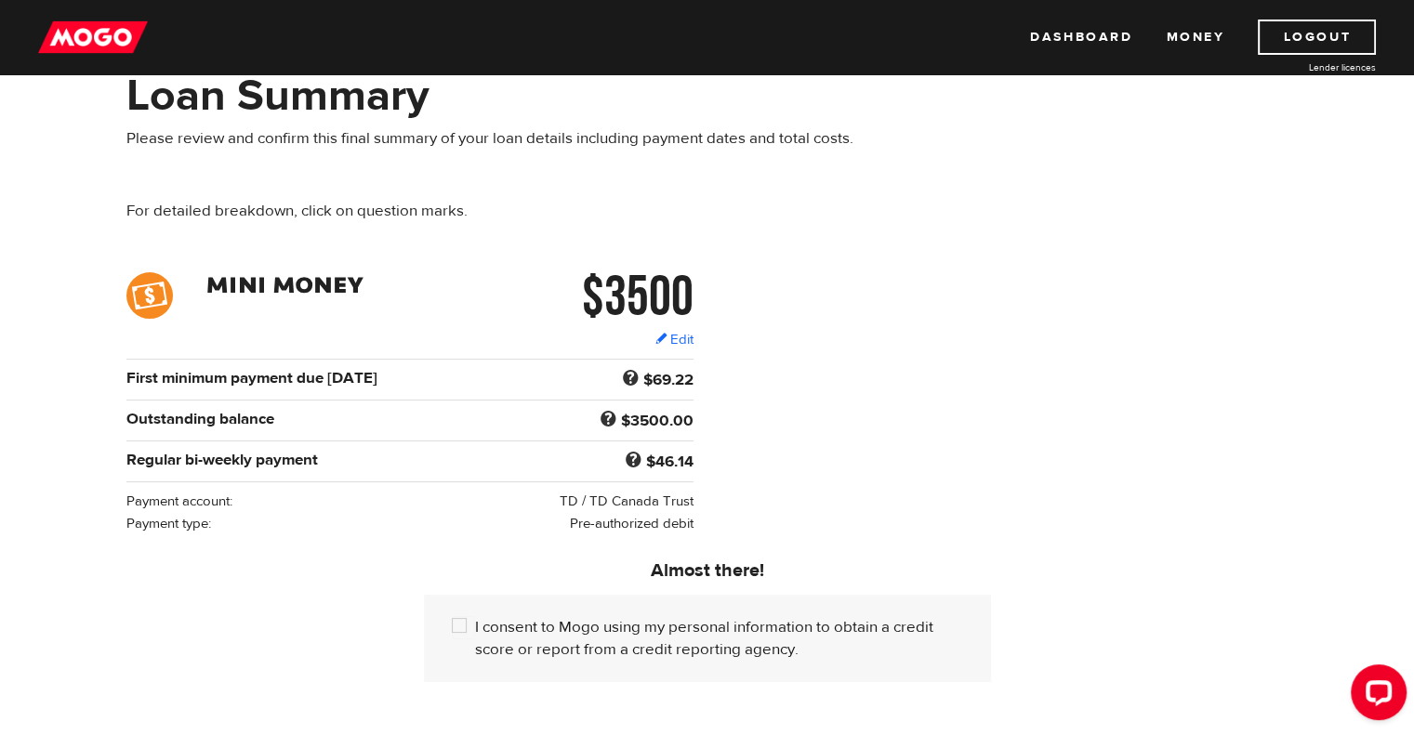
scroll to position [100, 0]
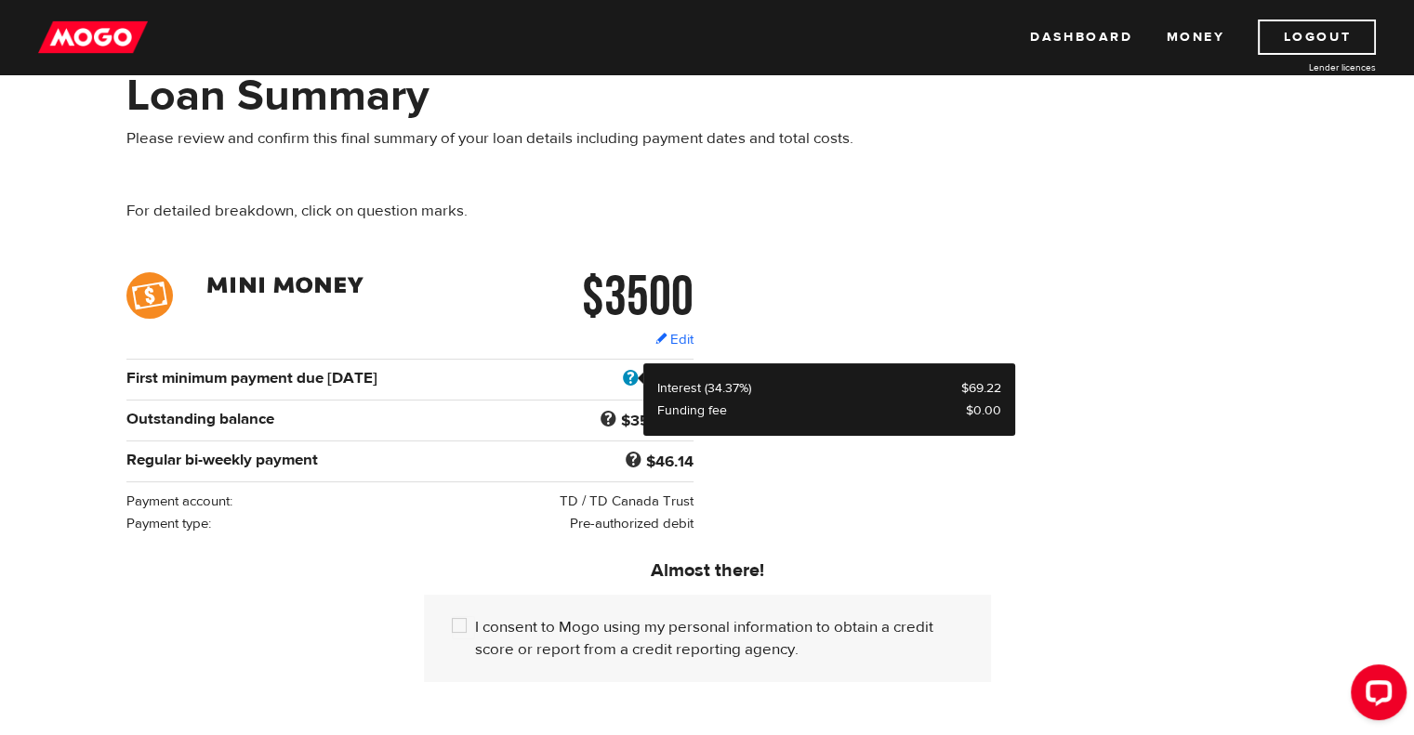
click at [625, 377] on span at bounding box center [630, 379] width 25 height 24
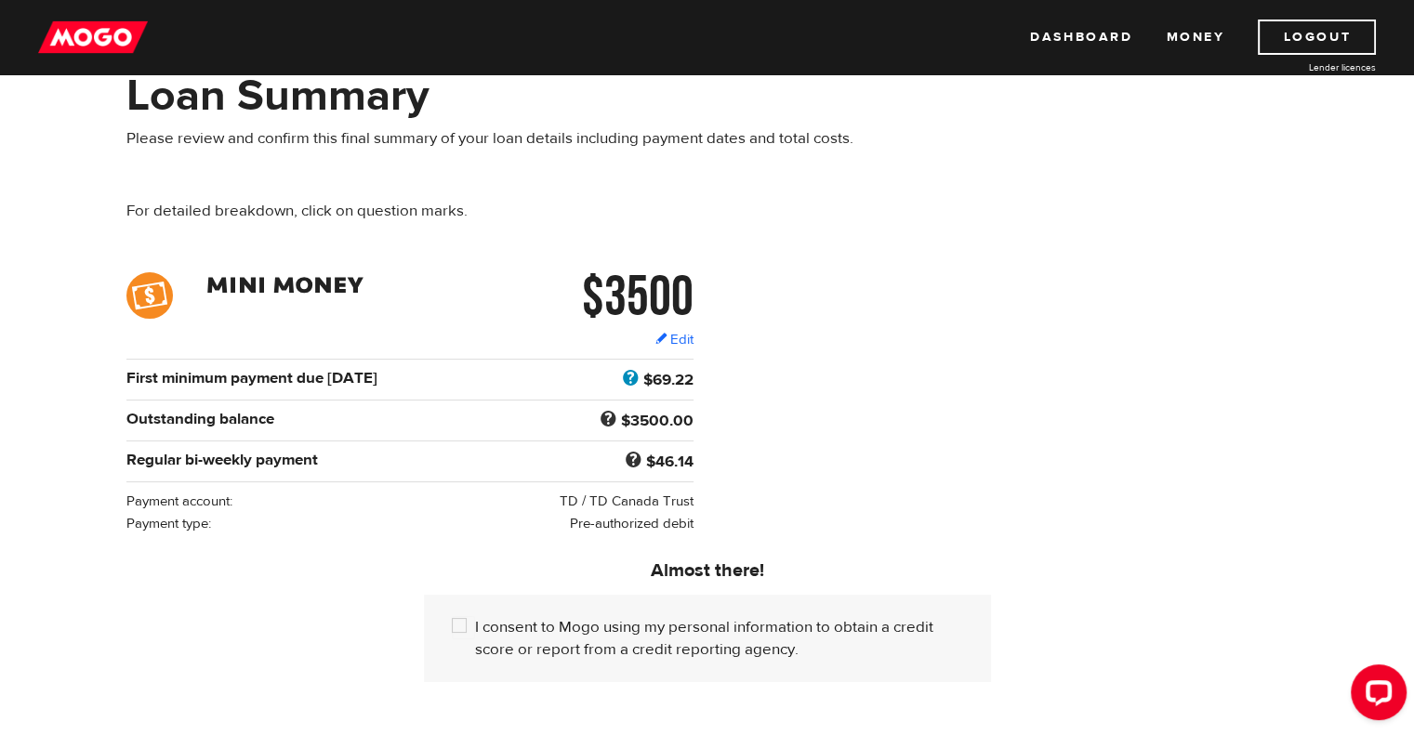
click at [625, 377] on span at bounding box center [630, 379] width 25 height 24
click at [784, 441] on div "$3500 Edit $3500 Regular bi-weekly payment $46.14 First minimum payment due [DA…" at bounding box center [707, 403] width 1190 height 262
click at [462, 617] on input "I consent to Mogo using my personal information to obtain a credit score or rep…" at bounding box center [463, 627] width 23 height 23
checkbox input "true"
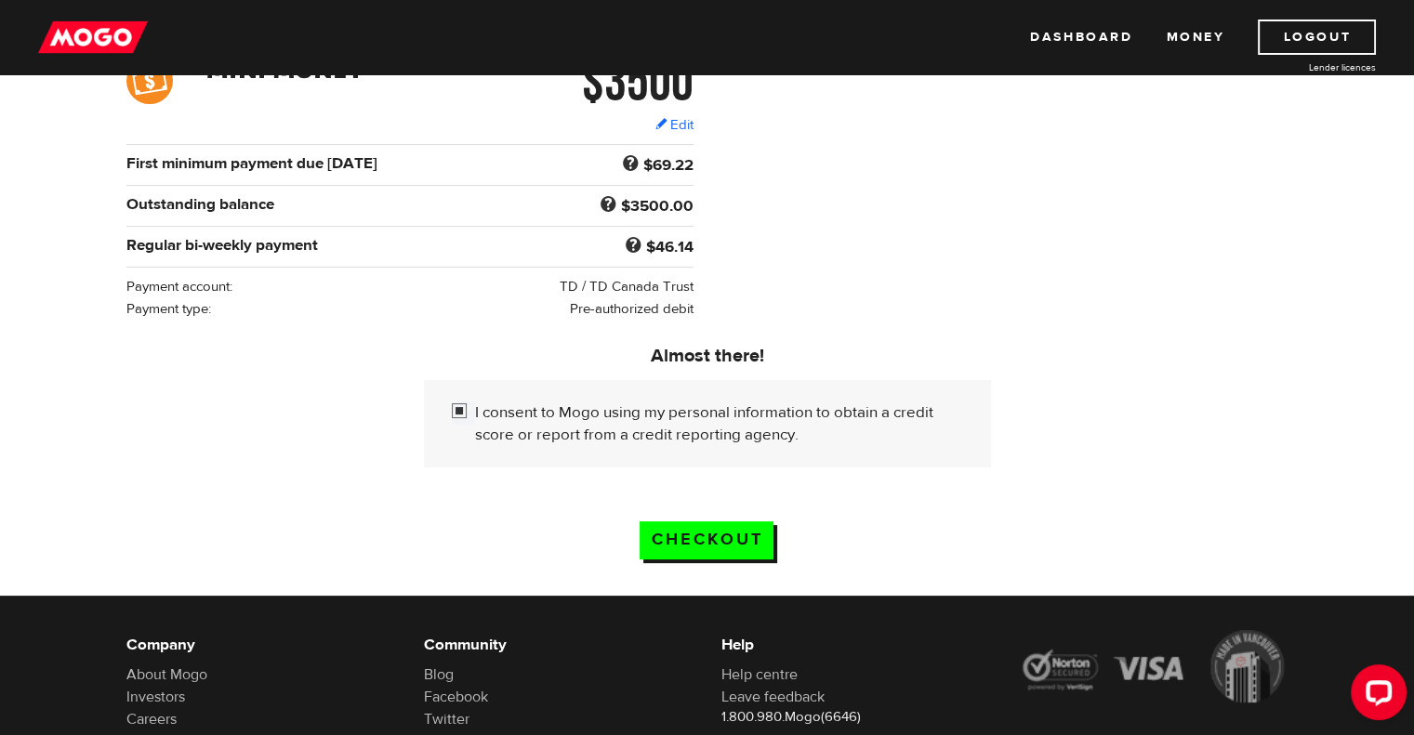
scroll to position [316, 0]
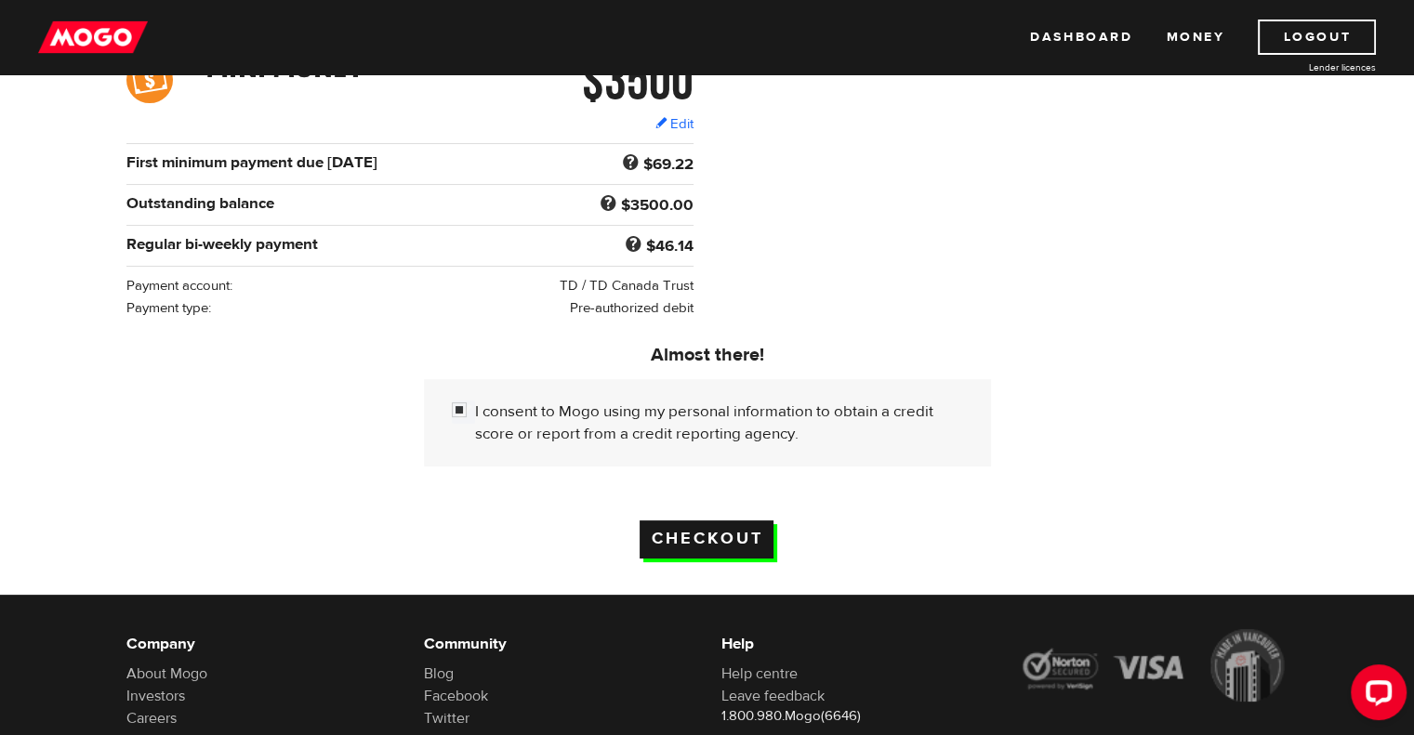
click at [703, 533] on input "Checkout" at bounding box center [706, 539] width 134 height 38
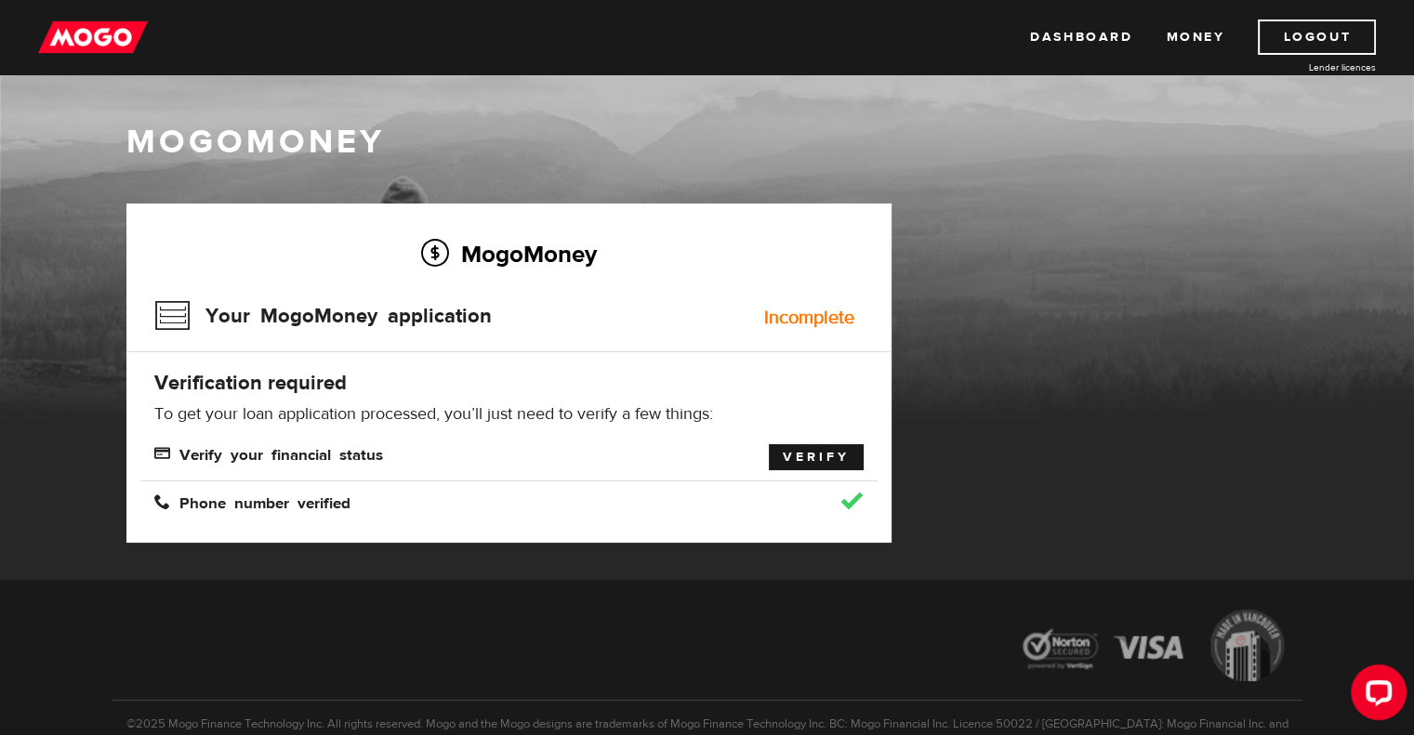
click at [798, 460] on link "Verify" at bounding box center [816, 457] width 95 height 26
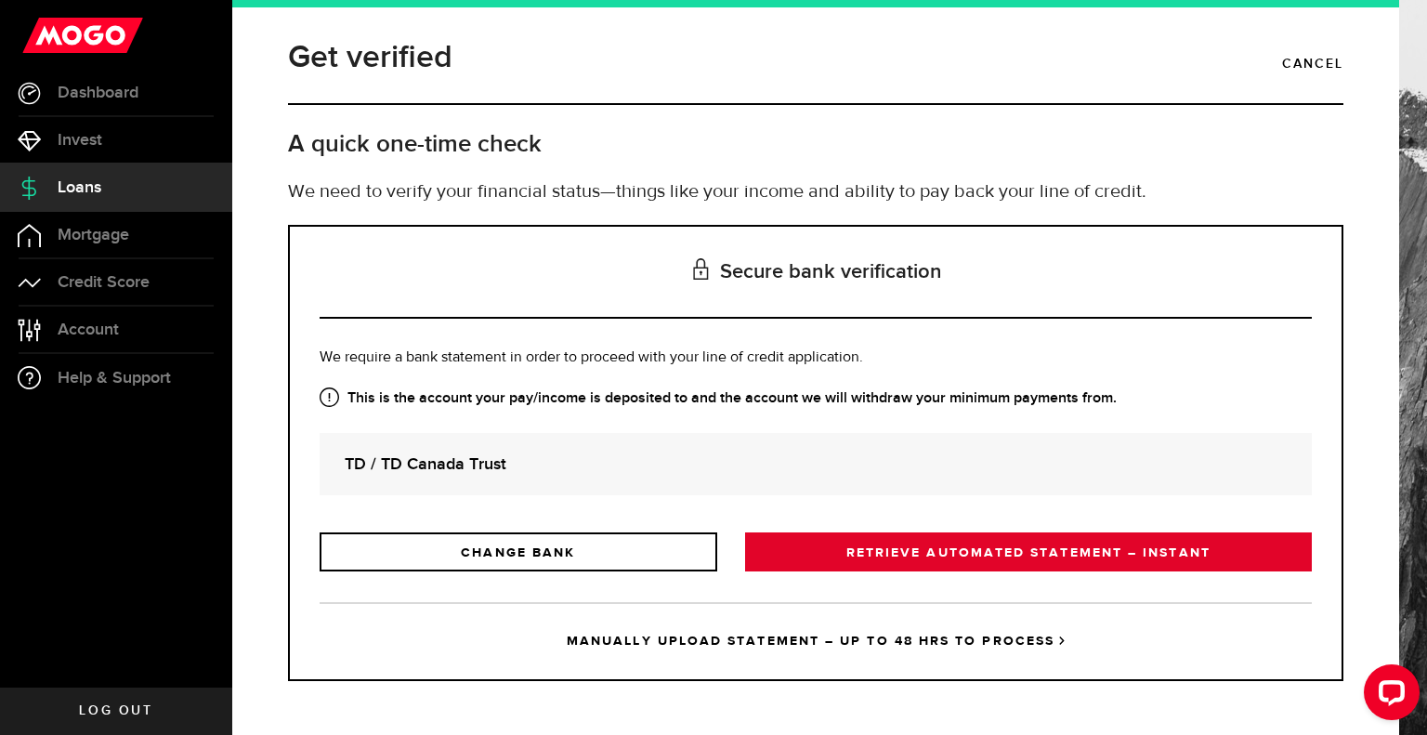
click at [900, 554] on link "RETRIEVE AUTOMATED STATEMENT – INSTANT" at bounding box center [1028, 552] width 567 height 39
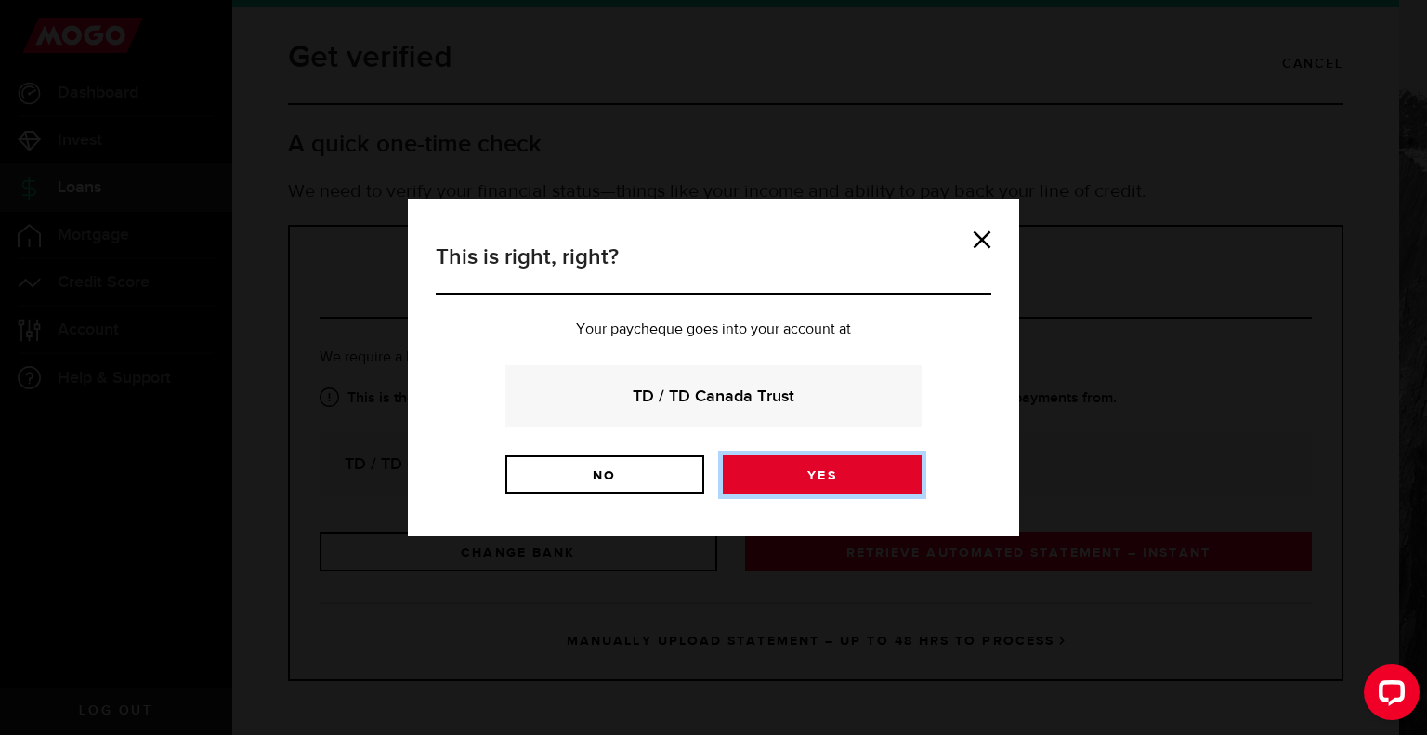
click at [795, 476] on link "Yes" at bounding box center [822, 474] width 199 height 39
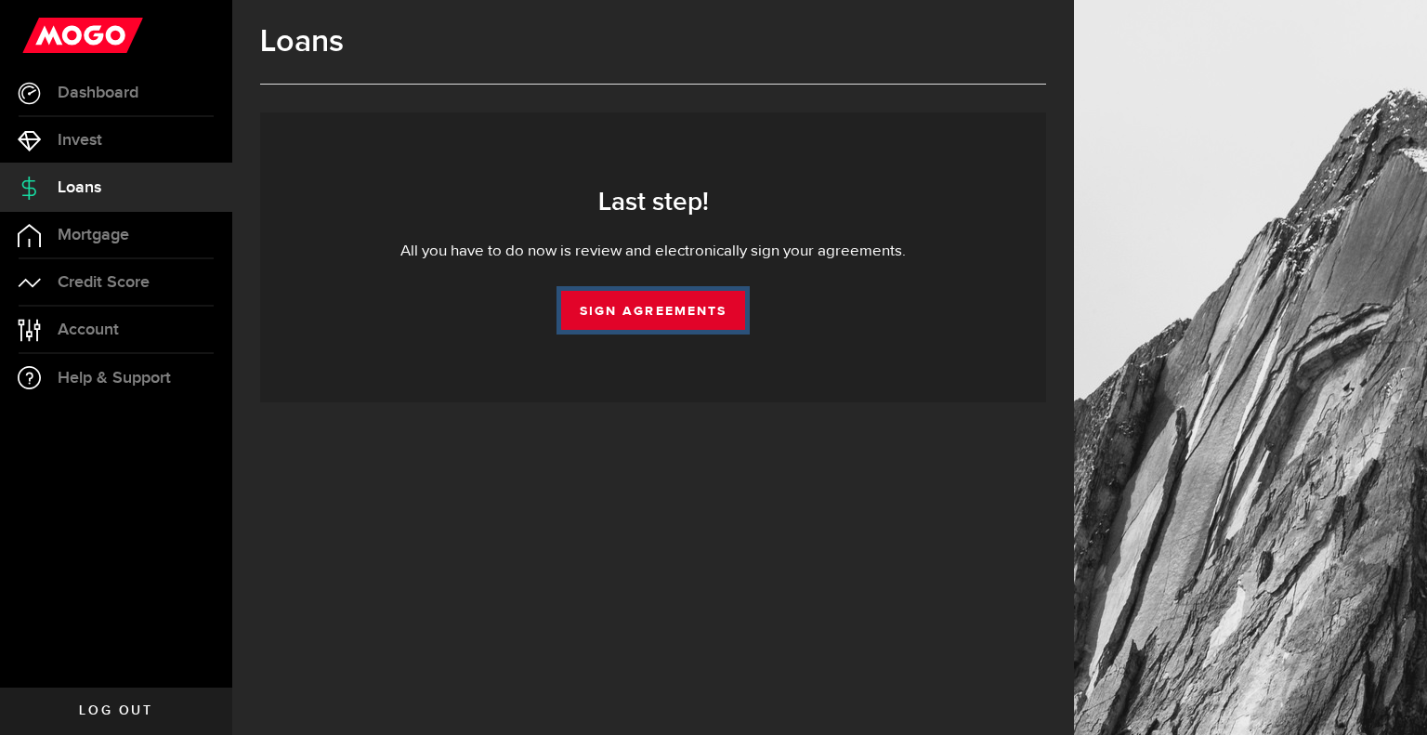
click at [657, 292] on link "Sign Agreements" at bounding box center [653, 310] width 184 height 39
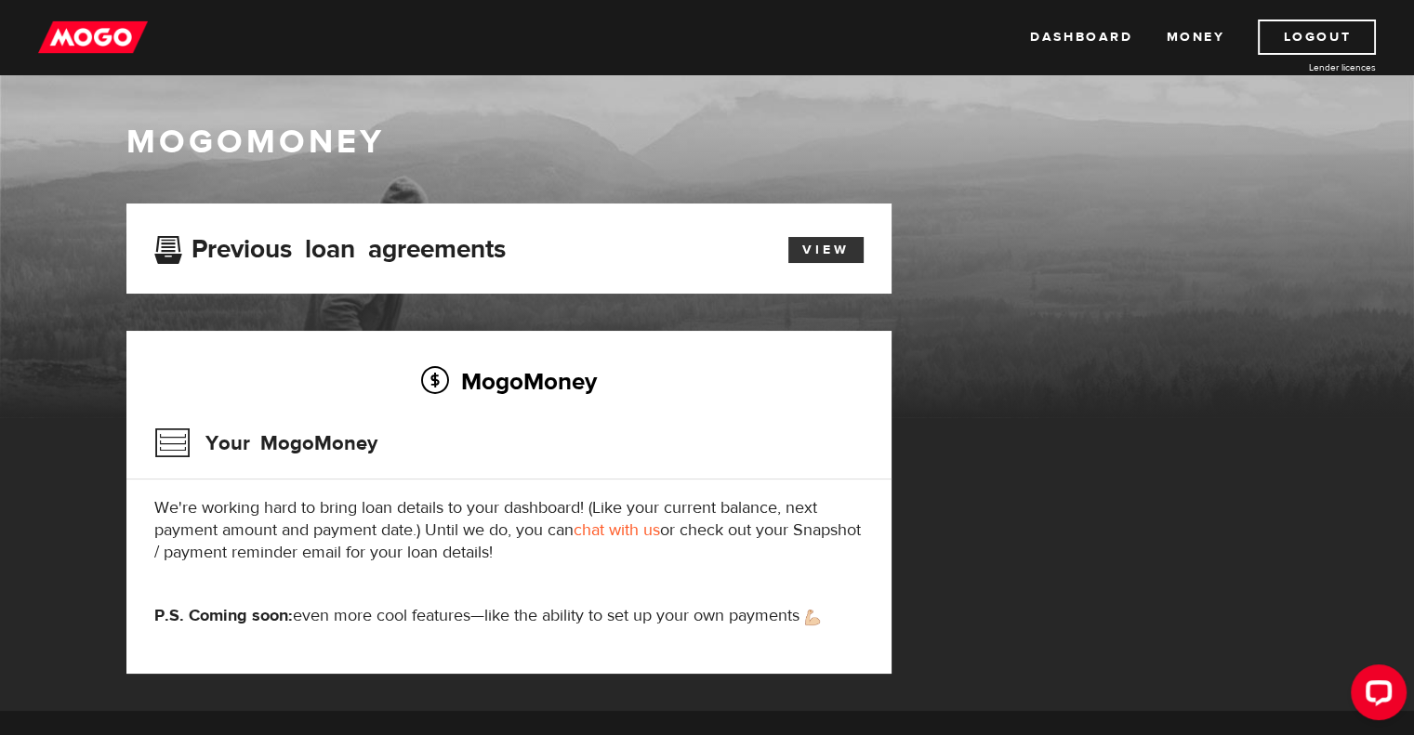
click at [809, 247] on link "View" at bounding box center [825, 250] width 75 height 26
